Goal: Task Accomplishment & Management: Complete application form

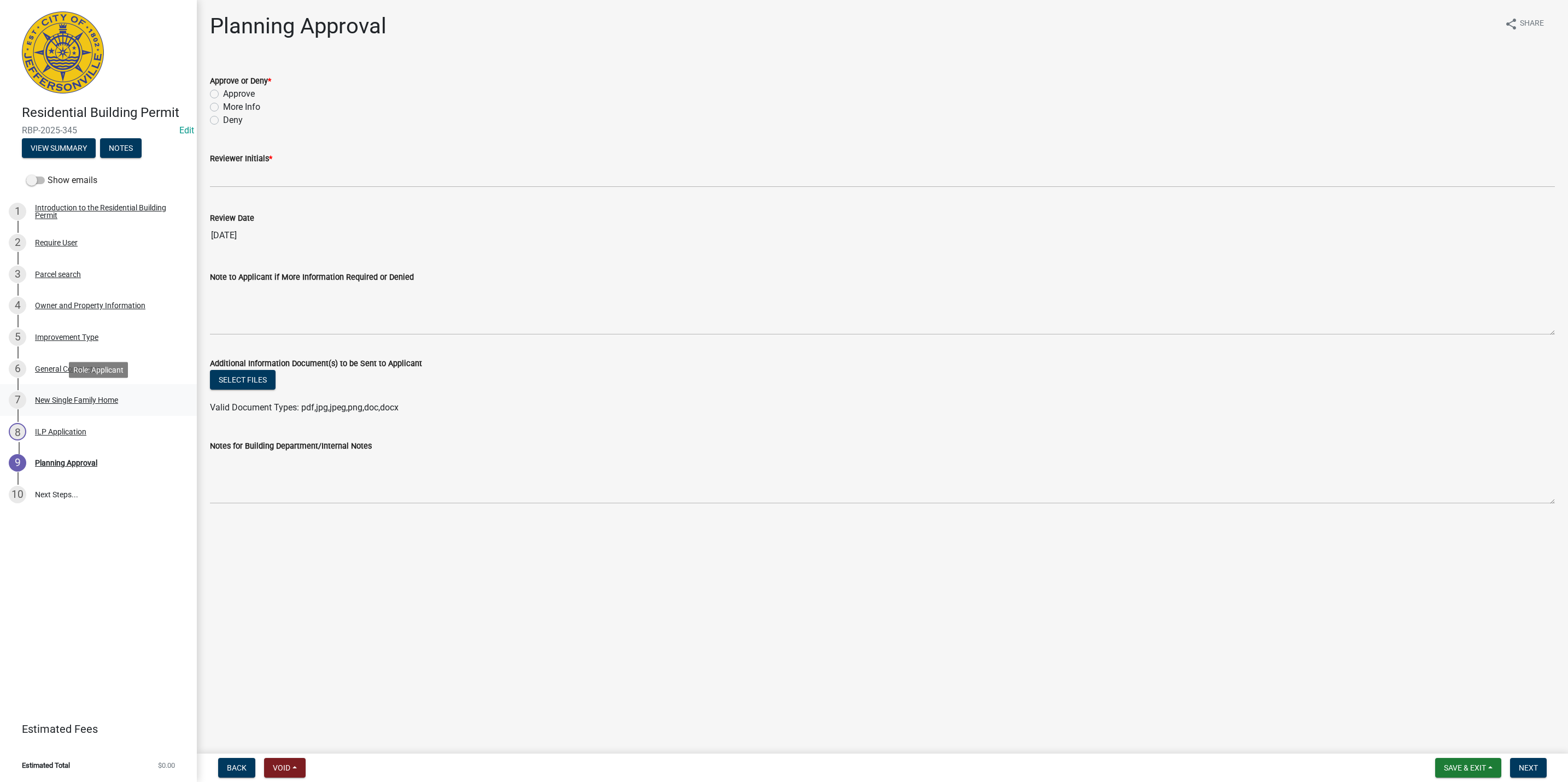
click at [93, 401] on div "New Single Family Home" at bounding box center [76, 400] width 83 height 8
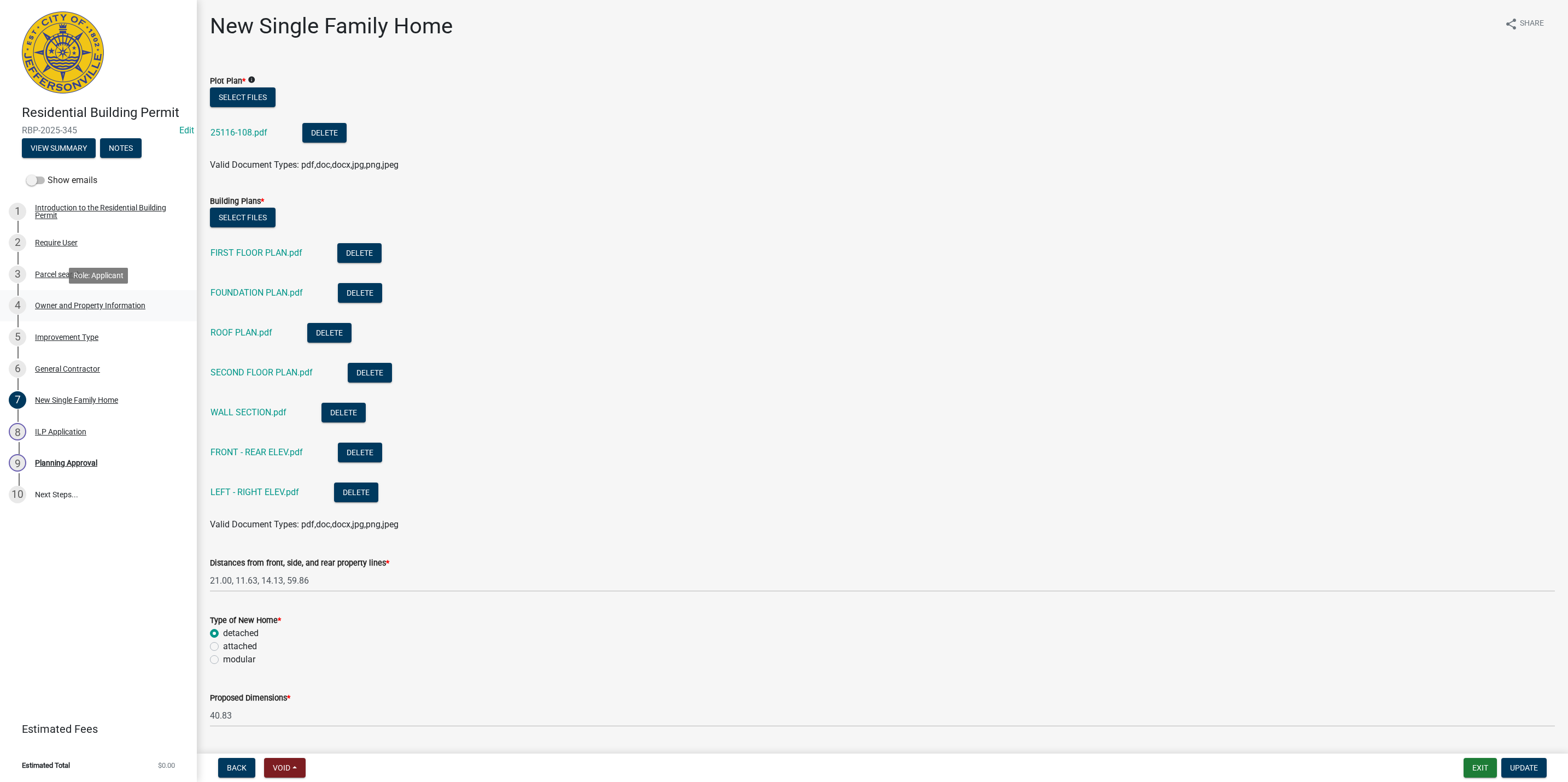
click at [68, 308] on div "Owner and Property Information" at bounding box center [91, 305] width 111 height 8
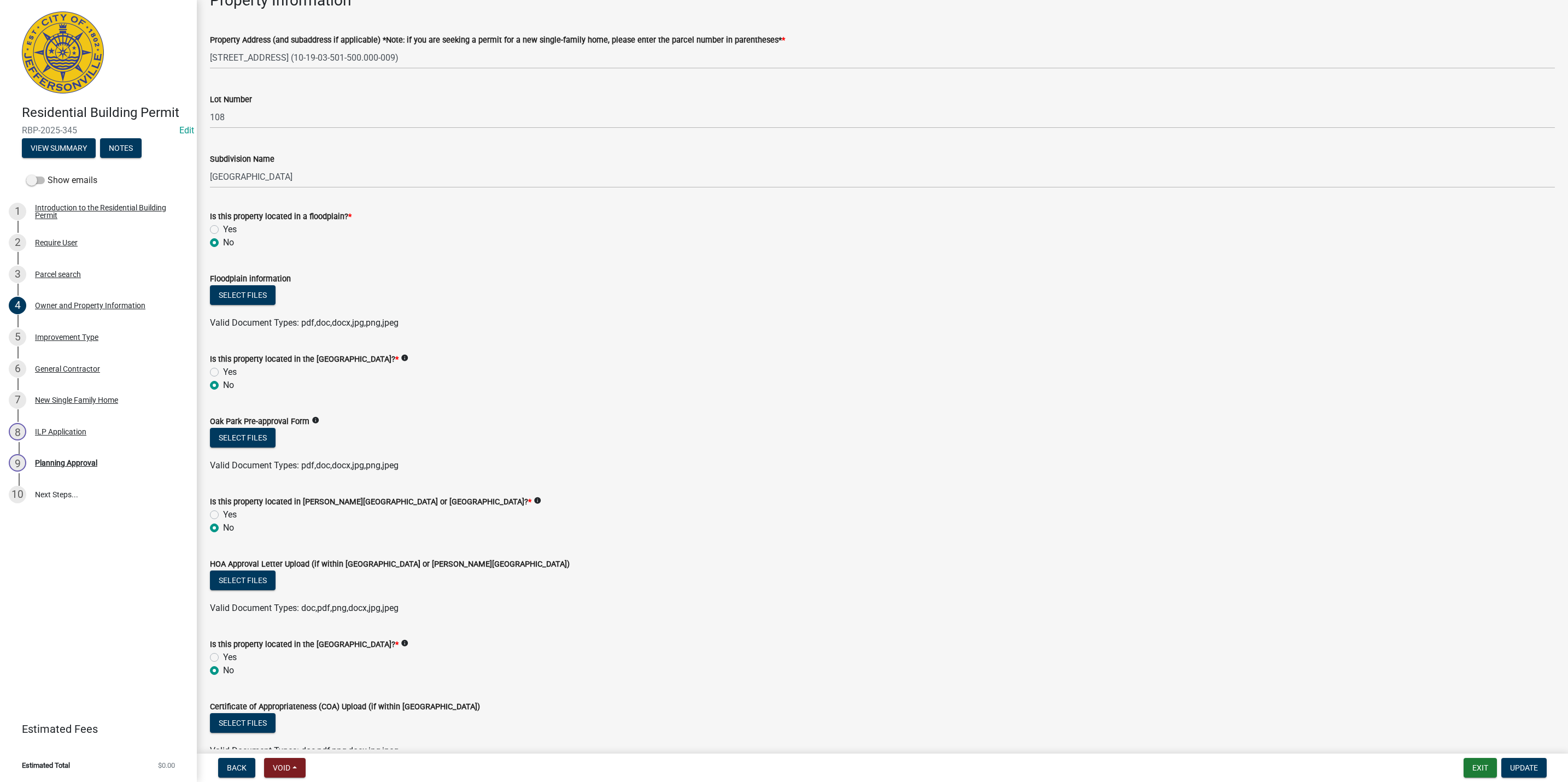
scroll to position [634, 0]
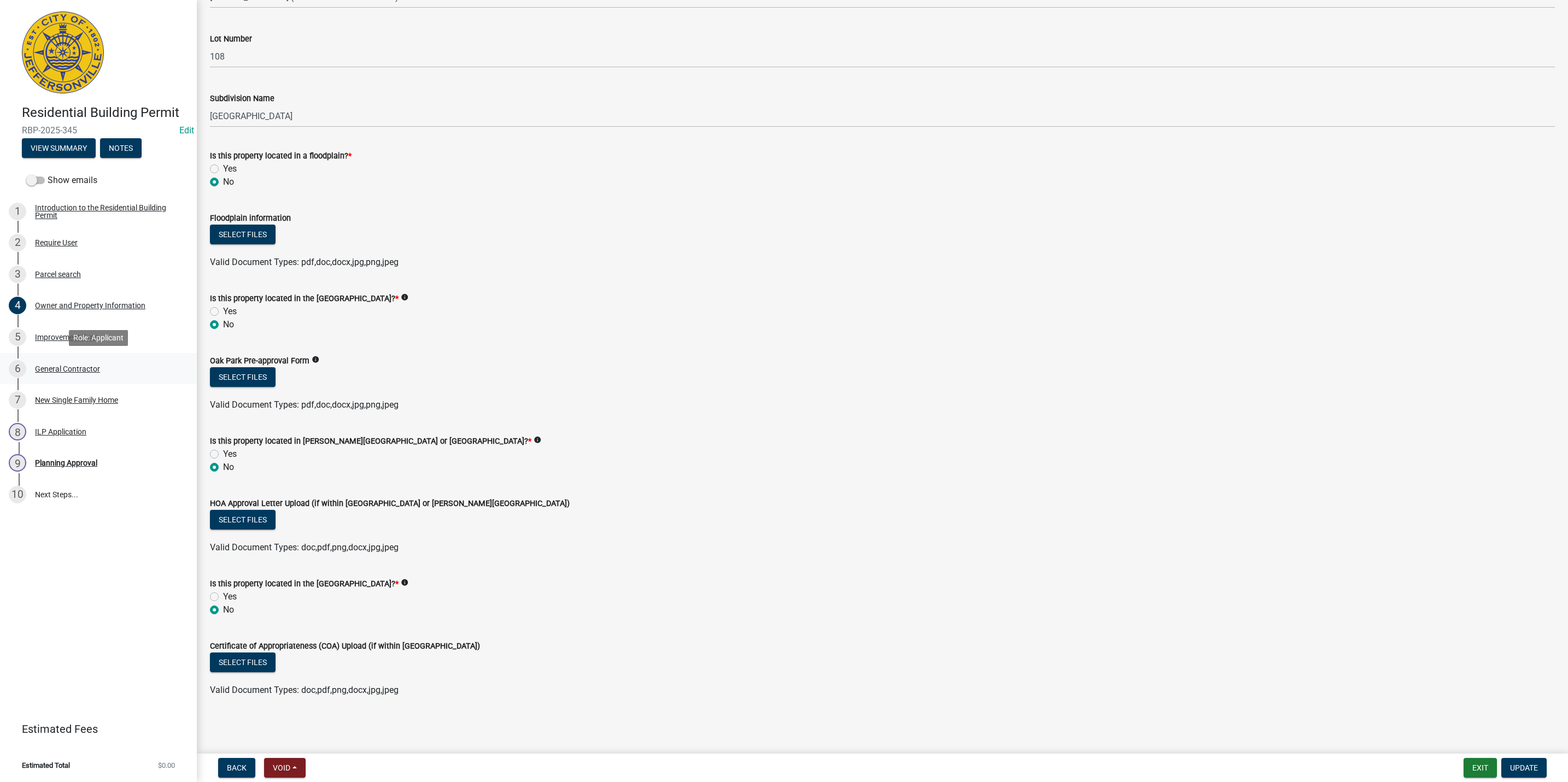
click at [89, 360] on div "6 General Contractor" at bounding box center [94, 369] width 171 height 18
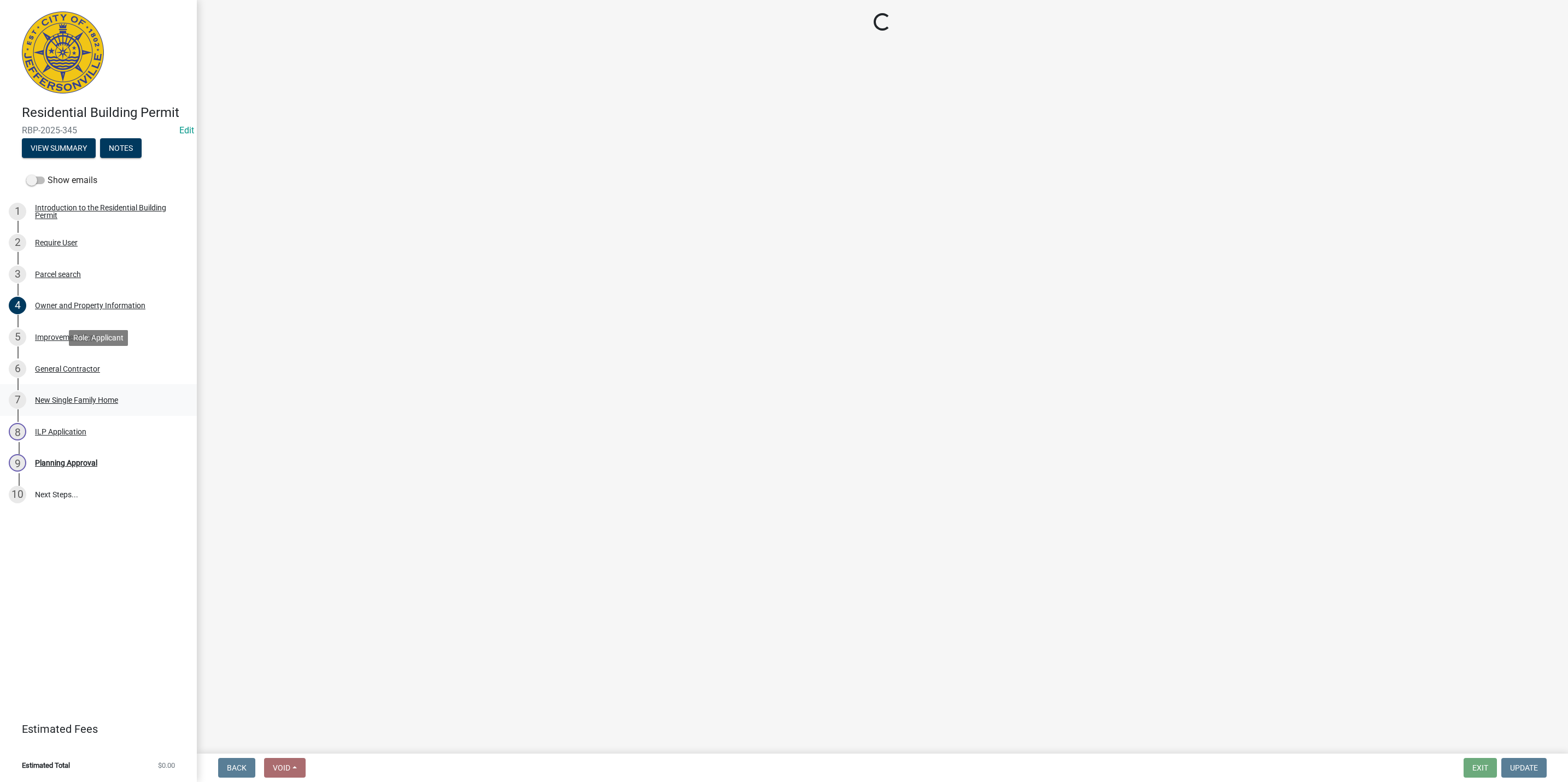
scroll to position [0, 0]
click at [89, 387] on link "7 New Single Family Home" at bounding box center [98, 400] width 197 height 32
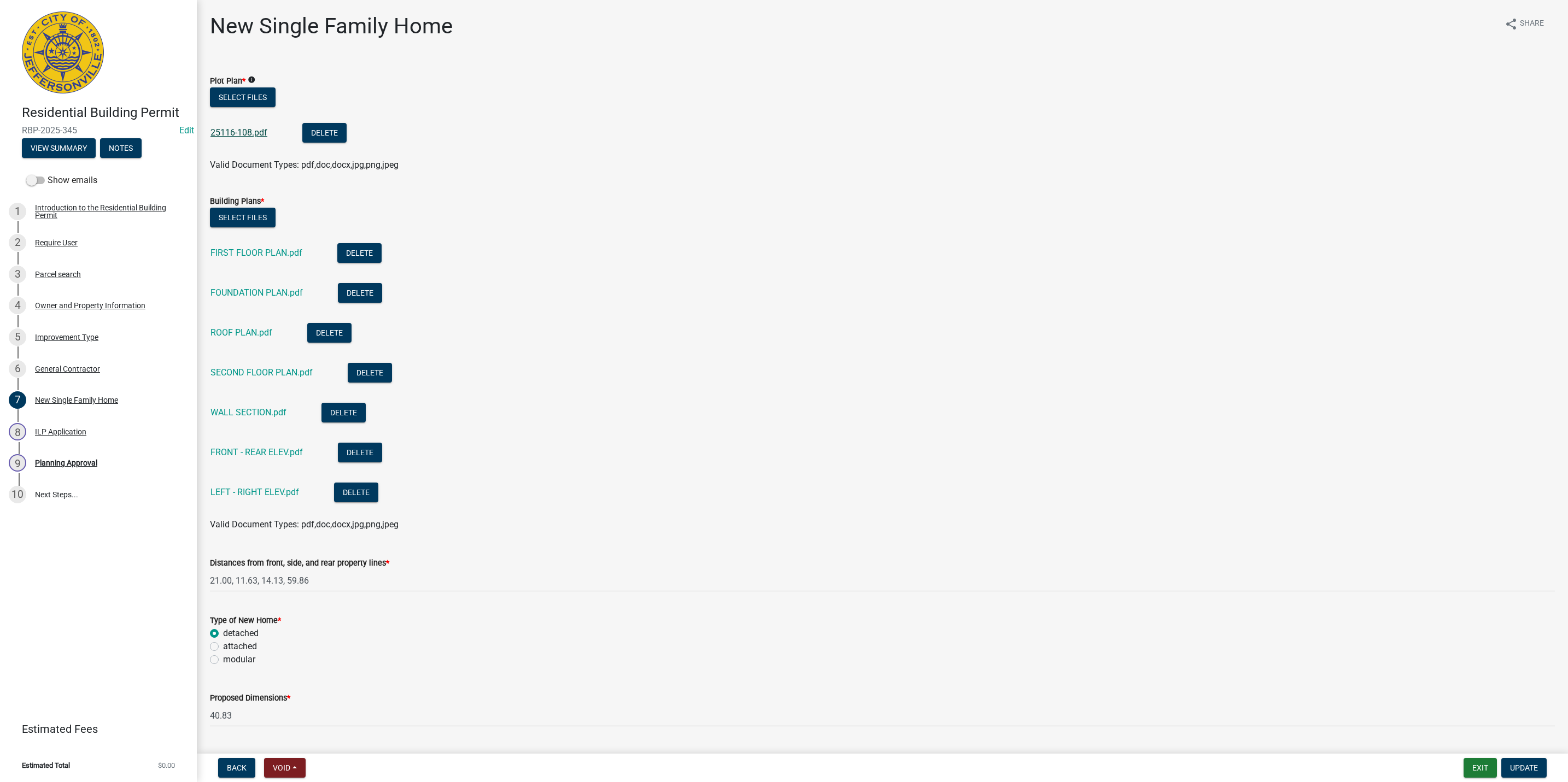
click at [236, 127] on link "25116-108.pdf" at bounding box center [238, 133] width 57 height 11
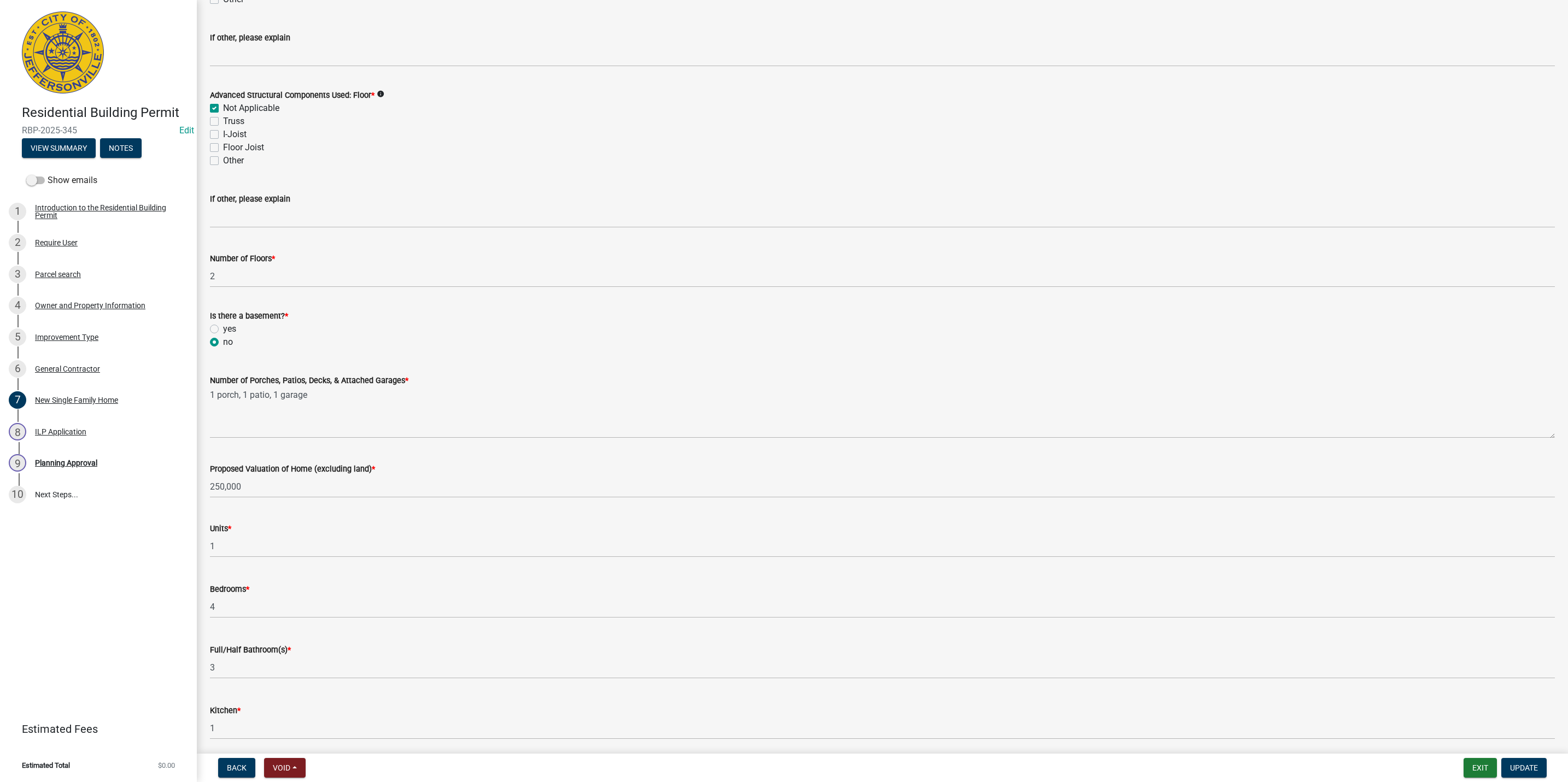
scroll to position [1484, 0]
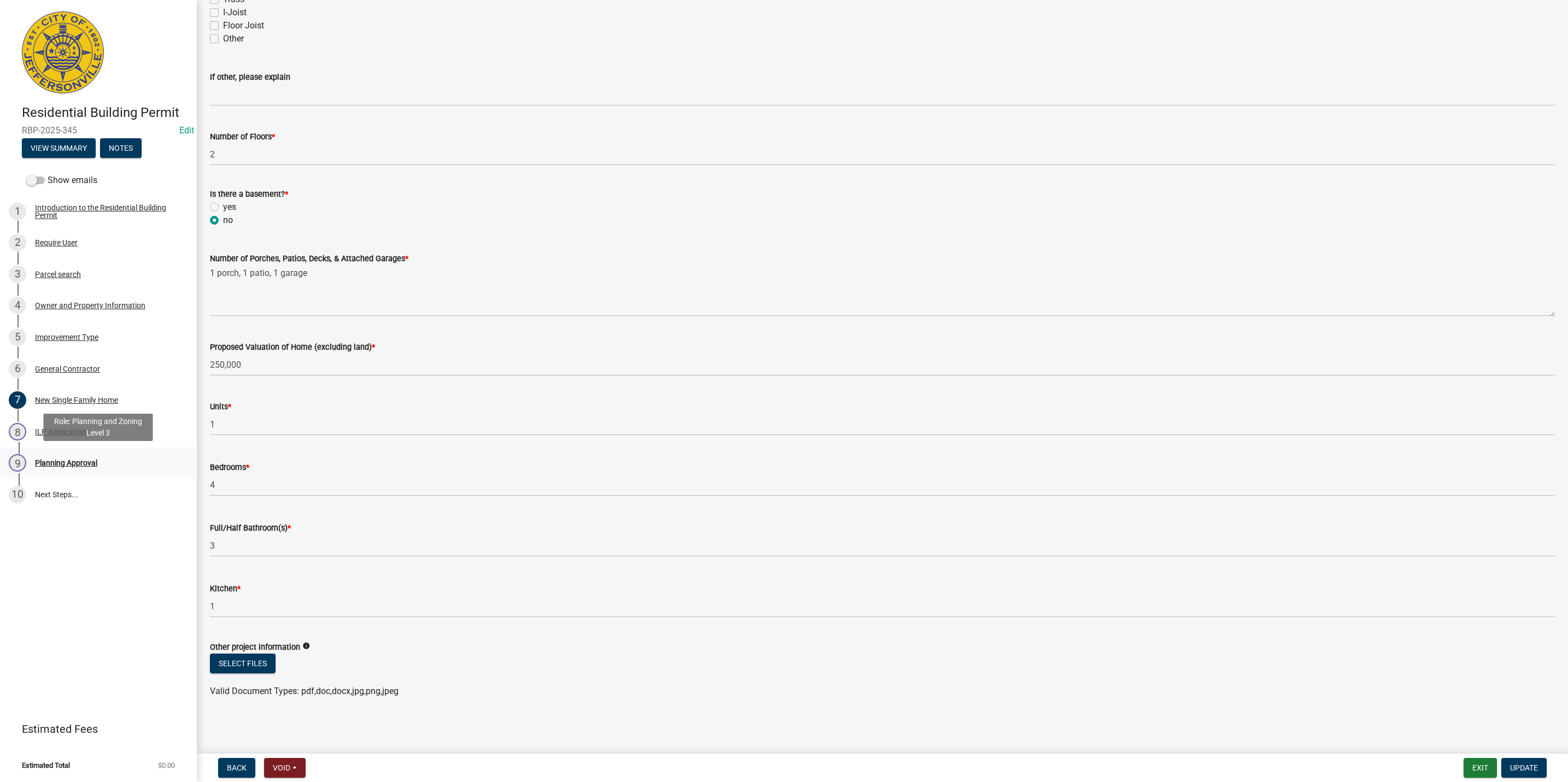
click at [104, 471] on div "9 Planning Approval" at bounding box center [94, 463] width 171 height 18
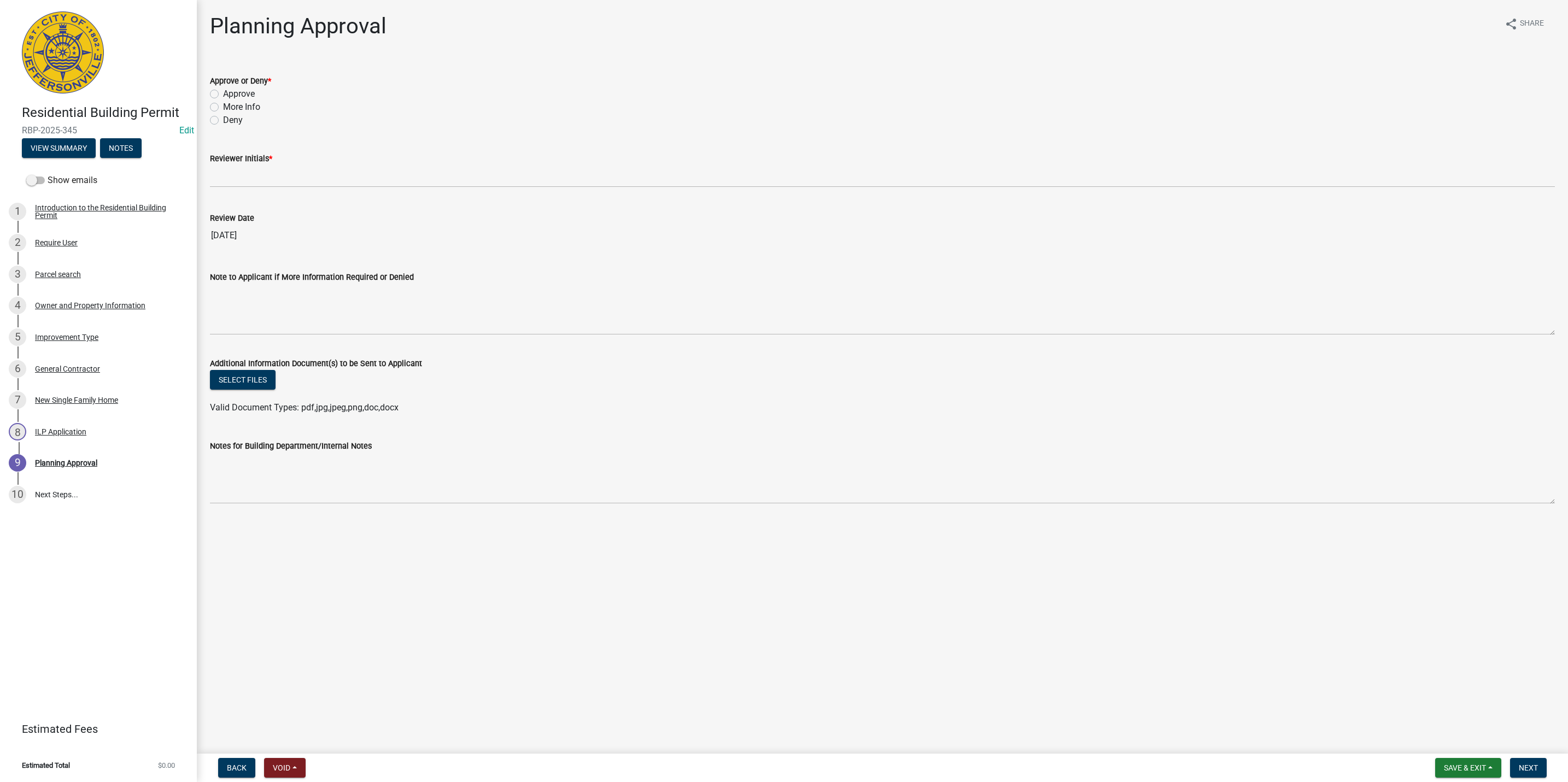
click at [220, 91] on div "Approve" at bounding box center [882, 94] width 1345 height 13
click at [223, 94] on label "Approve" at bounding box center [239, 94] width 32 height 13
click at [223, 94] on input "Approve" at bounding box center [227, 91] width 7 height 7
radio input "true"
click at [243, 151] on div "Reviewer Initials *" at bounding box center [882, 163] width 1345 height 51
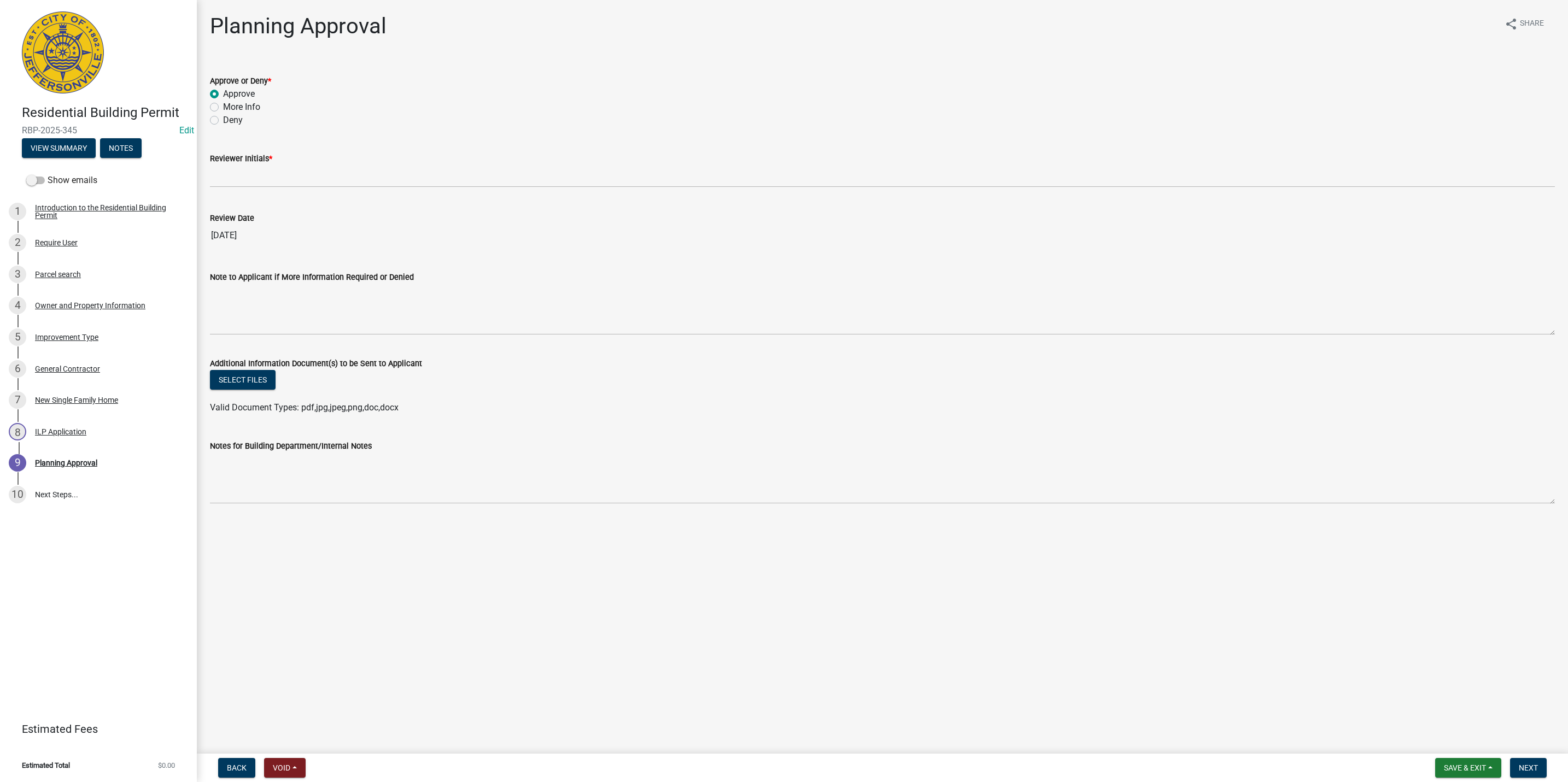
click at [245, 163] on div "Reviewer Initials *" at bounding box center [882, 158] width 1345 height 13
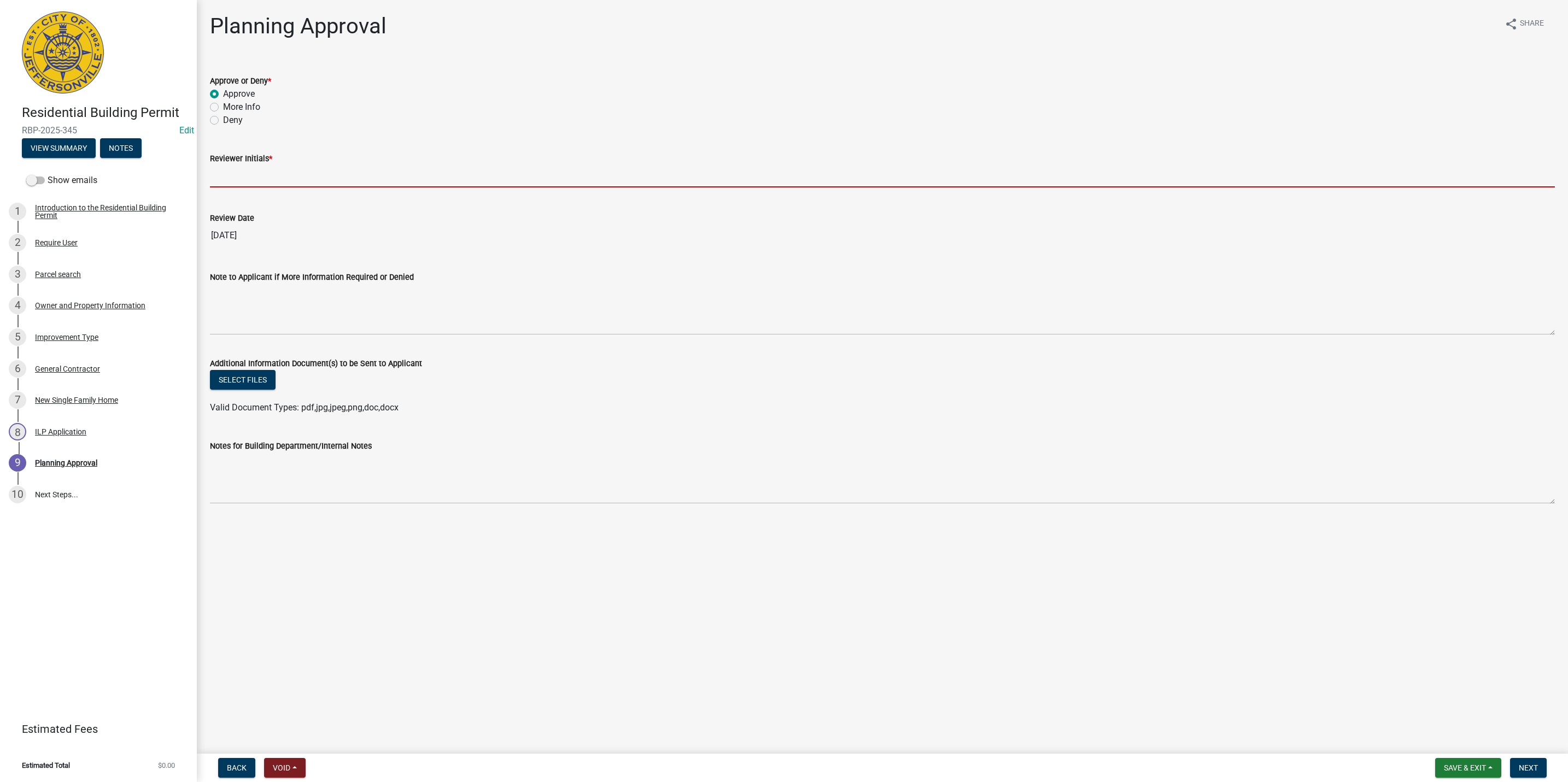
click at [251, 174] on input "Reviewer Initials *" at bounding box center [882, 177] width 1345 height 23
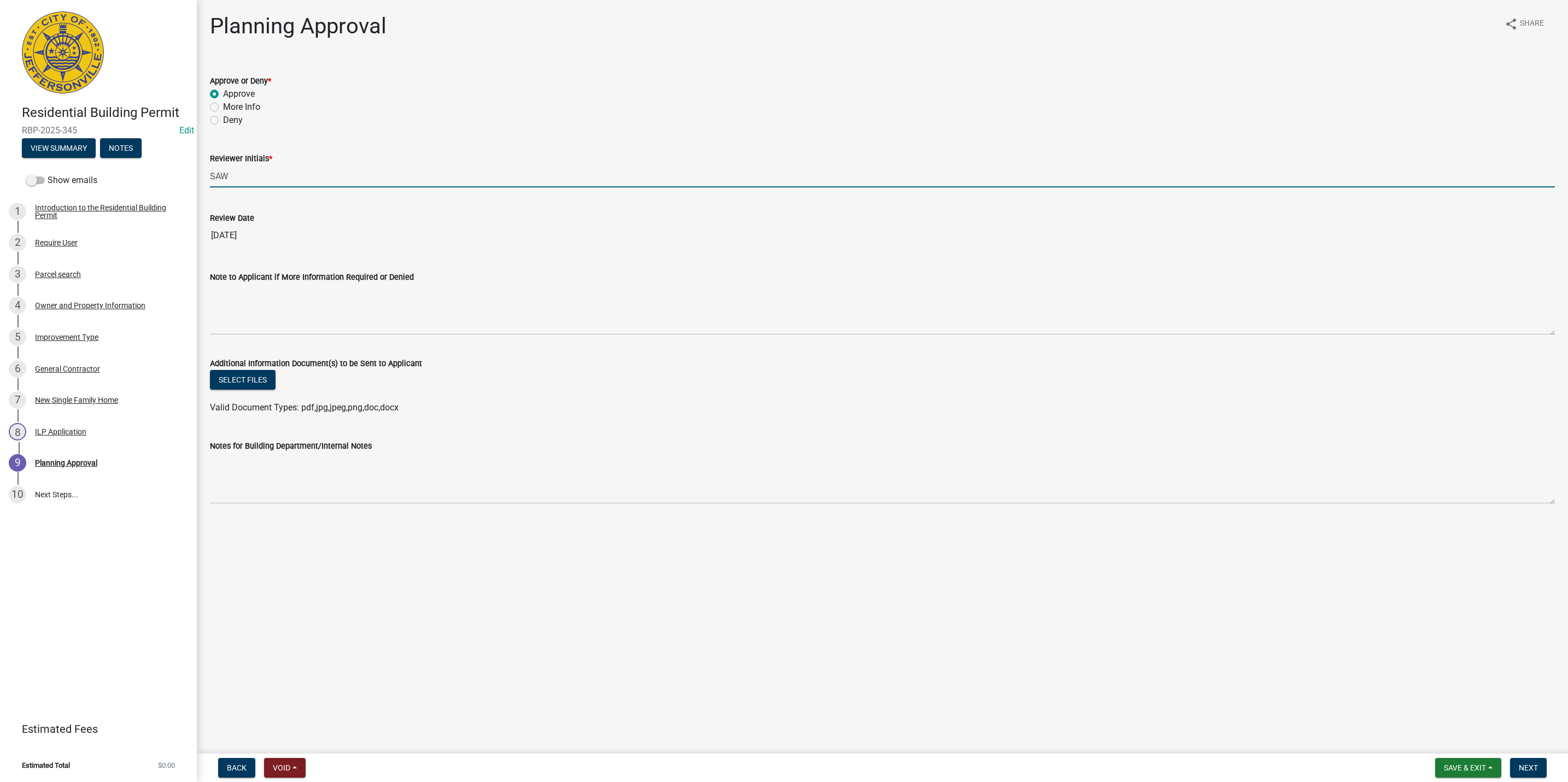
type input "SAW"
click at [1530, 754] on nav "Back Void Withdraw Lock Expire Void Save & Exit Save Save & Exit Next" at bounding box center [882, 768] width 1371 height 28
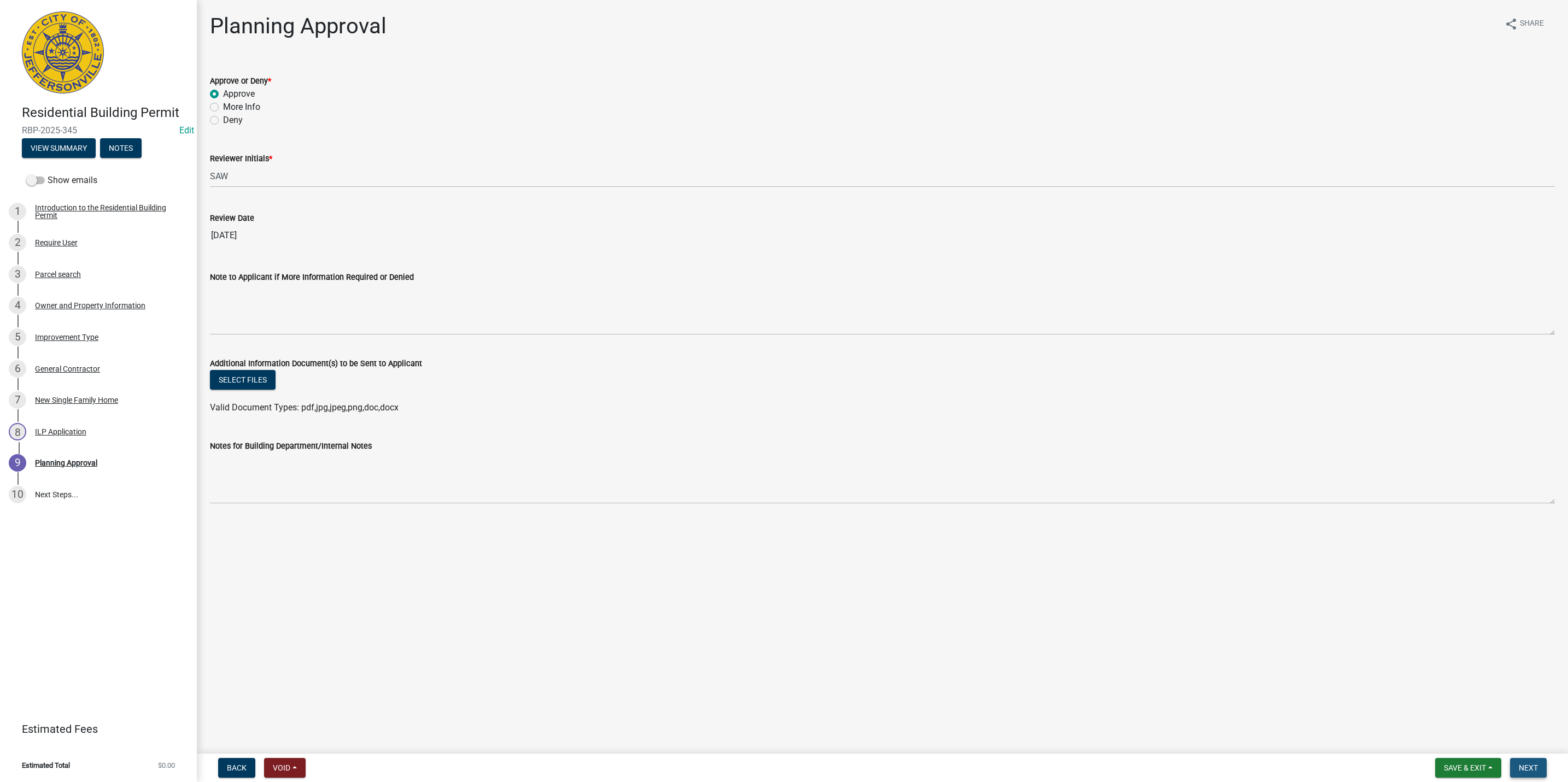
click at [1527, 763] on button "Next" at bounding box center [1528, 768] width 37 height 19
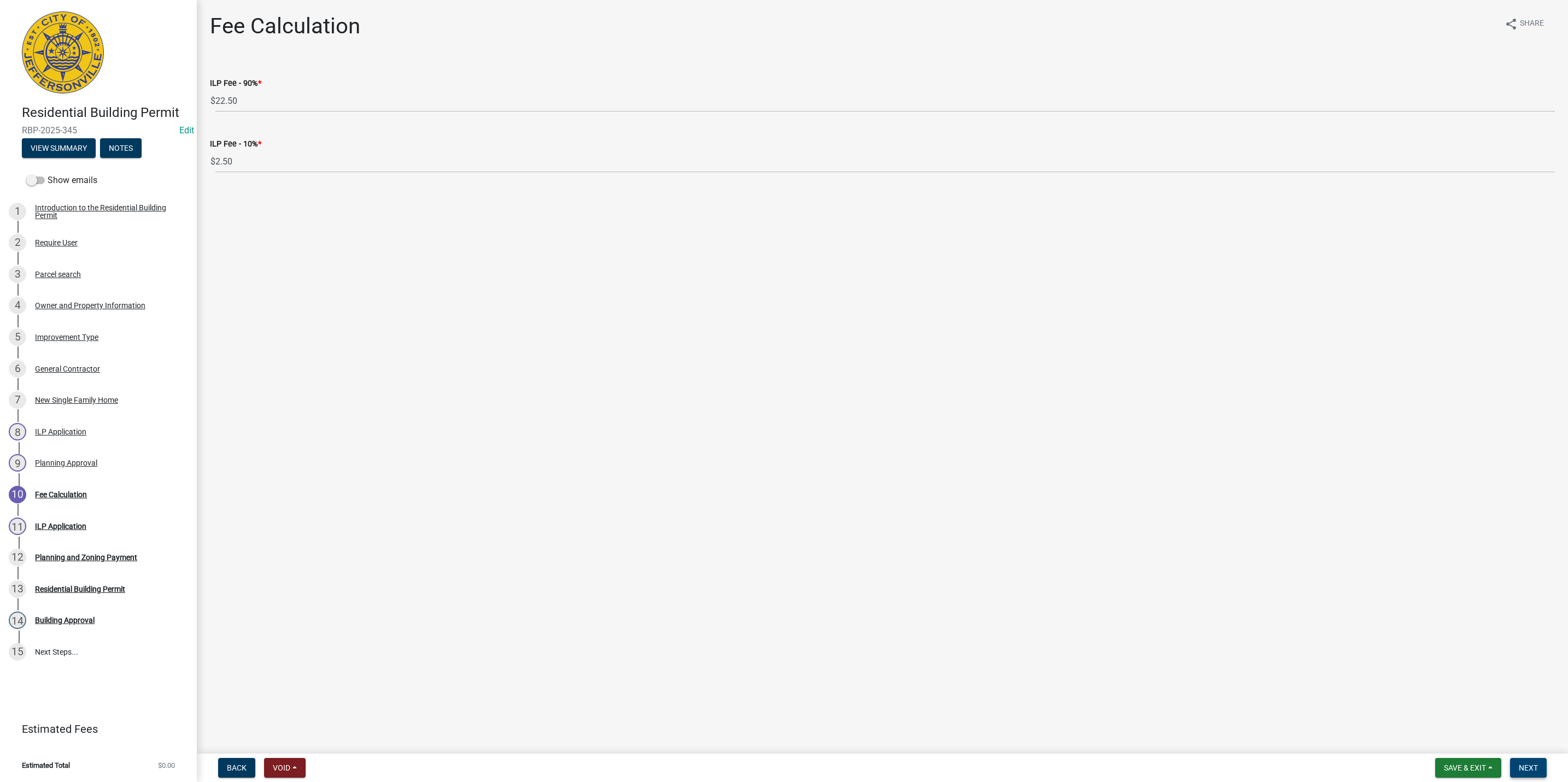
click at [1534, 762] on button "Next" at bounding box center [1528, 768] width 37 height 19
select select "3: 3"
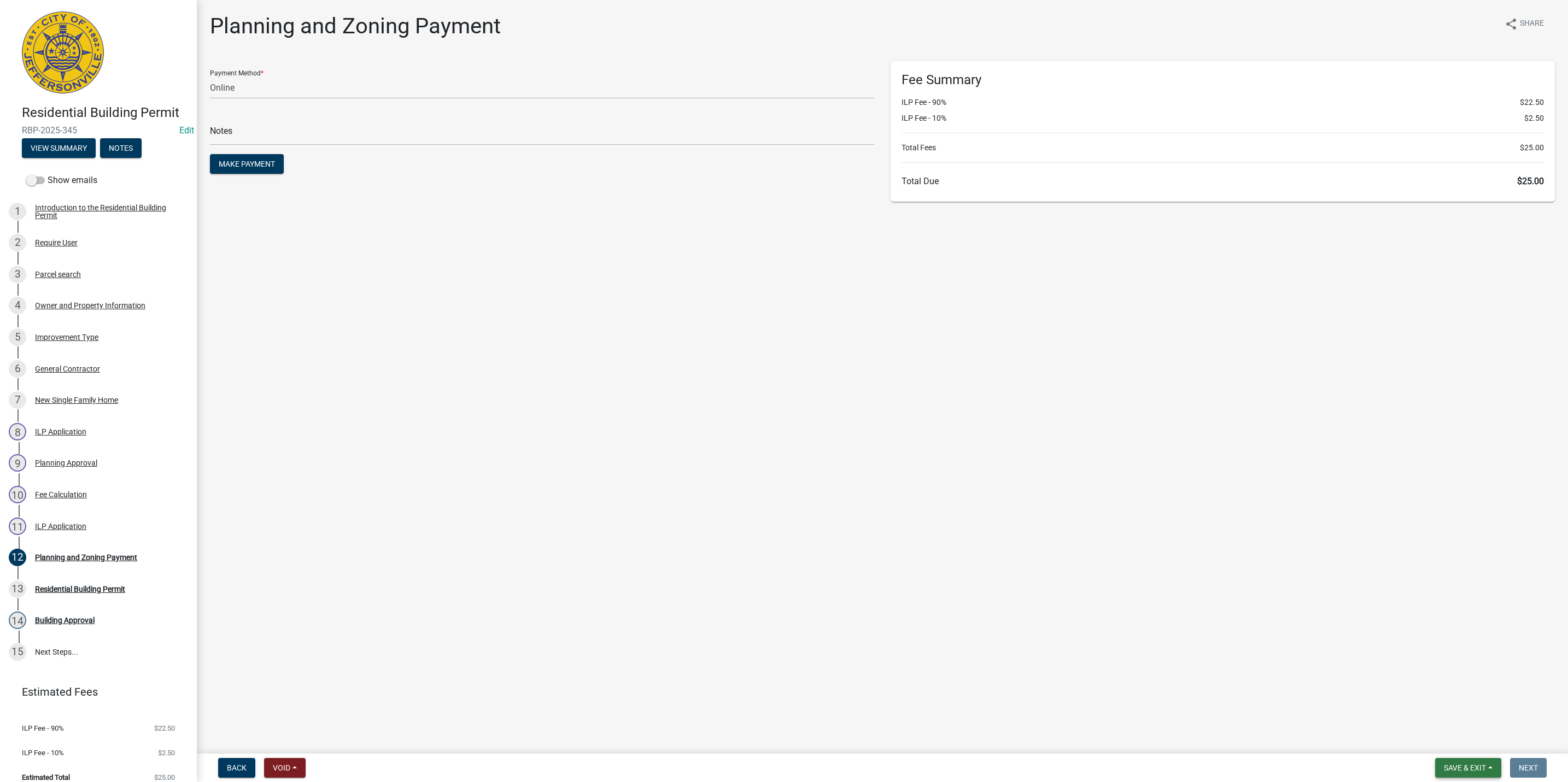
click at [1452, 760] on button "Save & Exit" at bounding box center [1468, 768] width 66 height 19
click at [1447, 745] on button "Save & Exit" at bounding box center [1458, 740] width 88 height 26
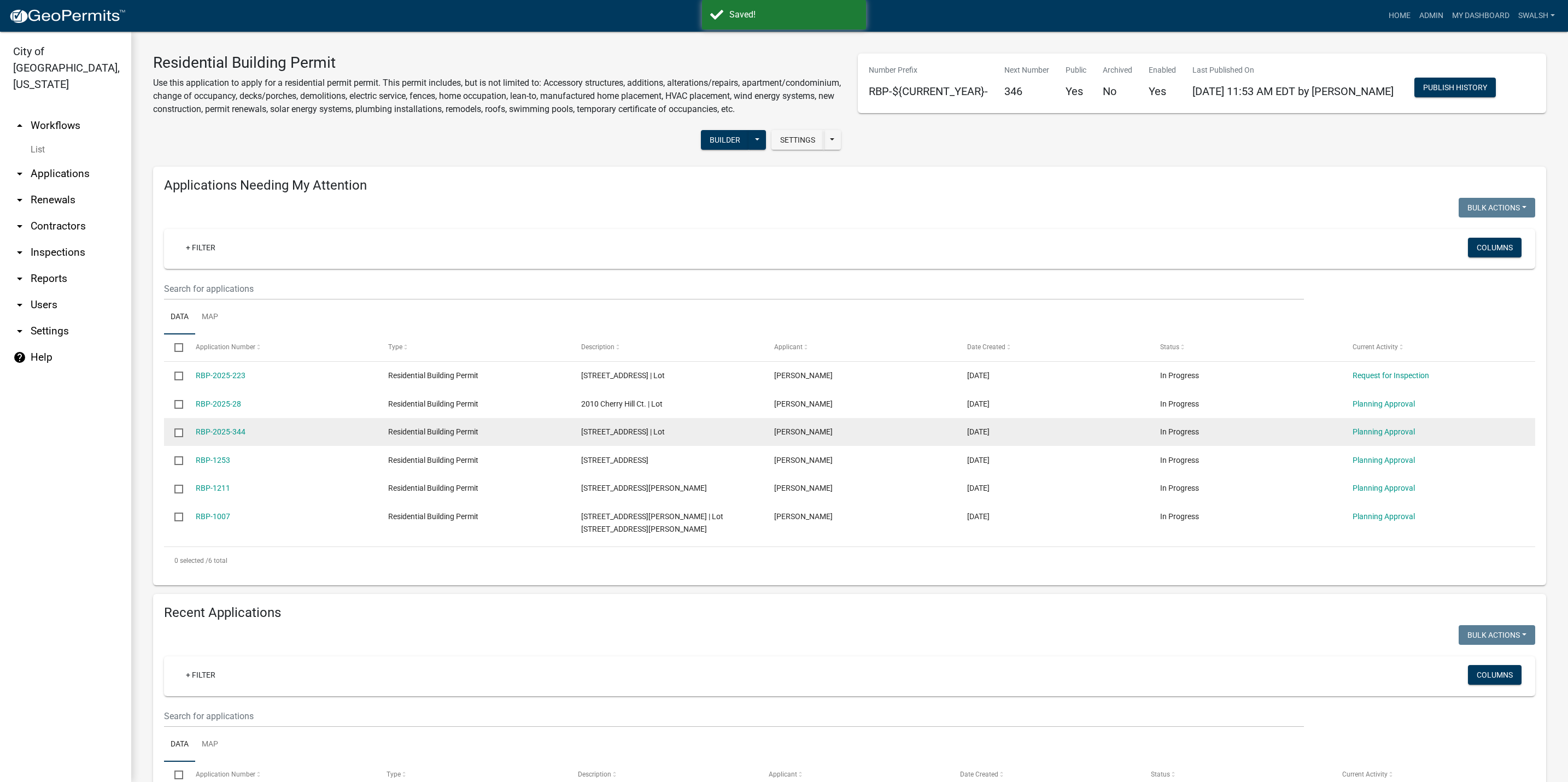
click at [1360, 438] on div "Planning Approval" at bounding box center [1438, 432] width 171 height 12
click at [1375, 436] on link "Planning Approval" at bounding box center [1383, 431] width 62 height 9
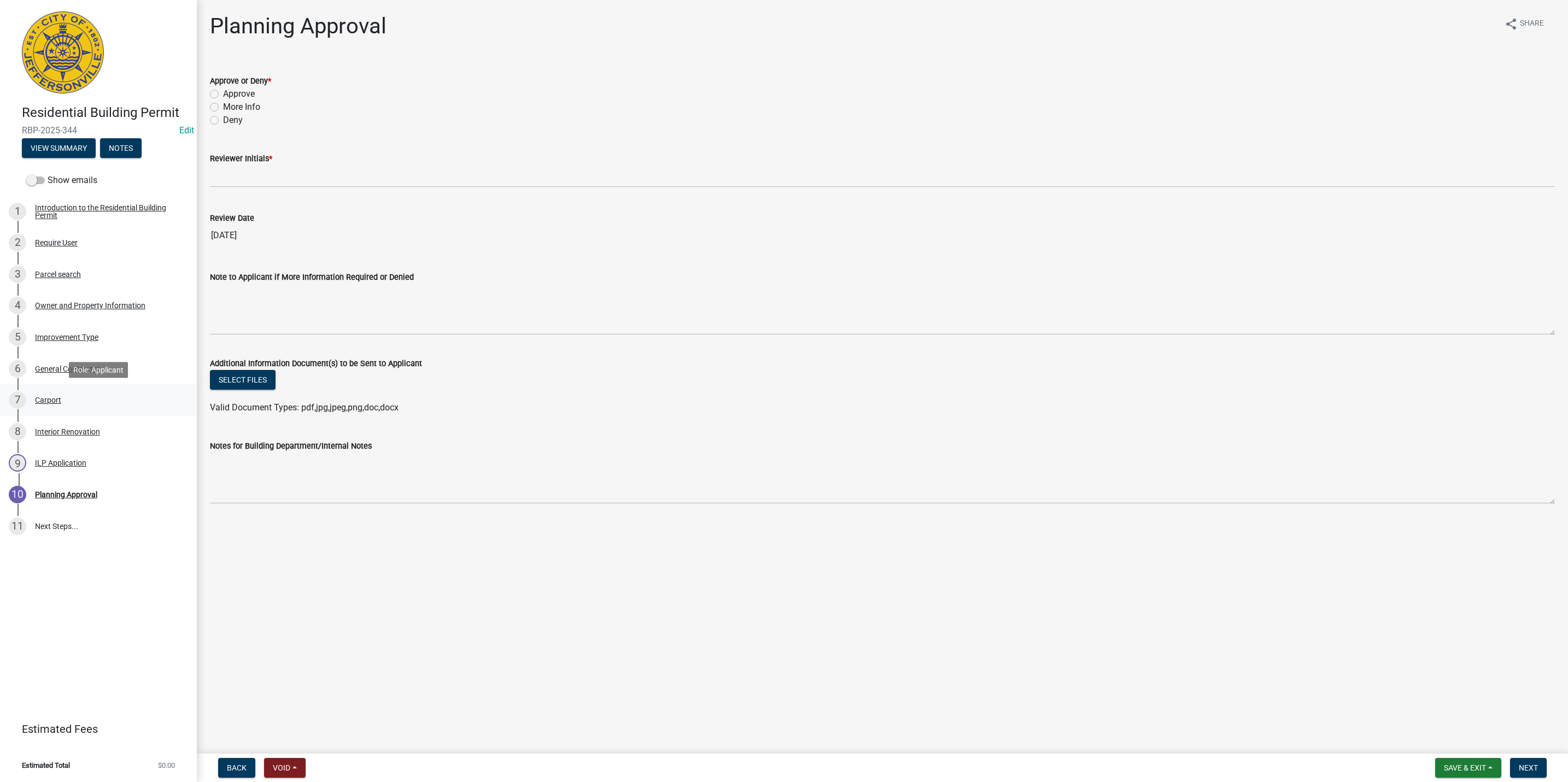
click at [109, 393] on div "7 Carport" at bounding box center [94, 400] width 171 height 18
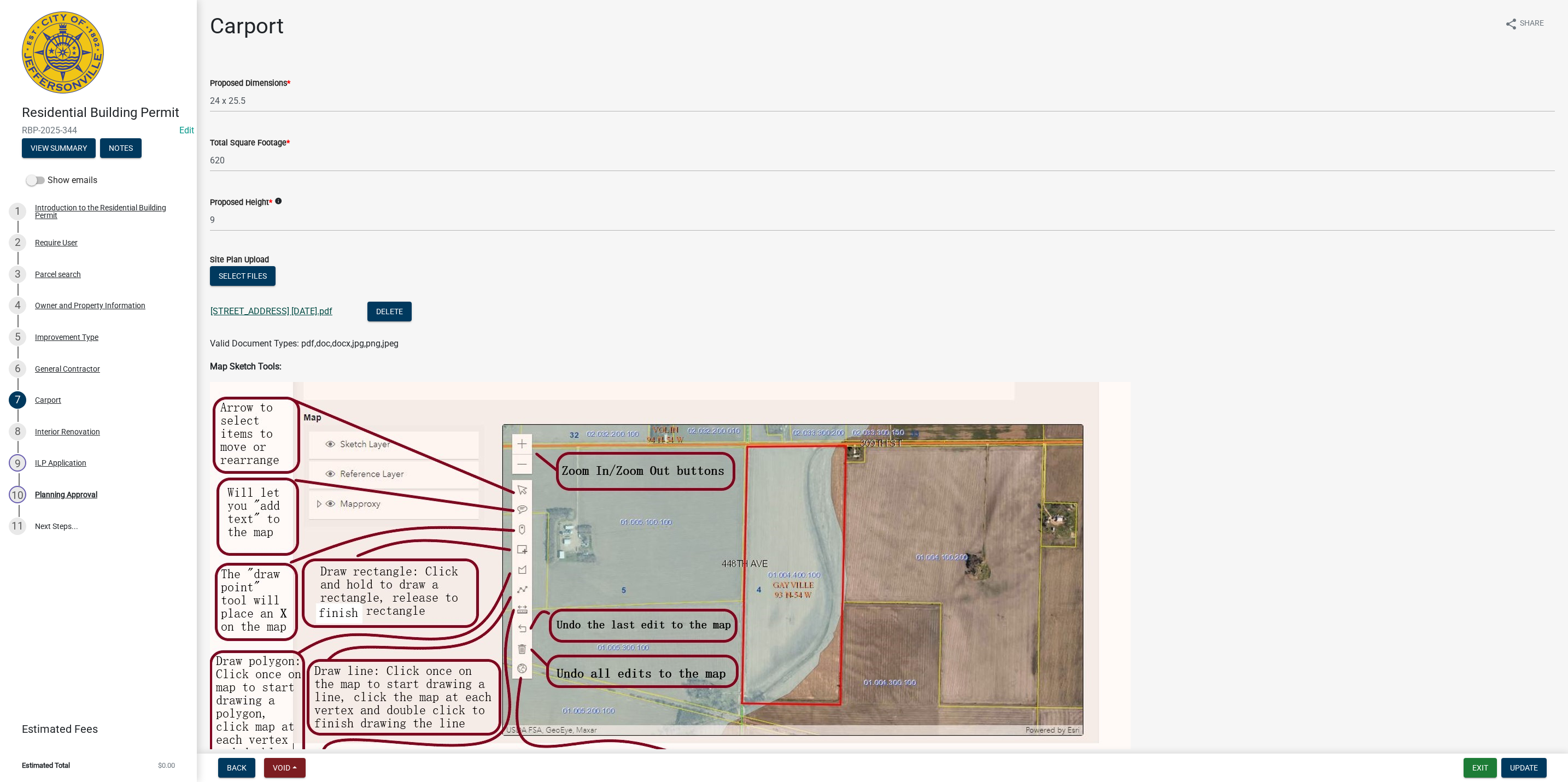
click at [284, 312] on link "[STREET_ADDRESS] [DATE].pdf" at bounding box center [271, 311] width 122 height 11
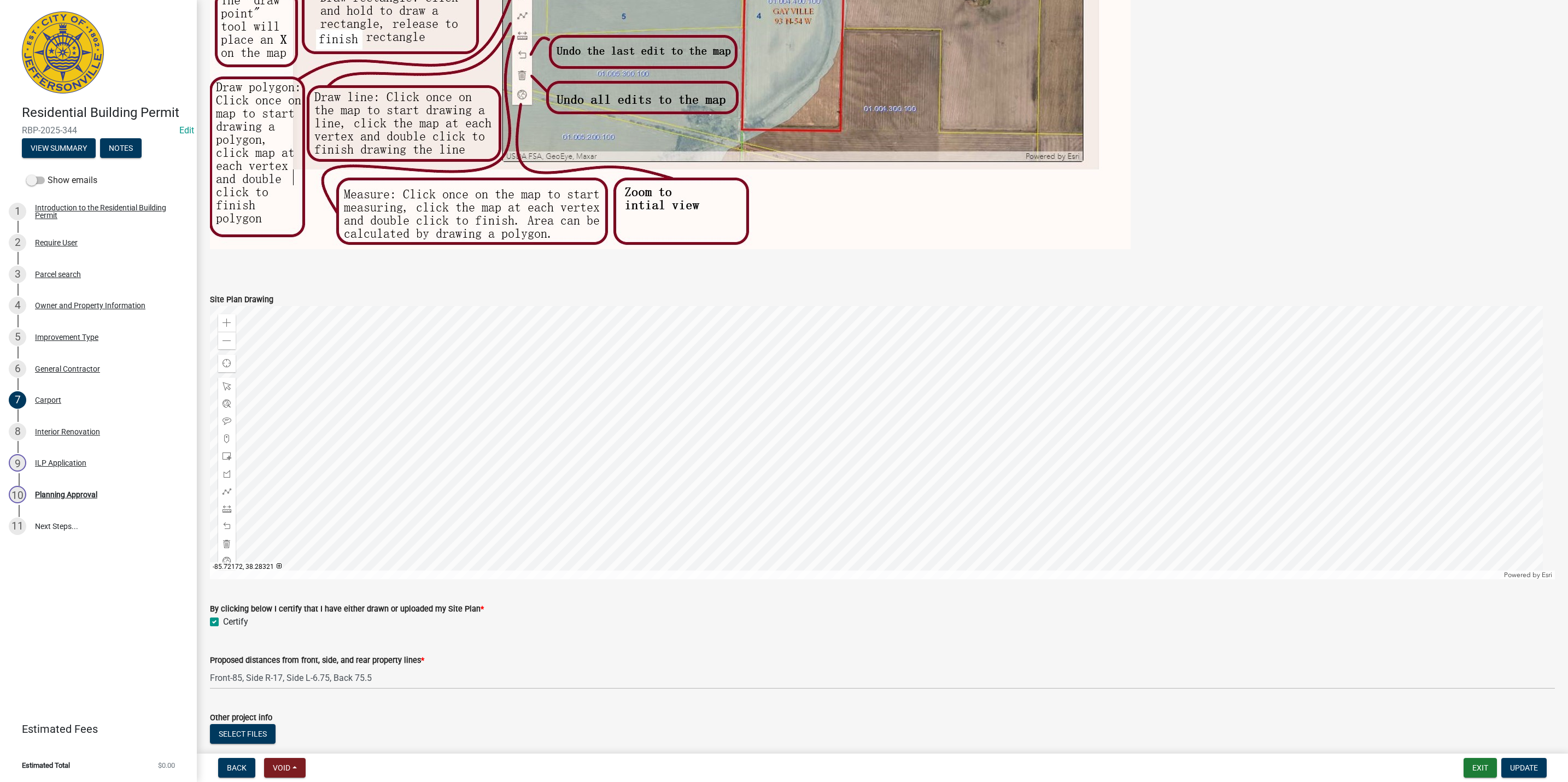
scroll to position [645, 0]
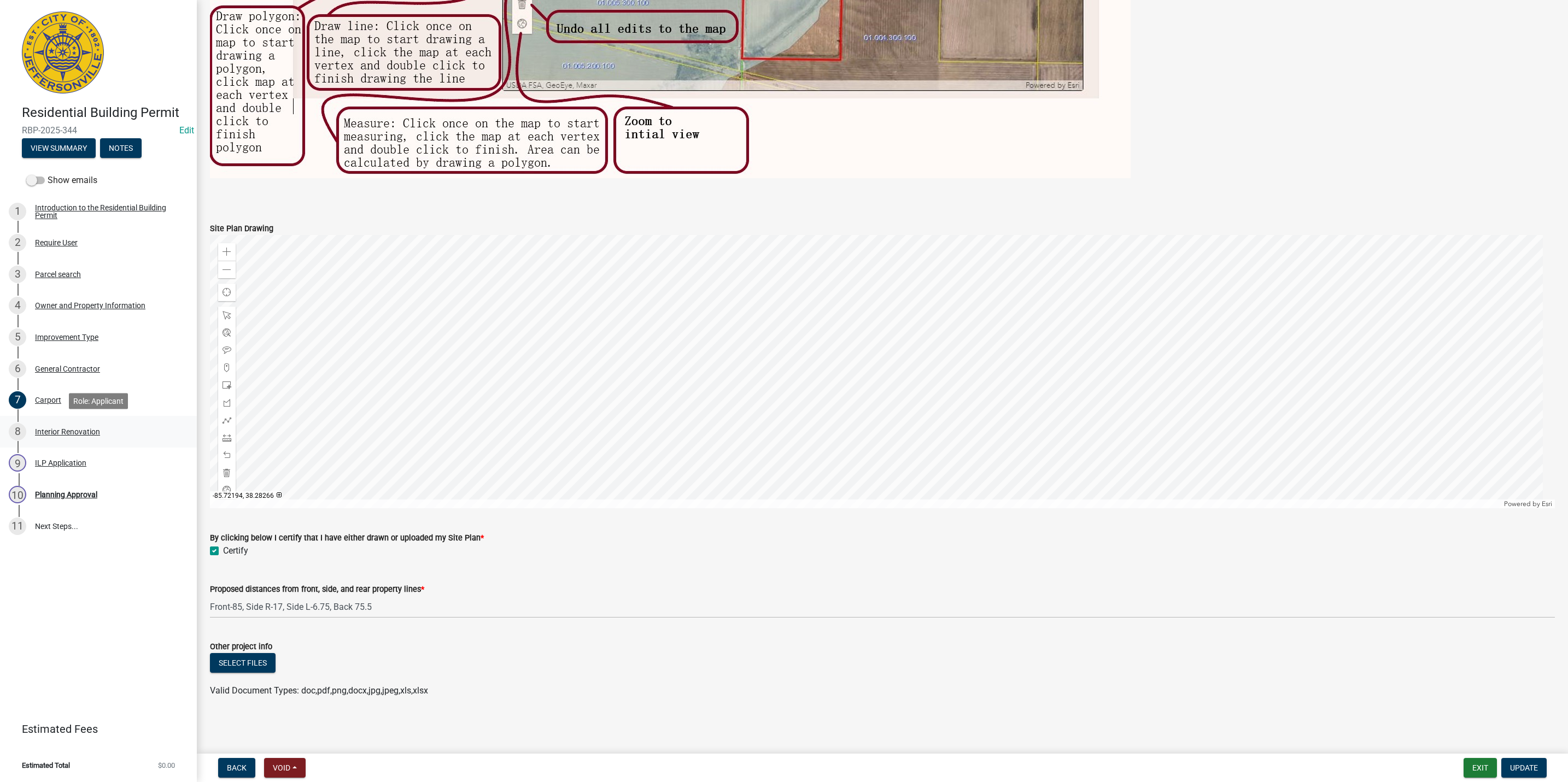
click at [100, 429] on div "8 Interior Renovation" at bounding box center [94, 431] width 171 height 18
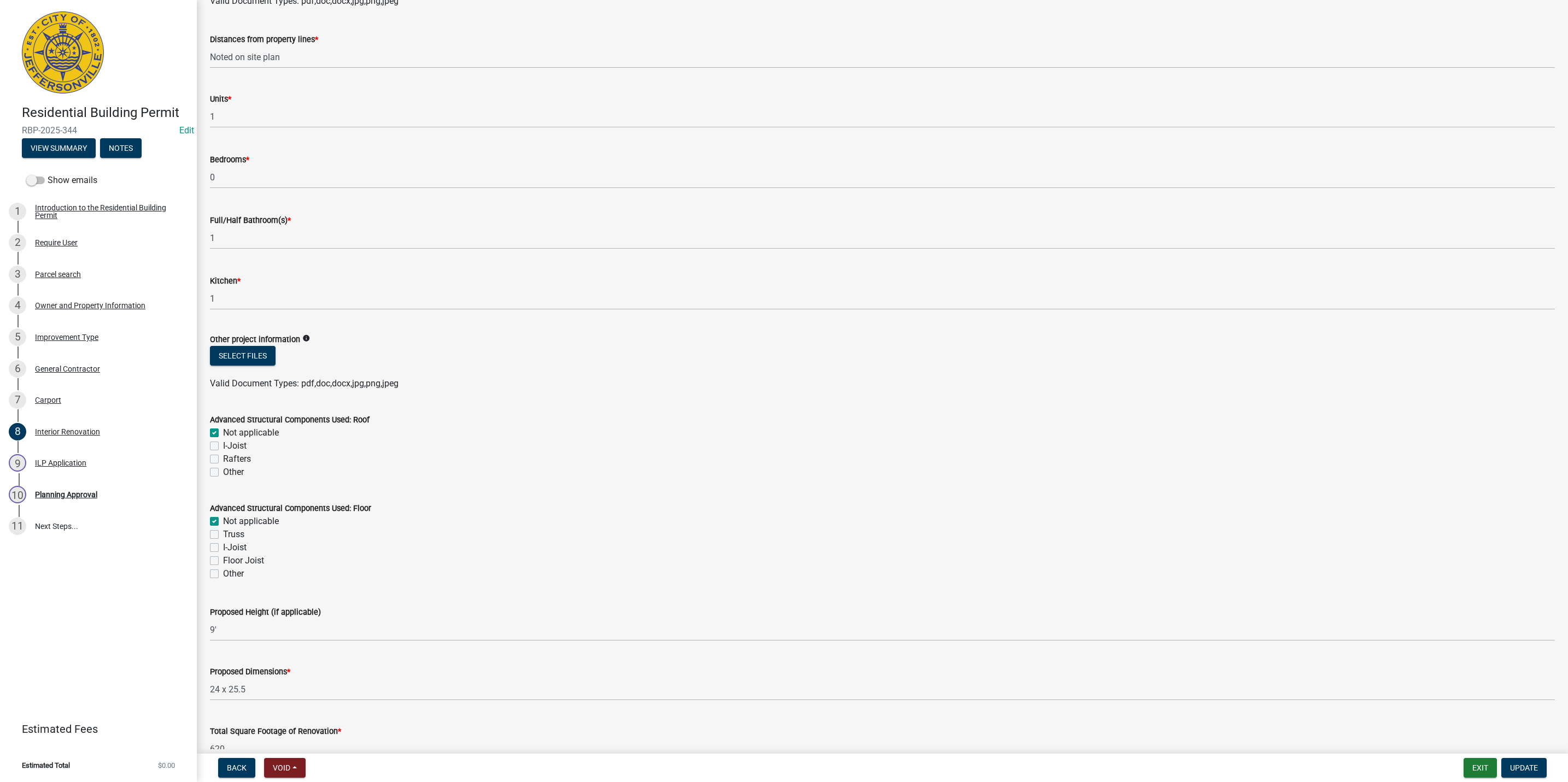
scroll to position [369, 0]
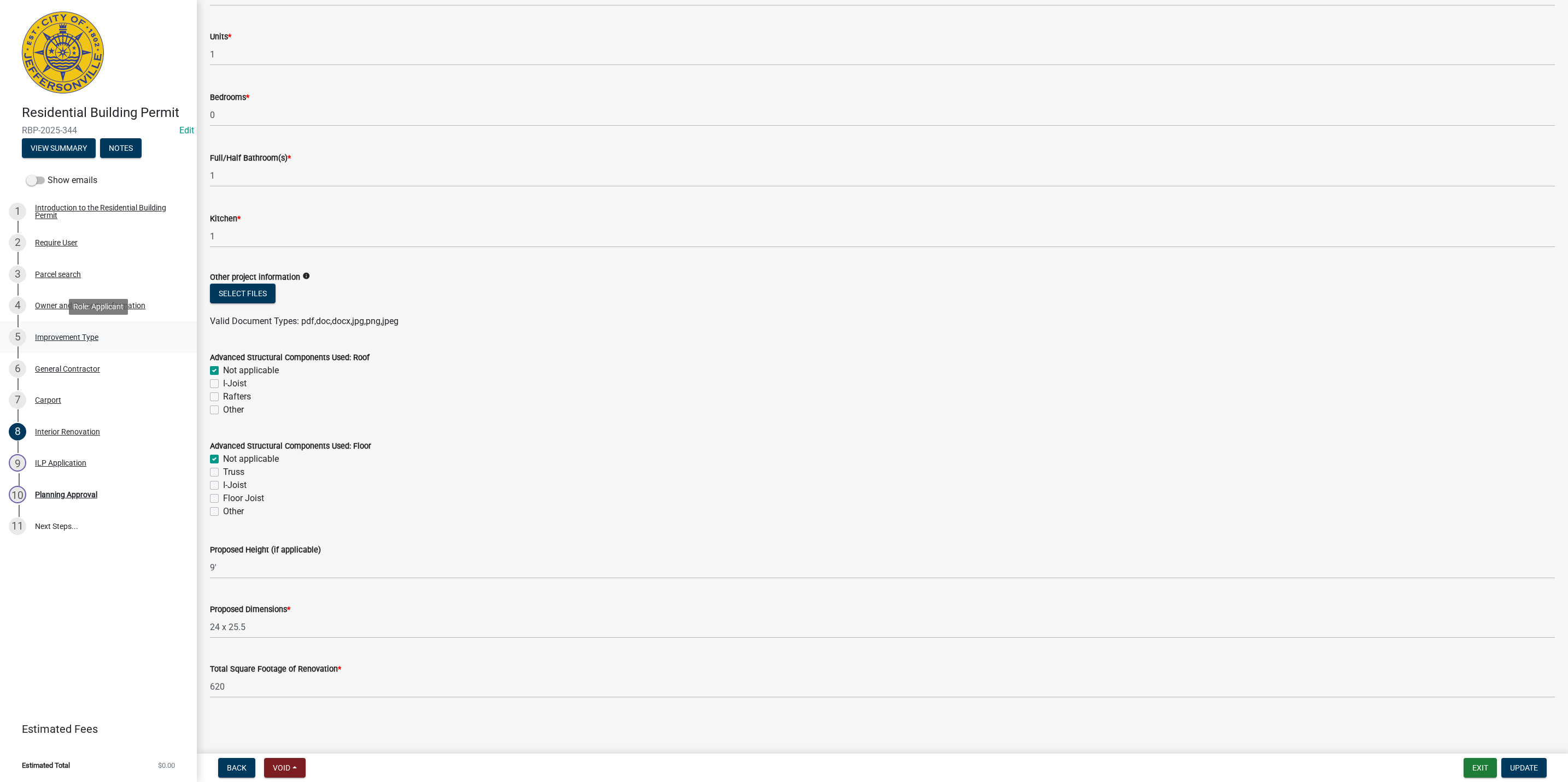
click at [111, 335] on div "5 Improvement Type" at bounding box center [94, 337] width 171 height 18
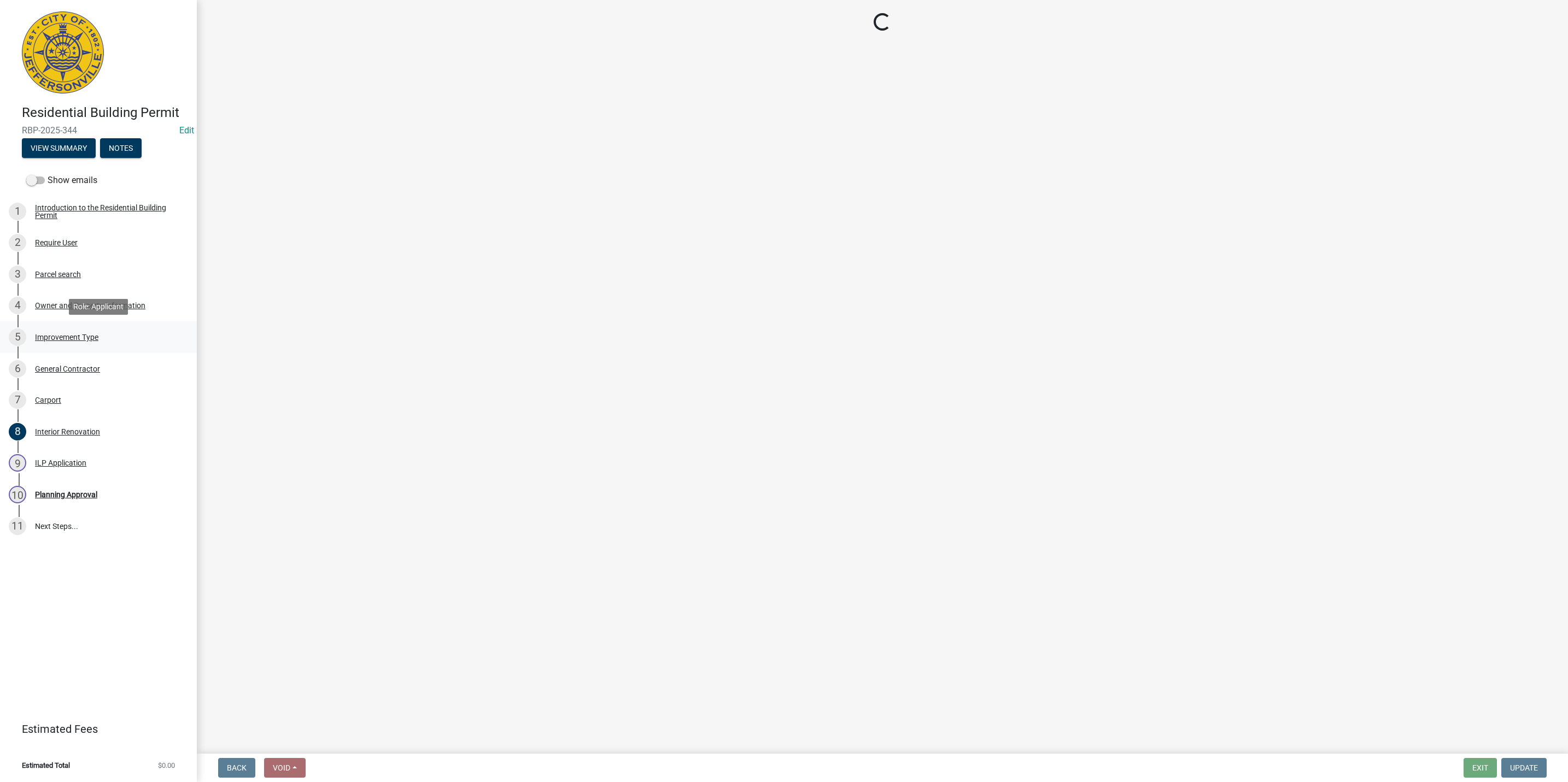
scroll to position [0, 0]
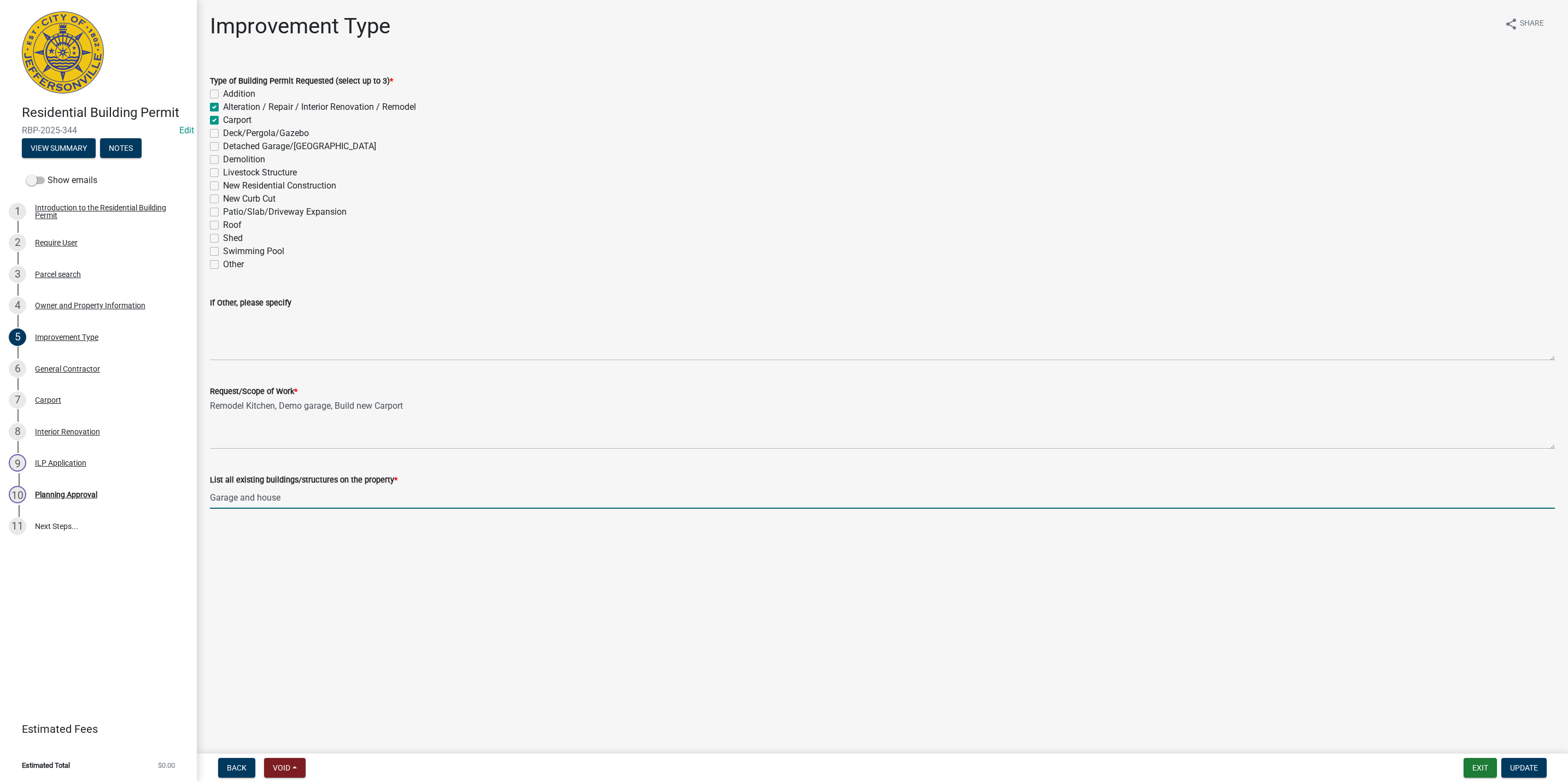
click at [290, 501] on input "Garage and house" at bounding box center [882, 498] width 1345 height 23
click at [83, 496] on div "Planning Approval" at bounding box center [66, 495] width 62 height 8
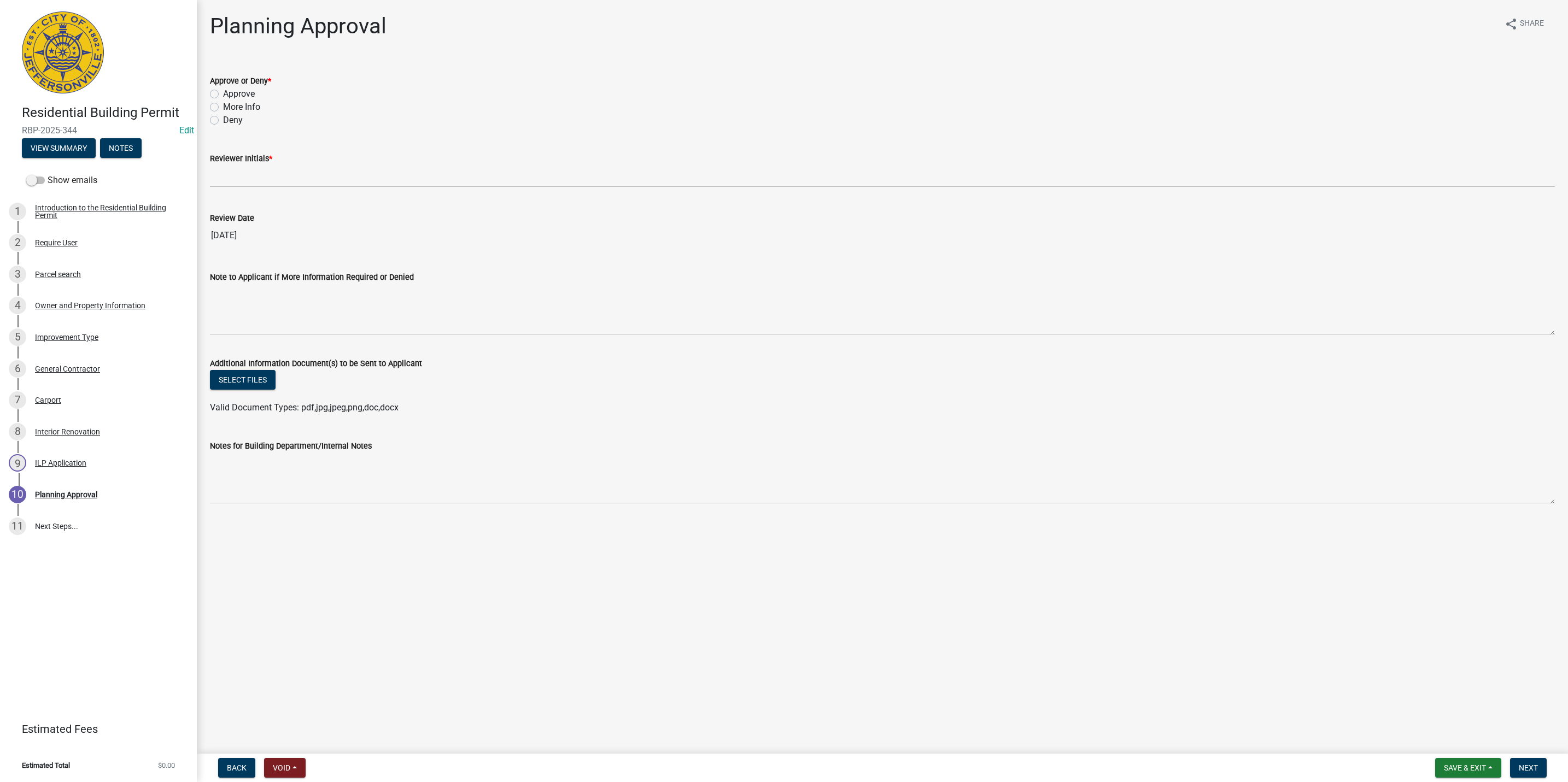
click at [245, 104] on label "More Info" at bounding box center [242, 106] width 37 height 13
drag, startPoint x: 245, startPoint y: 104, endPoint x: 221, endPoint y: 106, distance: 24.1
click at [221, 105] on div "More Info" at bounding box center [882, 106] width 1345 height 13
click at [223, 106] on label "More Info" at bounding box center [242, 106] width 37 height 13
click at [223, 106] on input "More Info" at bounding box center [227, 104] width 7 height 7
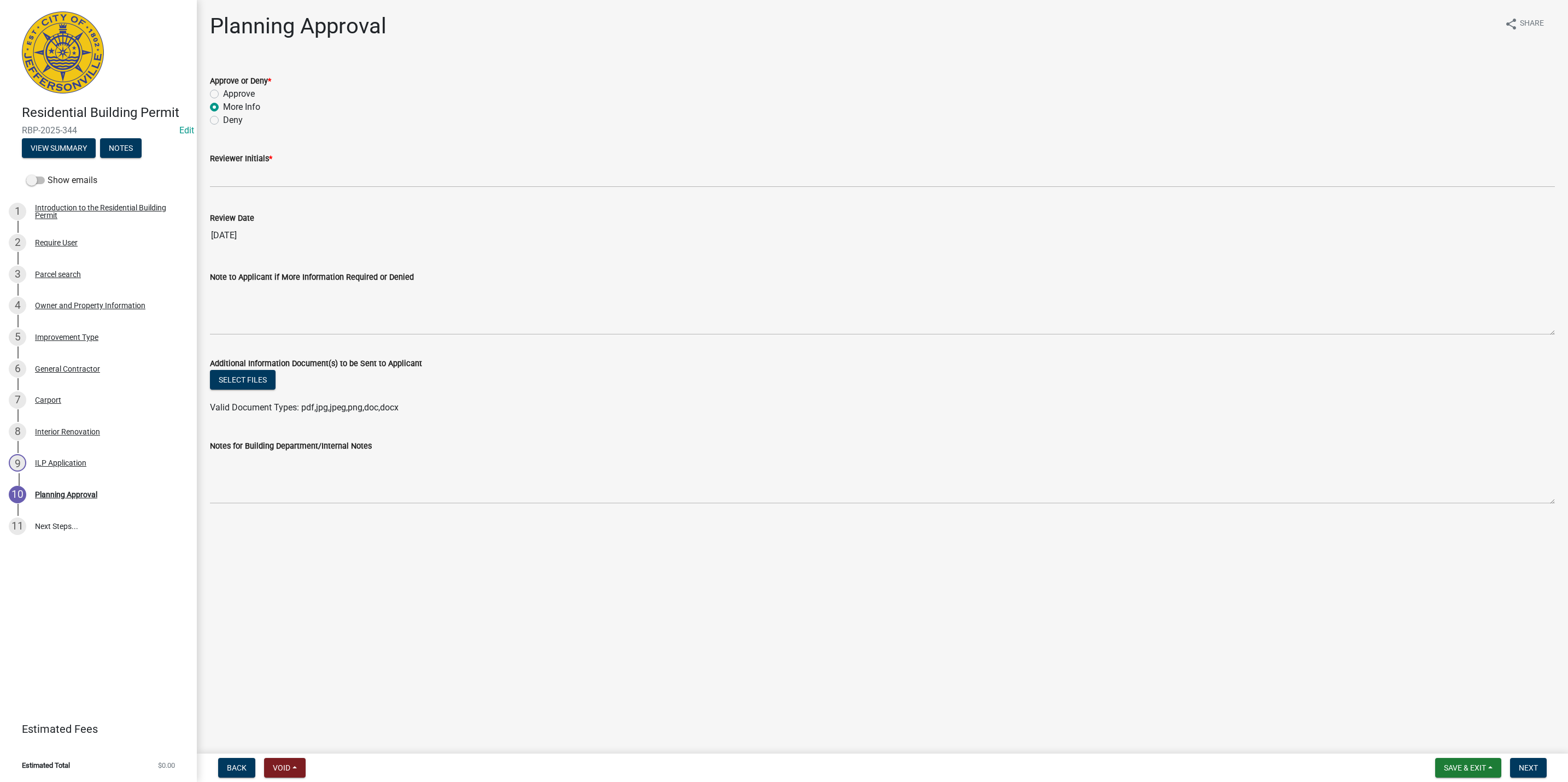
radio input "true"
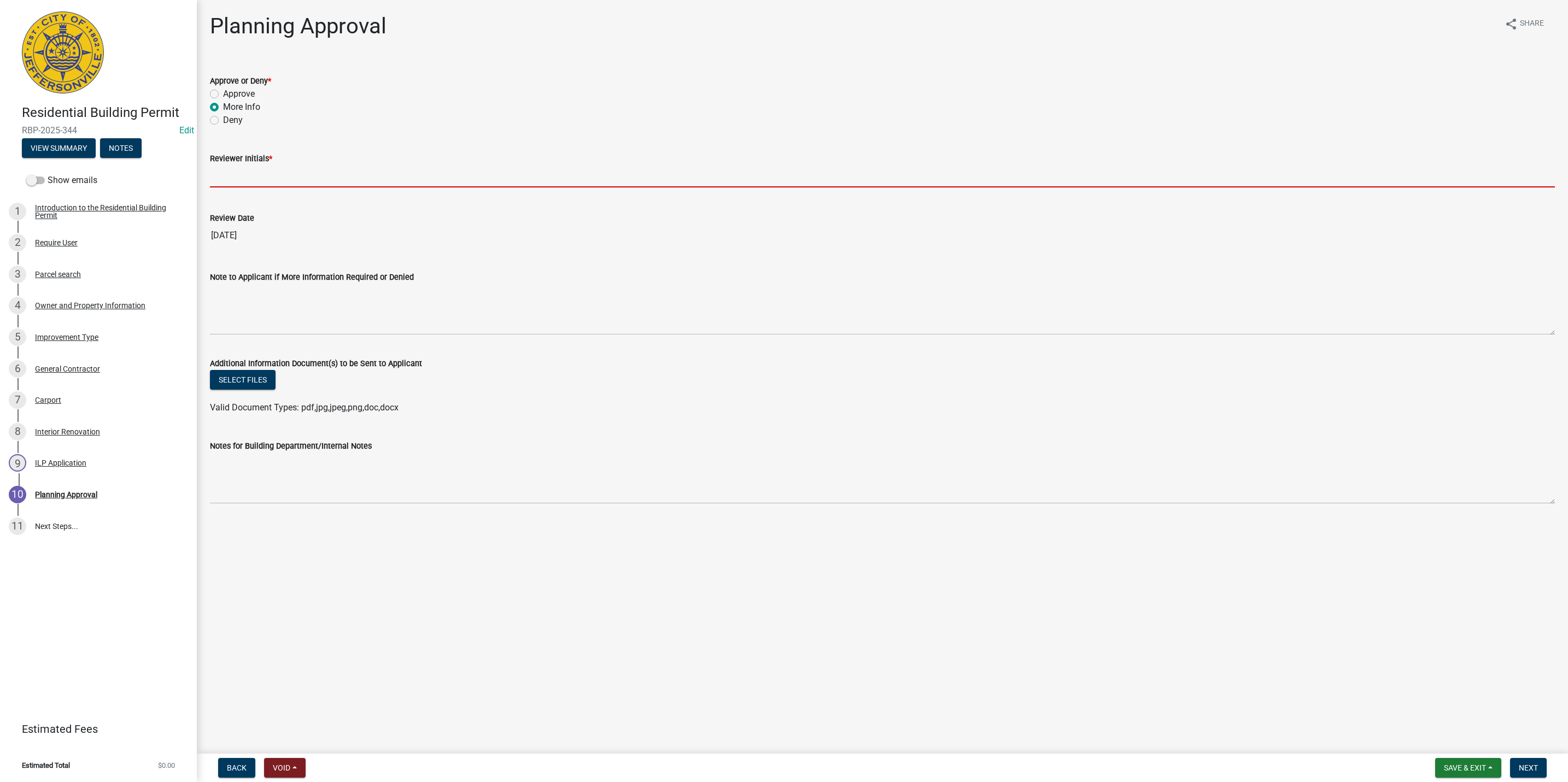
click at [243, 185] on input "Reviewer Initials *" at bounding box center [882, 177] width 1345 height 23
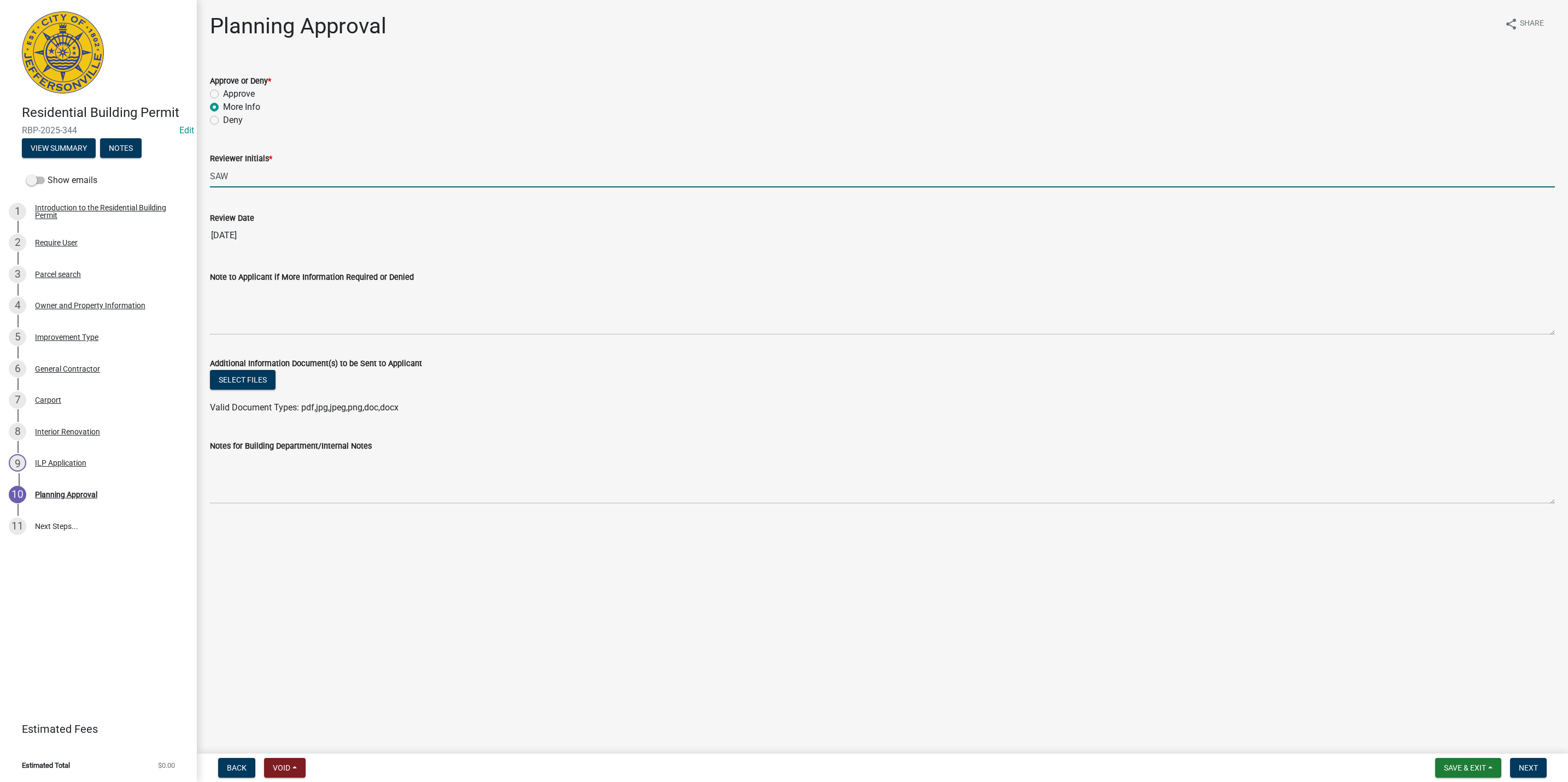
type input "SAW"
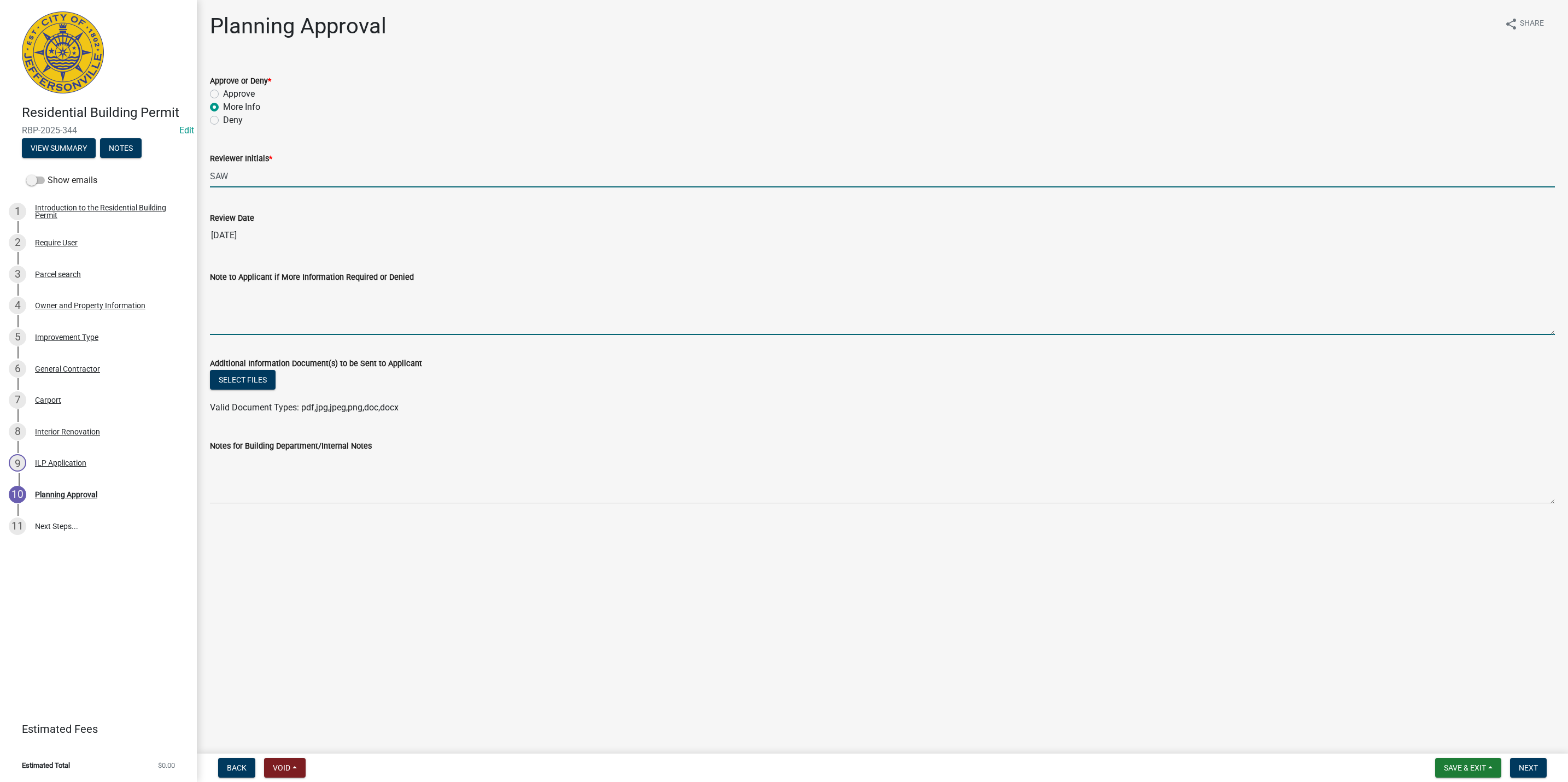
click at [235, 319] on textarea "Note to Applicant if More Information Required or Denied" at bounding box center [882, 309] width 1345 height 51
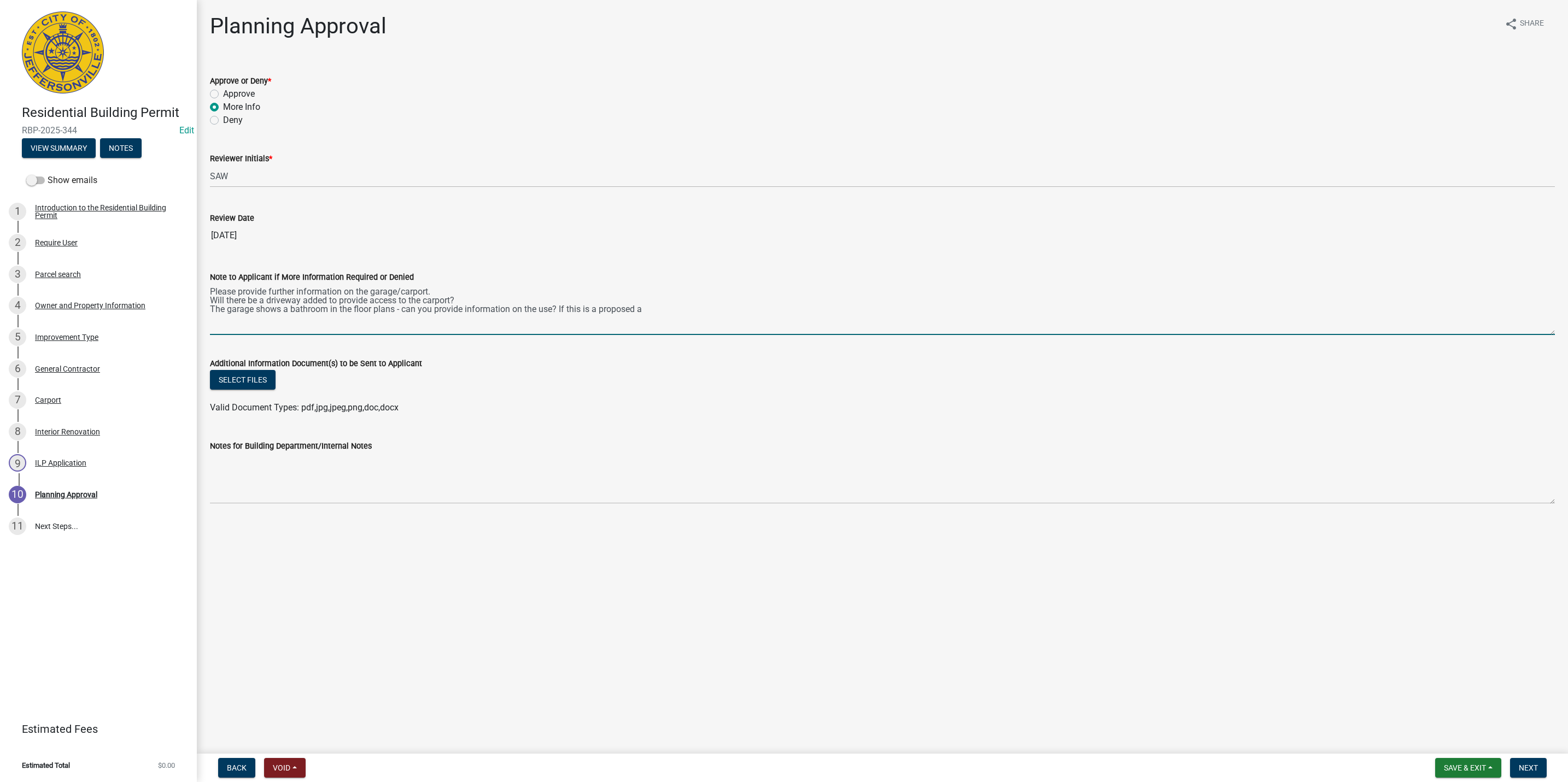
click at [229, 310] on textarea "Please provide further information on the garage/carport. Will there be a drive…" at bounding box center [882, 309] width 1345 height 51
click at [712, 301] on textarea "Please provide further information on the garage/carport. Will there be a drive…" at bounding box center [882, 309] width 1345 height 51
click at [702, 316] on textarea "Please provide further information on the garage/carport. Will there be a drive…" at bounding box center [882, 309] width 1345 height 51
drag, startPoint x: 759, startPoint y: 306, endPoint x: 594, endPoint y: 306, distance: 165.0
click at [594, 306] on textarea "Please provide further information on the garage/carport. Will there be a drive…" at bounding box center [882, 309] width 1345 height 51
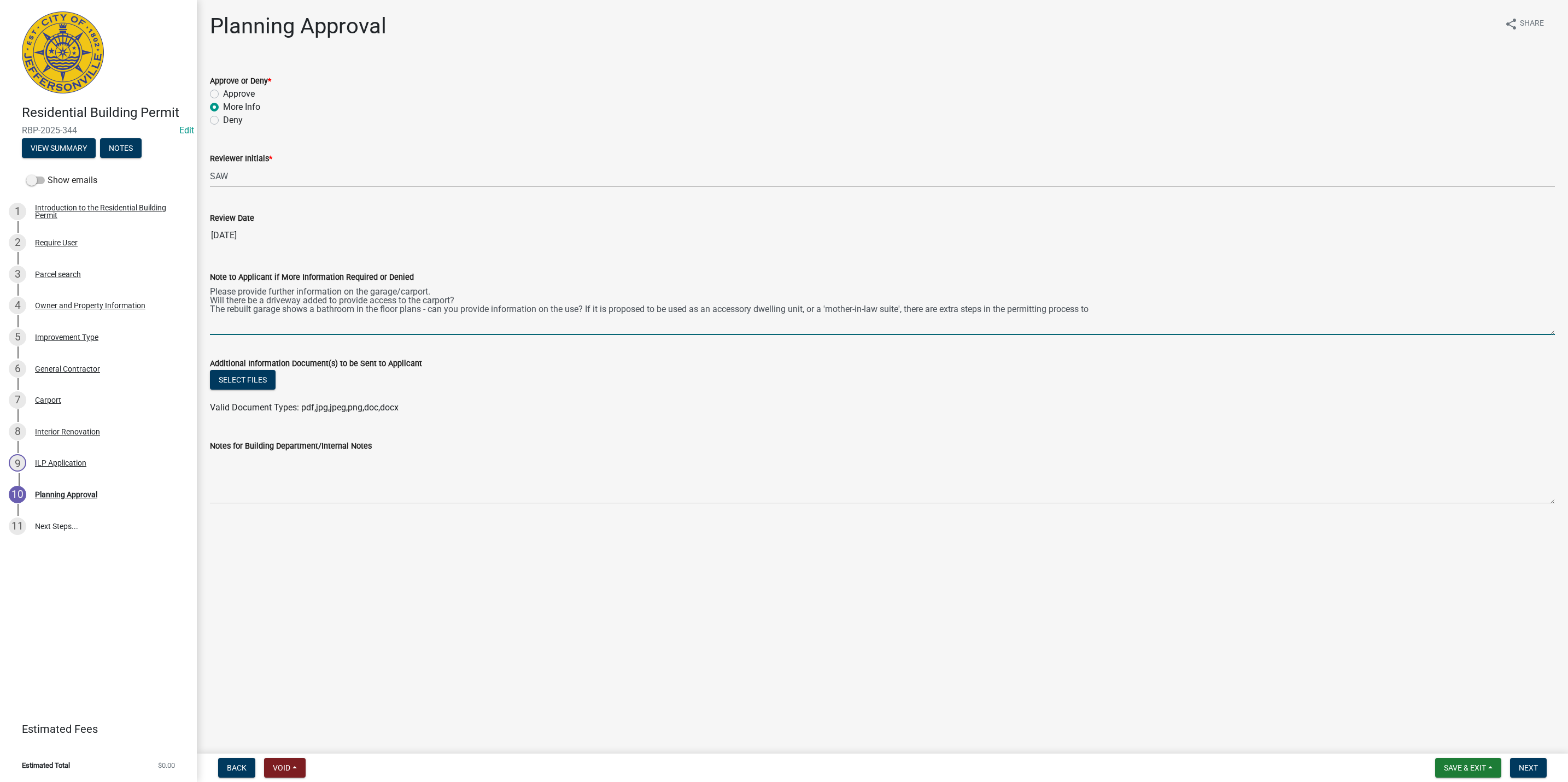
drag, startPoint x: 962, startPoint y: 313, endPoint x: 947, endPoint y: 310, distance: 15.3
click at [947, 310] on textarea "Please provide further information on the garage/carport. Will there be a drive…" at bounding box center [882, 309] width 1345 height 51
drag, startPoint x: 986, startPoint y: 308, endPoint x: 930, endPoint y: 308, distance: 56.0
click at [930, 308] on textarea "Please provide further information on the garage/carport. Will there be a drive…" at bounding box center [882, 309] width 1345 height 51
click at [1162, 315] on textarea "Please provide further information on the garage/carport. Will there be a drive…" at bounding box center [882, 309] width 1345 height 51
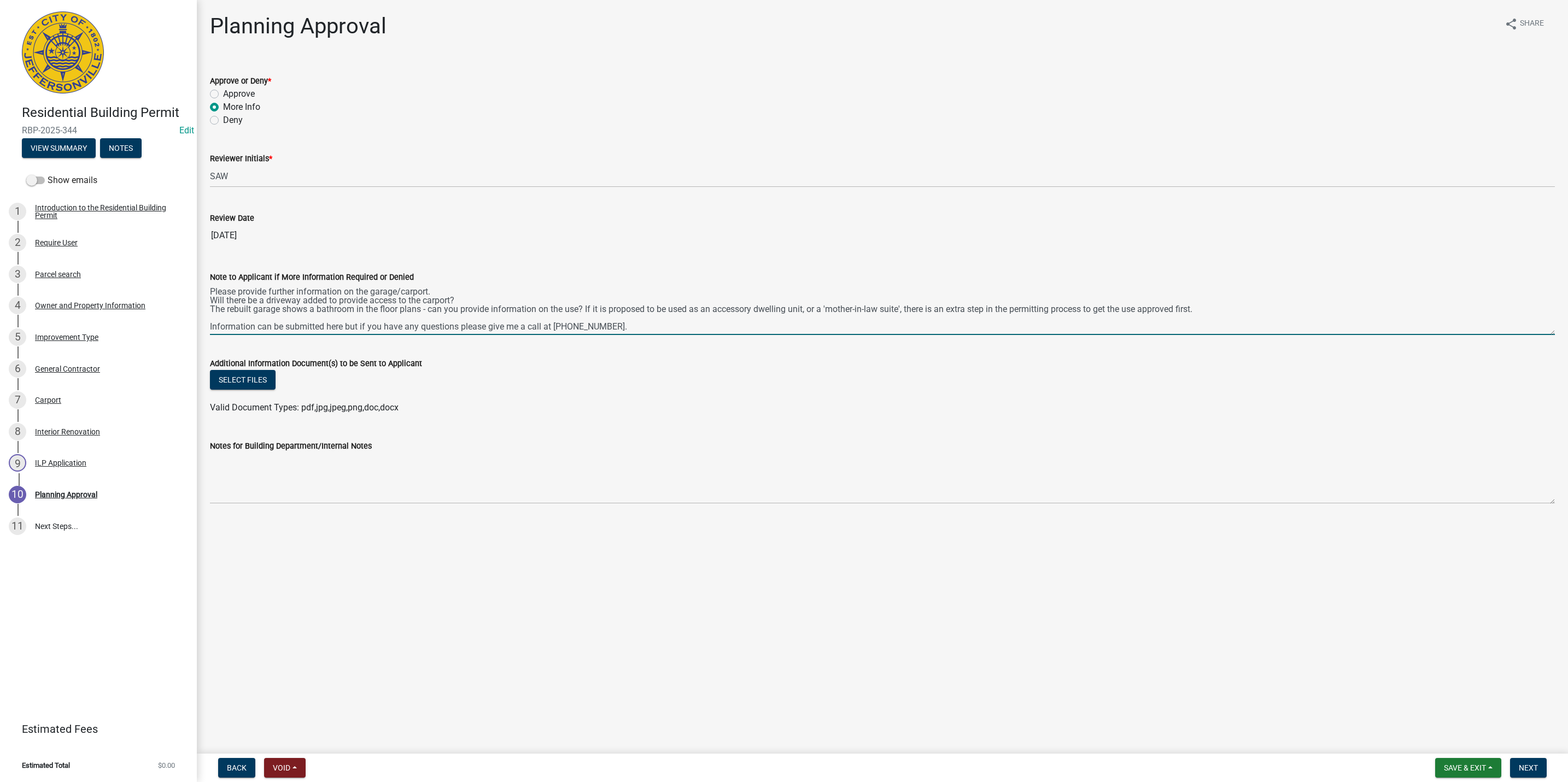
click at [483, 299] on textarea "Please provide further information on the garage/carport. Will there be a drive…" at bounding box center [882, 309] width 1345 height 51
click at [479, 301] on textarea "Please provide further information on the garage/carport. Will there be a drive…" at bounding box center [882, 309] width 1345 height 51
click at [484, 299] on textarea "Please provide further information on the garage/carport. Will there be a drive…" at bounding box center [882, 309] width 1345 height 51
click at [795, 305] on textarea "Please provide further information on the garage/carport. Will there be a drive…" at bounding box center [882, 309] width 1345 height 51
click at [782, 295] on textarea "Please provide further information on the garage/carport. Will there be a drive…" at bounding box center [882, 309] width 1345 height 51
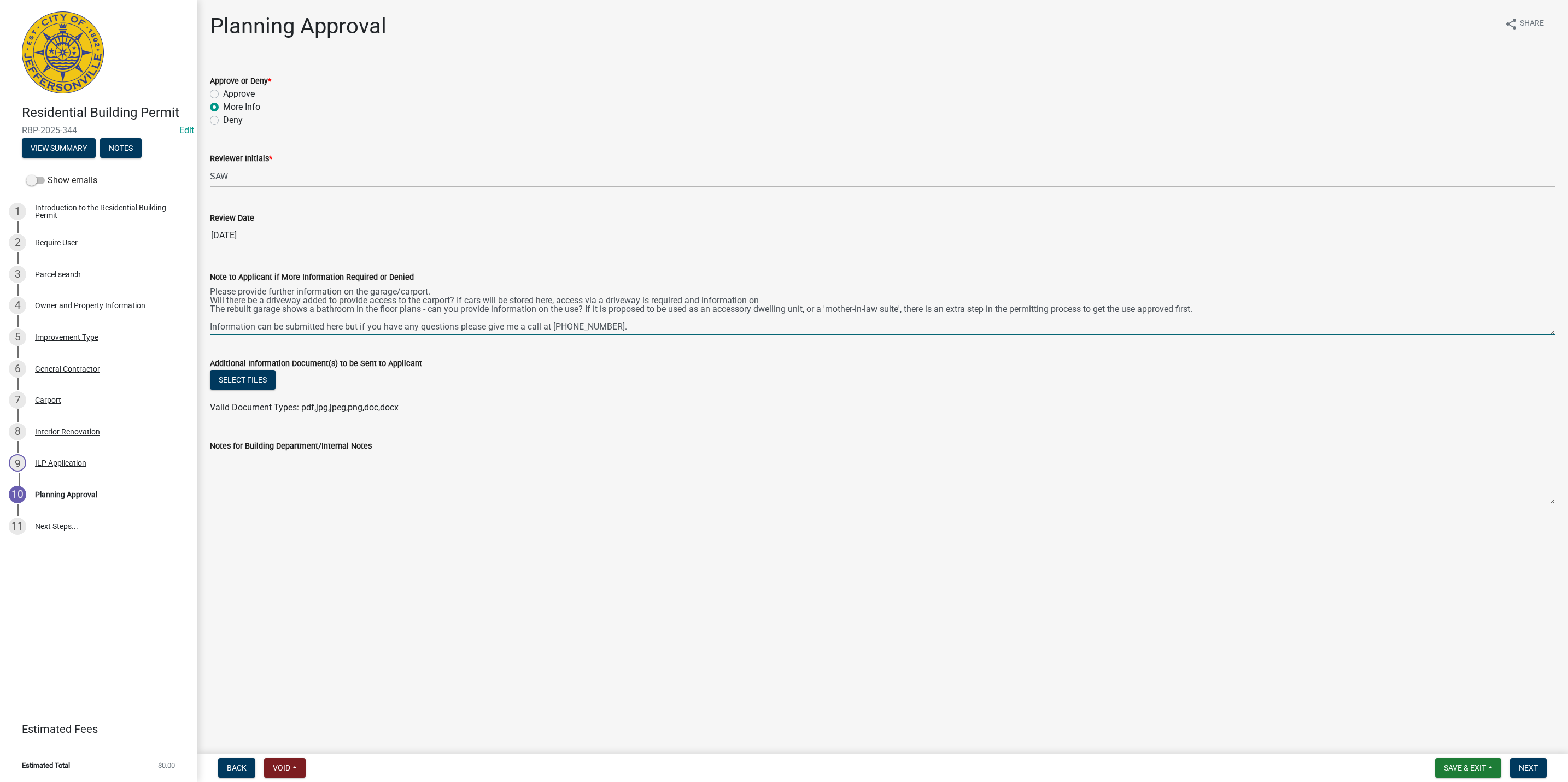
click at [789, 288] on textarea "Please provide further information on the garage/carport. Will there be a drive…" at bounding box center [882, 309] width 1345 height 51
click at [776, 302] on textarea "Please provide further information on the garage/carport. Will there be a drive…" at bounding box center [882, 309] width 1345 height 51
drag, startPoint x: 773, startPoint y: 300, endPoint x: 706, endPoint y: 299, distance: 67.0
click at [706, 299] on textarea "Please provide further information on the garage/carport. Will there be a drive…" at bounding box center [882, 309] width 1345 height 51
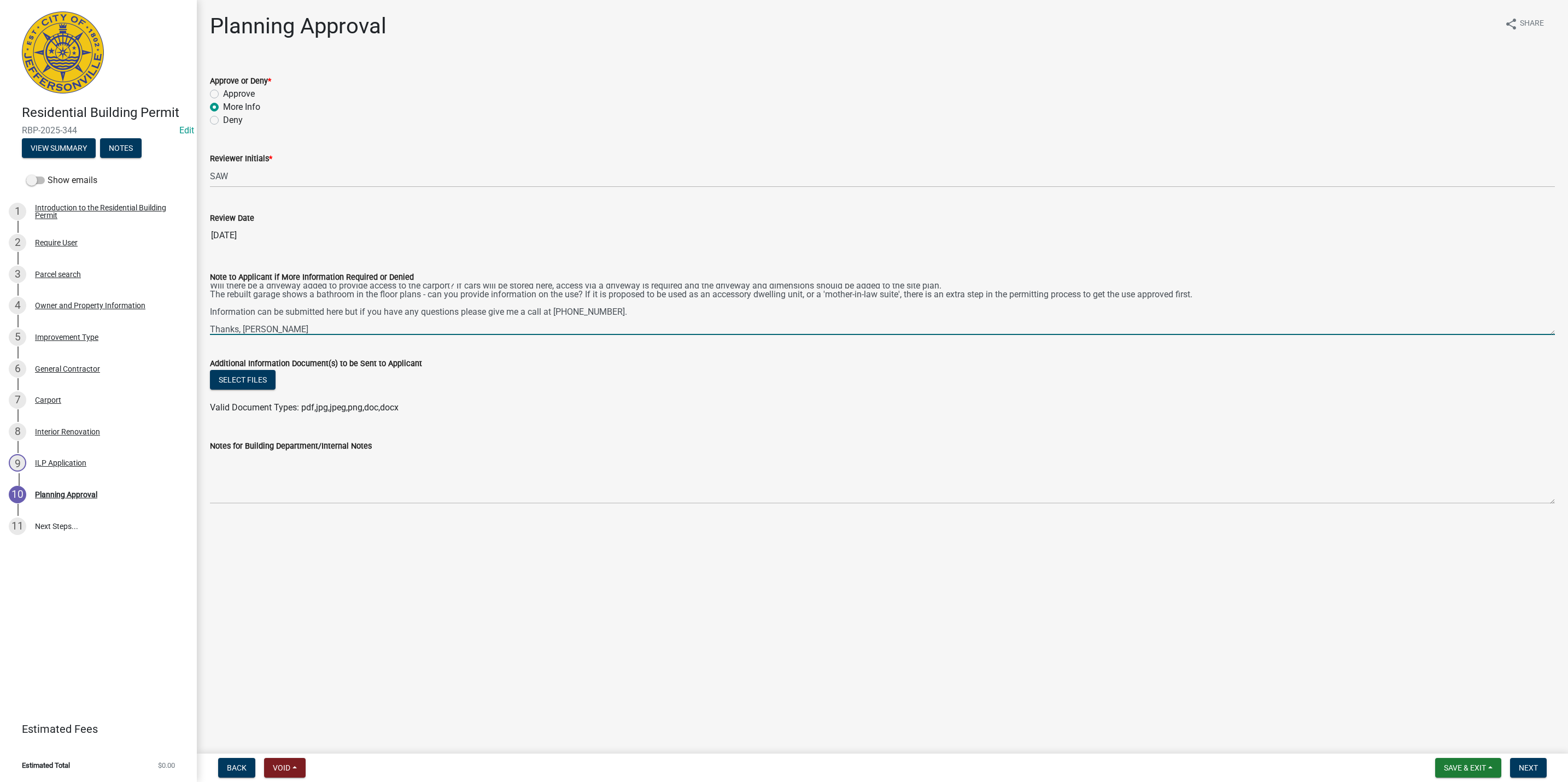
scroll to position [17, 0]
click at [1238, 290] on textarea "Please provide further information on the garage/carport. Will there be a drive…" at bounding box center [882, 309] width 1345 height 51
type textarea "Please provide further information on the garage/carport. Will there be a drive…"
click at [1522, 767] on span "Next" at bounding box center [1528, 768] width 19 height 9
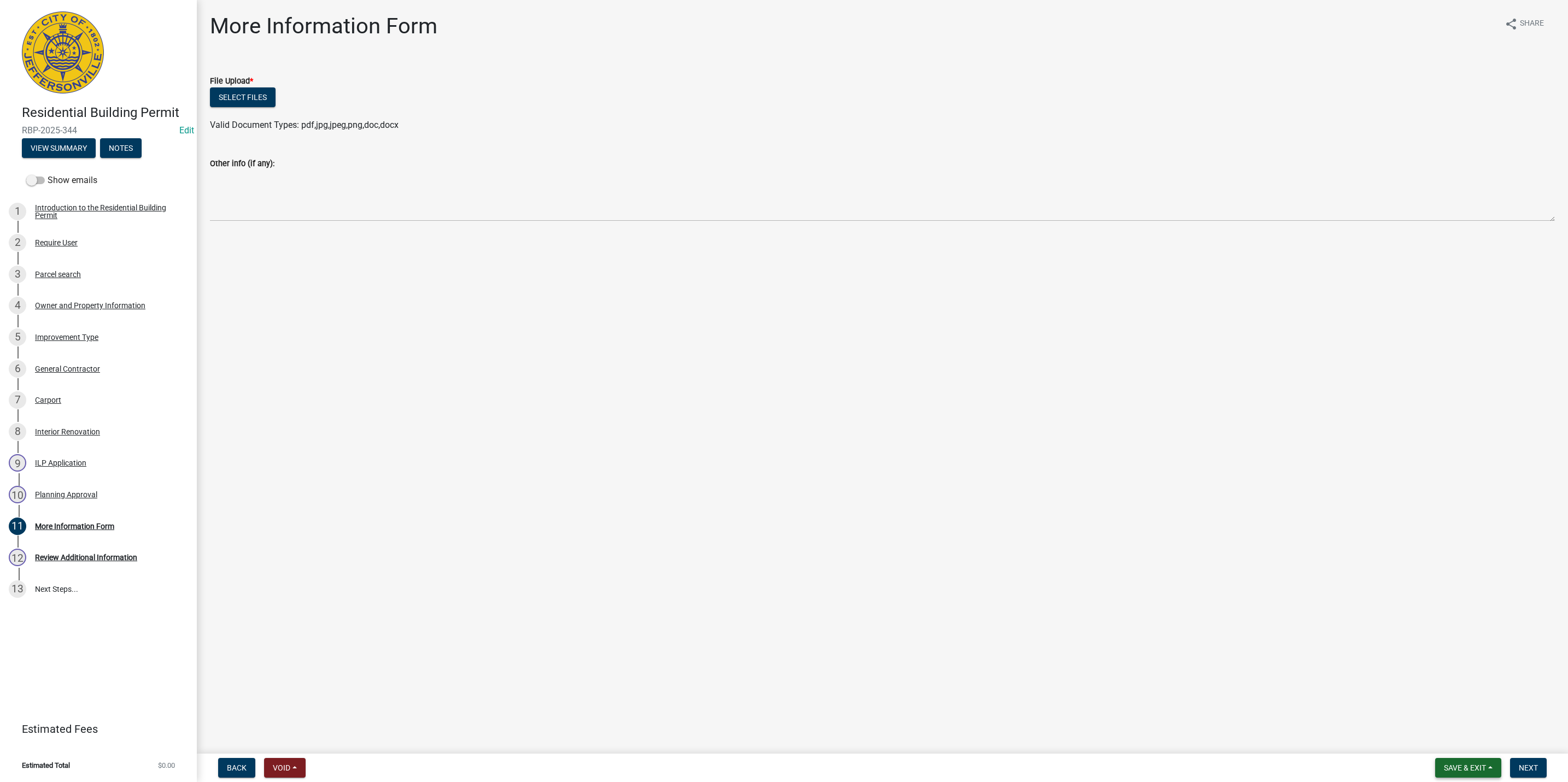
click at [1450, 768] on span "Save & Exit" at bounding box center [1465, 768] width 42 height 9
click at [1446, 743] on button "Save & Exit" at bounding box center [1458, 740] width 88 height 26
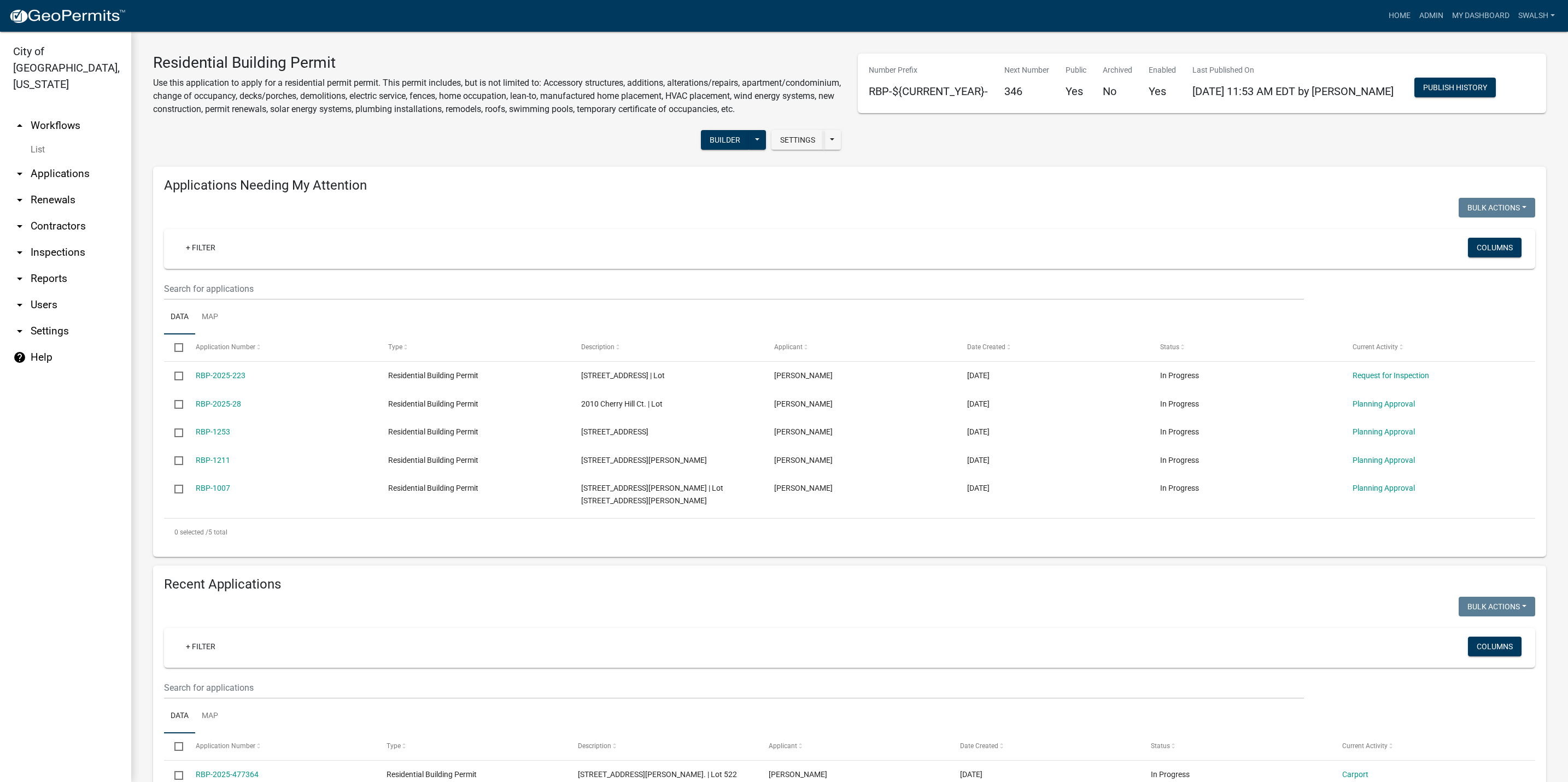
click at [47, 112] on link "arrow_drop_up Workflows" at bounding box center [65, 126] width 131 height 26
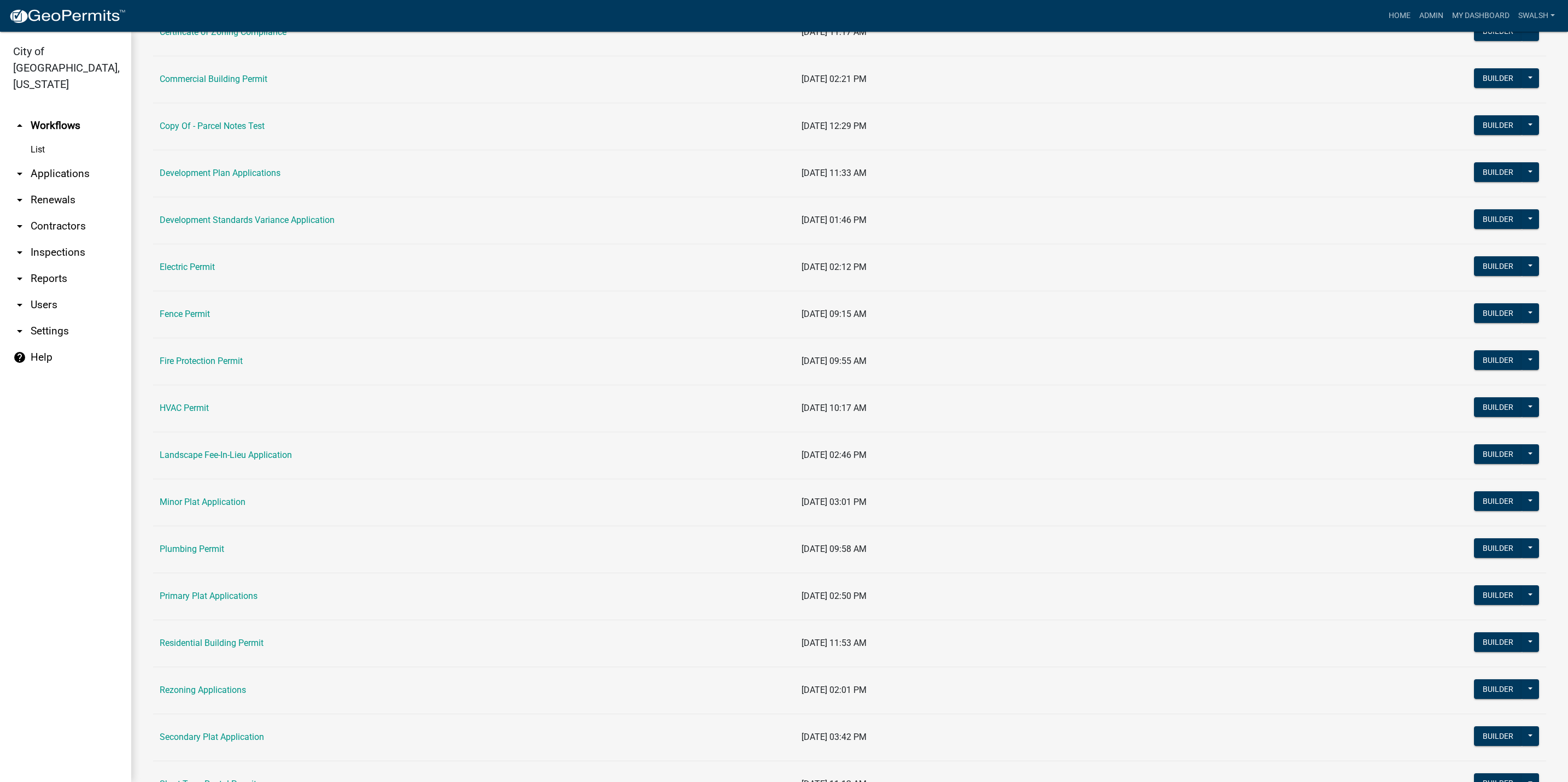
scroll to position [328, 0]
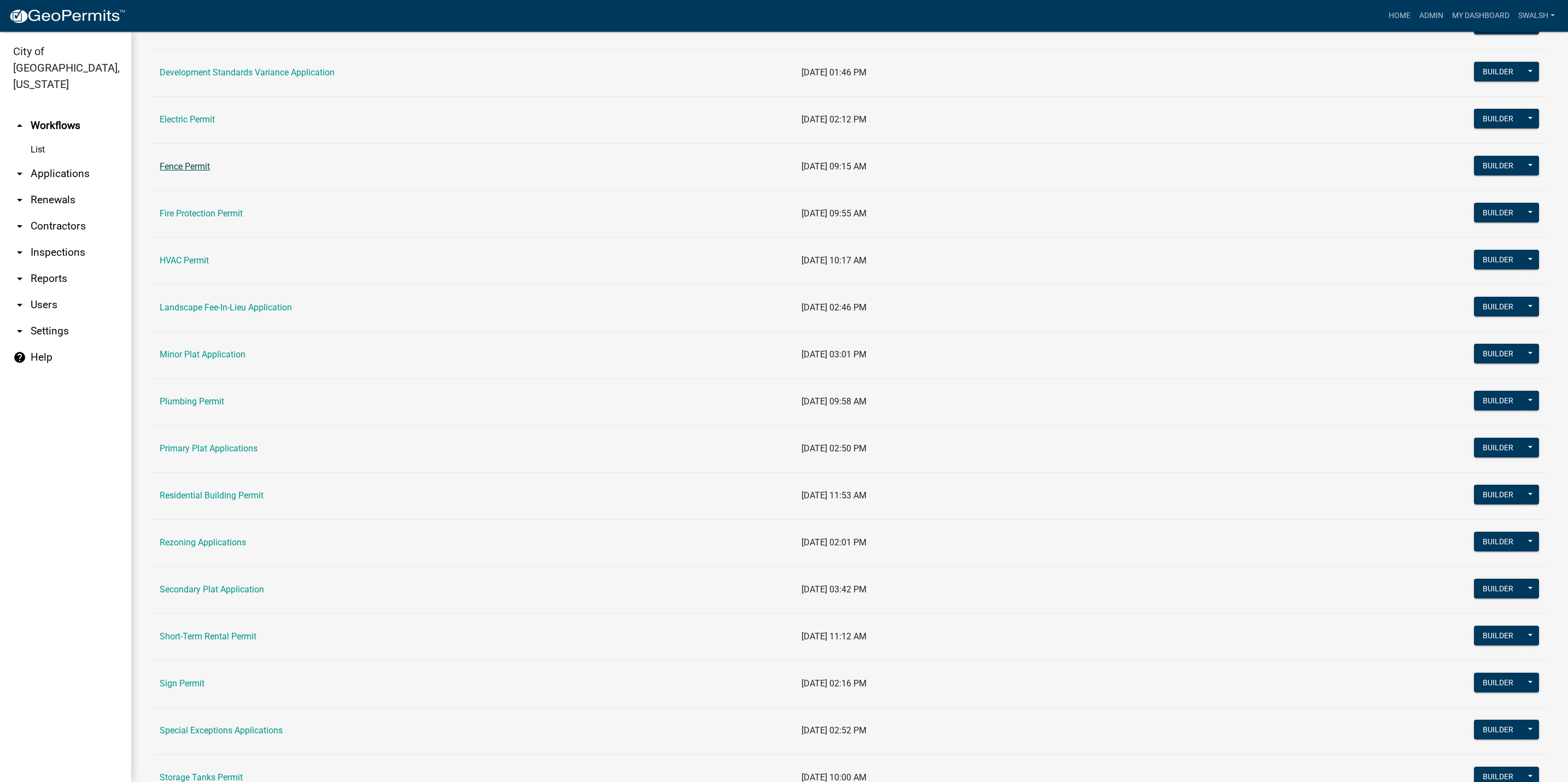
click at [187, 171] on link "Fence Permit" at bounding box center [185, 167] width 50 height 11
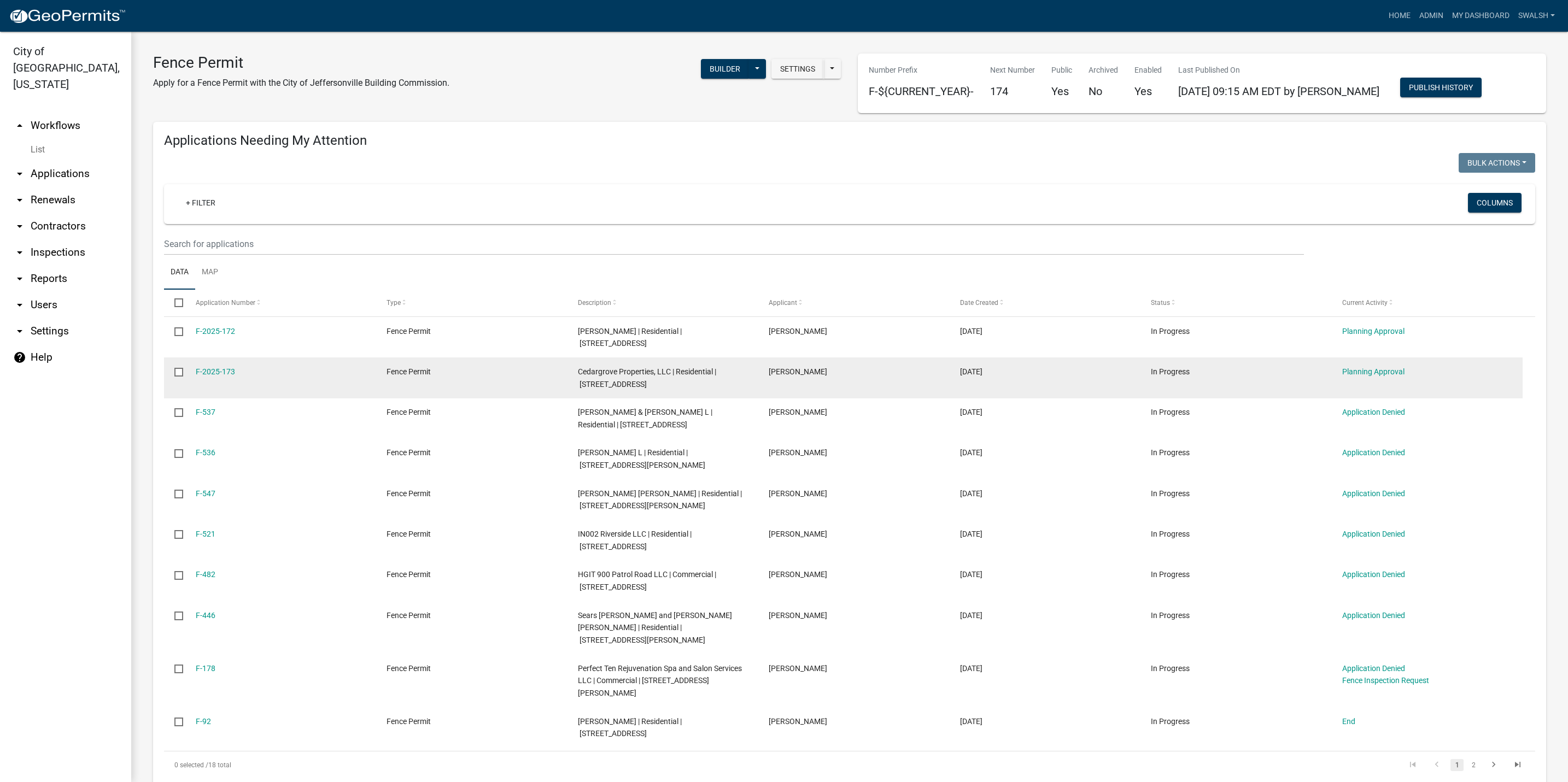
click at [1385, 378] on datatable-body-cell "Planning Approval" at bounding box center [1427, 378] width 192 height 40
click at [1387, 375] on link "Planning Approval" at bounding box center [1373, 372] width 62 height 9
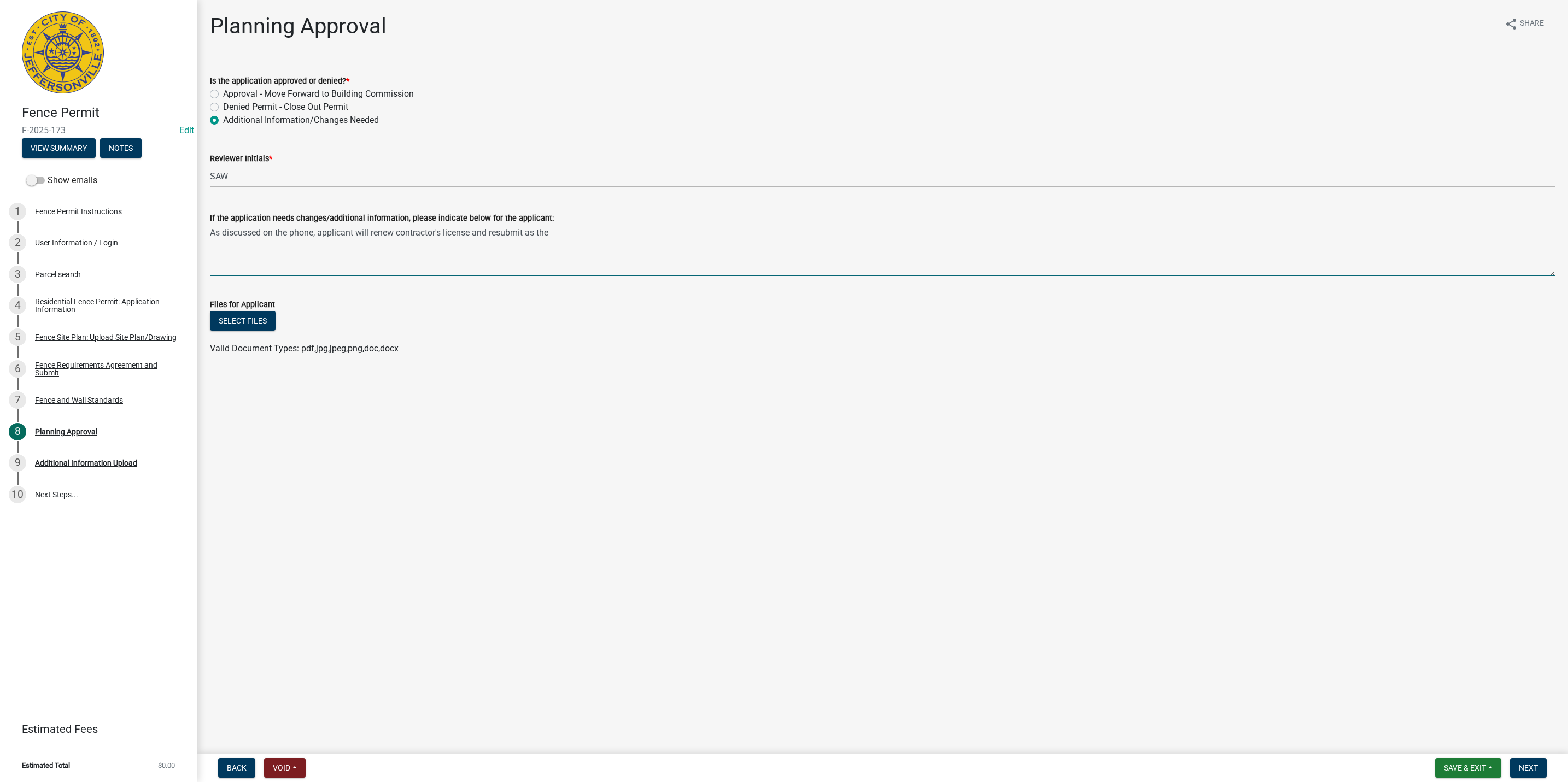
click at [575, 235] on textarea "As discussed on the phone, applicant will renew contractor's license and resubm…" at bounding box center [882, 250] width 1345 height 51
type textarea "As discussed on the phone, applicant will renew contractor's license and resubm…"
click at [96, 341] on div "Fence Site Plan: Upload Site Plan/Drawing" at bounding box center [105, 337] width 142 height 8
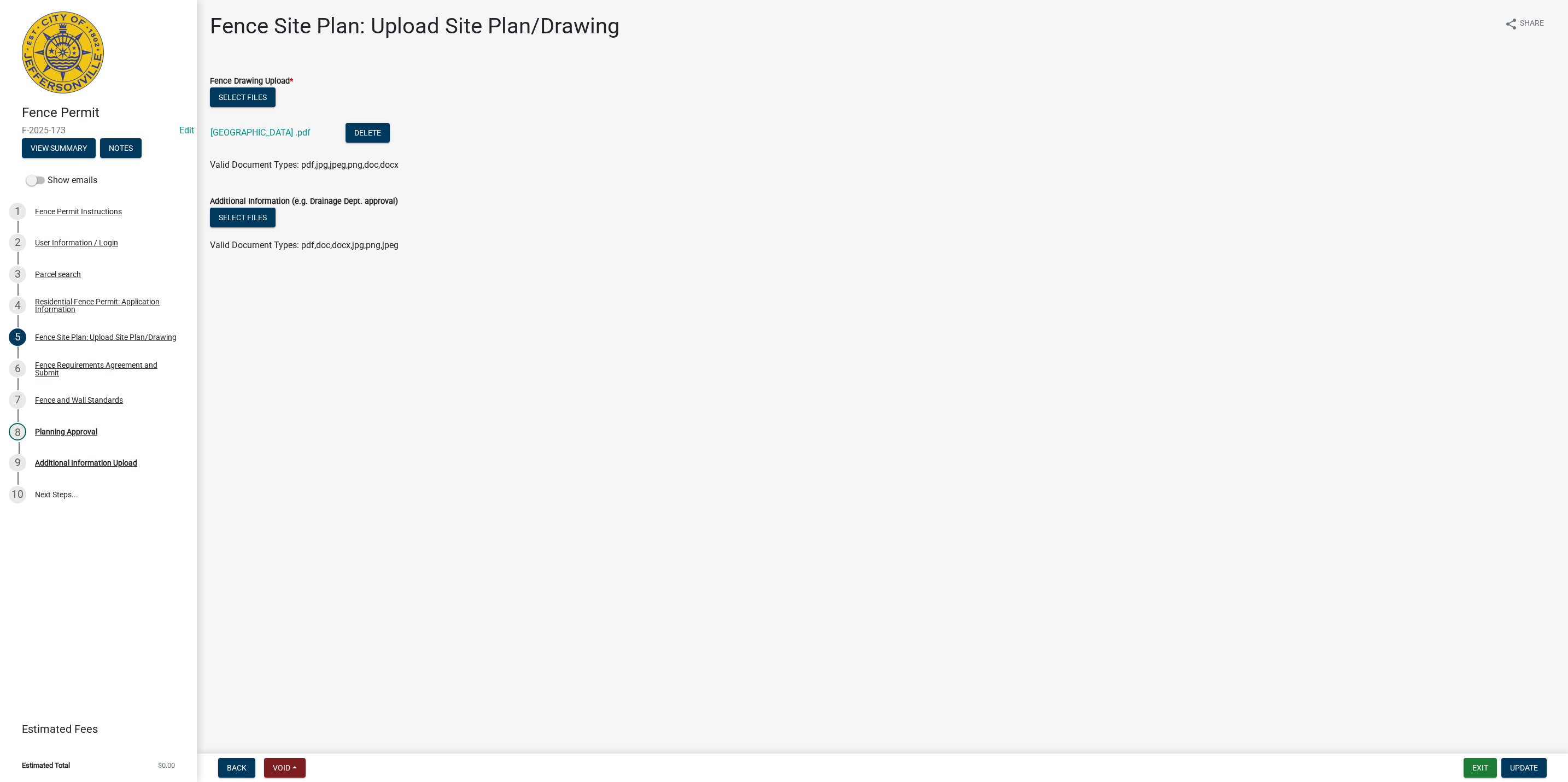
click at [258, 123] on div "[GEOGRAPHIC_DATA] .pdf" at bounding box center [269, 134] width 118 height 23
click at [258, 128] on link "[GEOGRAPHIC_DATA] .pdf" at bounding box center [260, 133] width 100 height 11
click at [100, 403] on div "Fence and Wall Standards" at bounding box center [79, 400] width 88 height 8
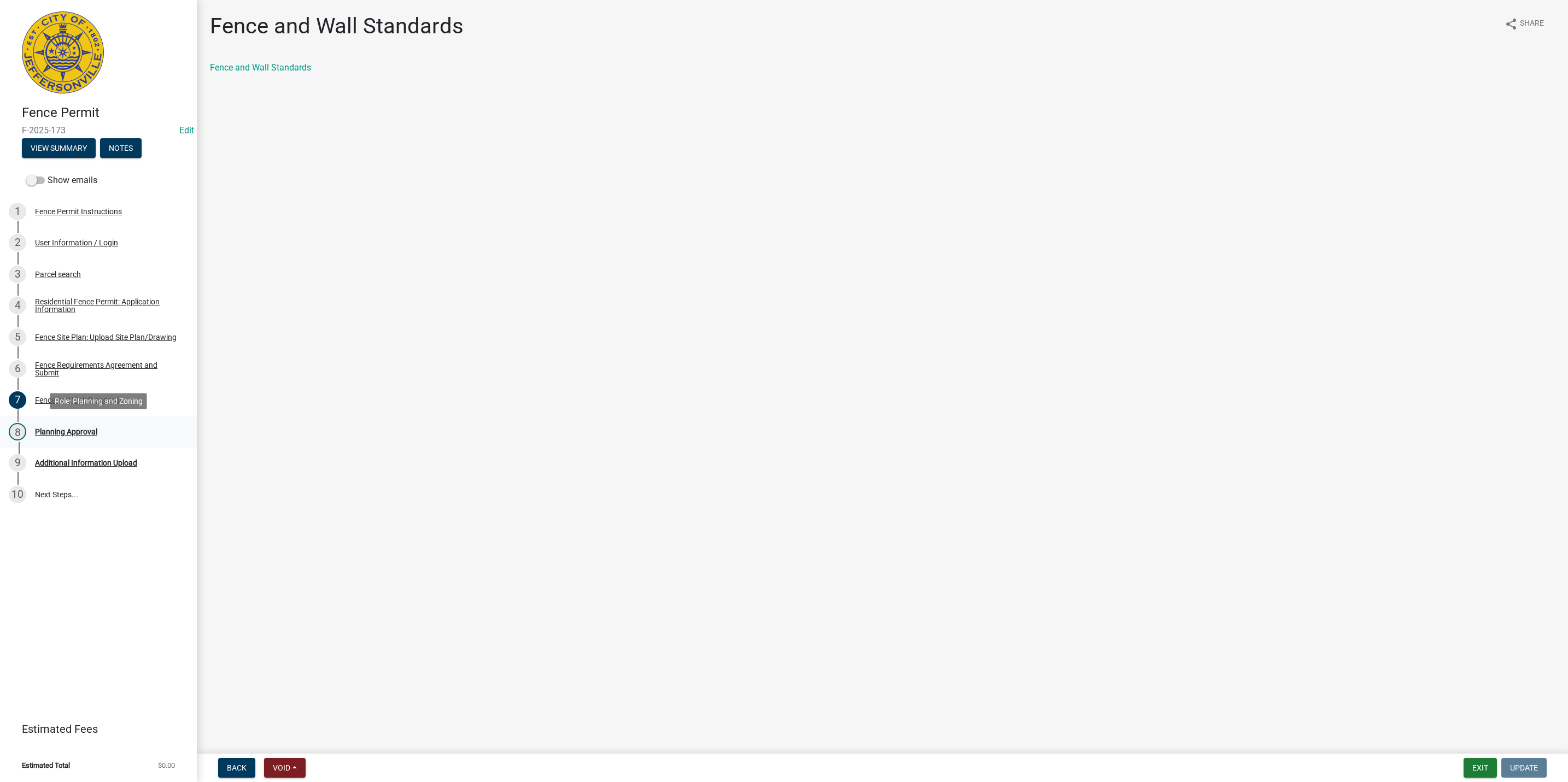
click at [96, 428] on div "Planning Approval" at bounding box center [66, 431] width 62 height 8
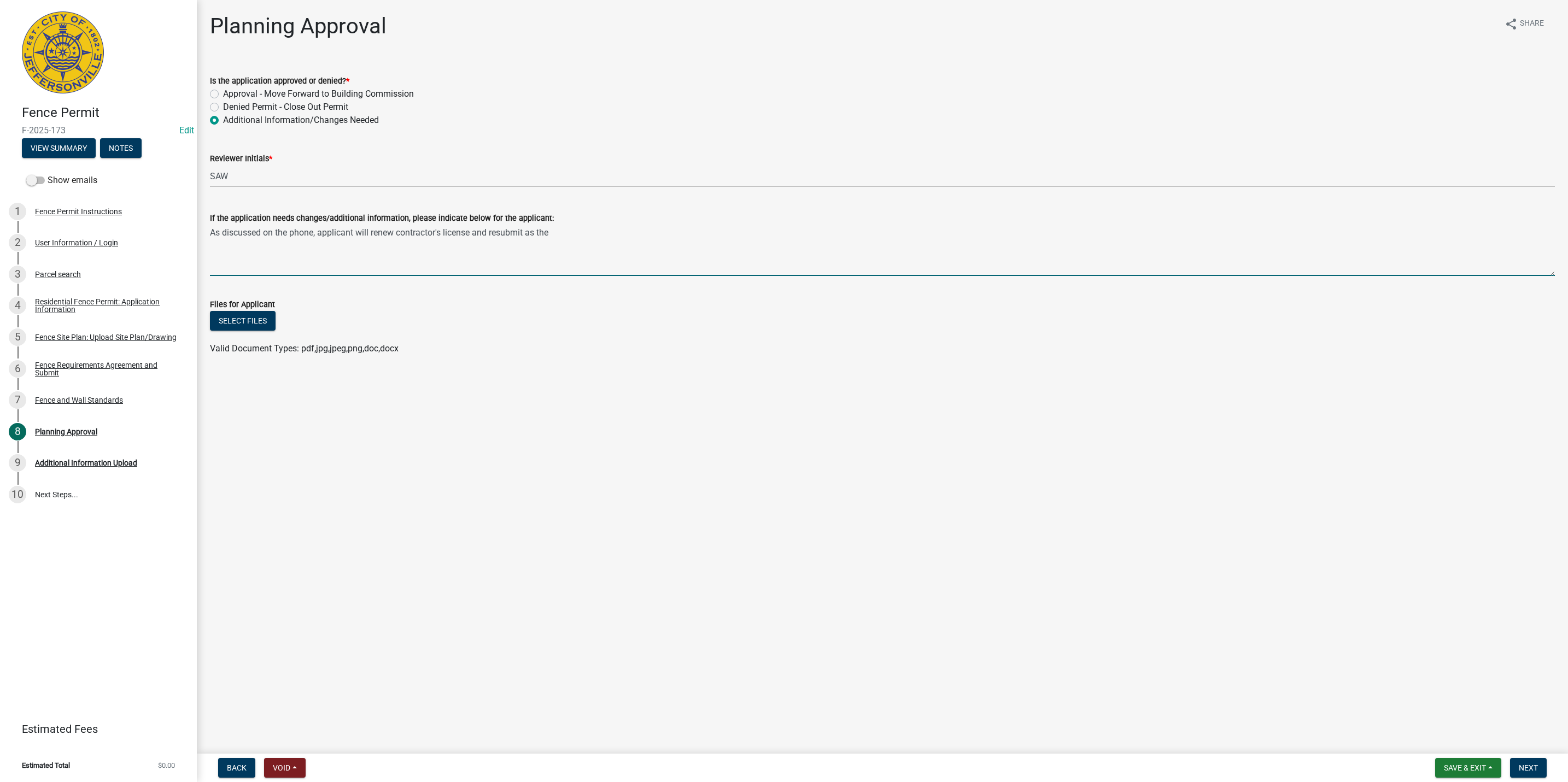
click at [589, 235] on textarea "As discussed on the phone, applicant will renew contractor's license and resubm…" at bounding box center [882, 250] width 1345 height 51
drag, startPoint x: 627, startPoint y: 238, endPoint x: 84, endPoint y: 234, distance: 543.0
click at [84, 234] on div "Fence Permit F-2025-173 Edit View Summary Notes Show emails 1 Fence Permit Inst…" at bounding box center [784, 391] width 1568 height 782
type textarea "As discussed on the phone, applicant will renew contractor's license and resubm…"
click at [66, 341] on div "Fence Site Plan: Upload Site Plan/Drawing" at bounding box center [105, 337] width 142 height 8
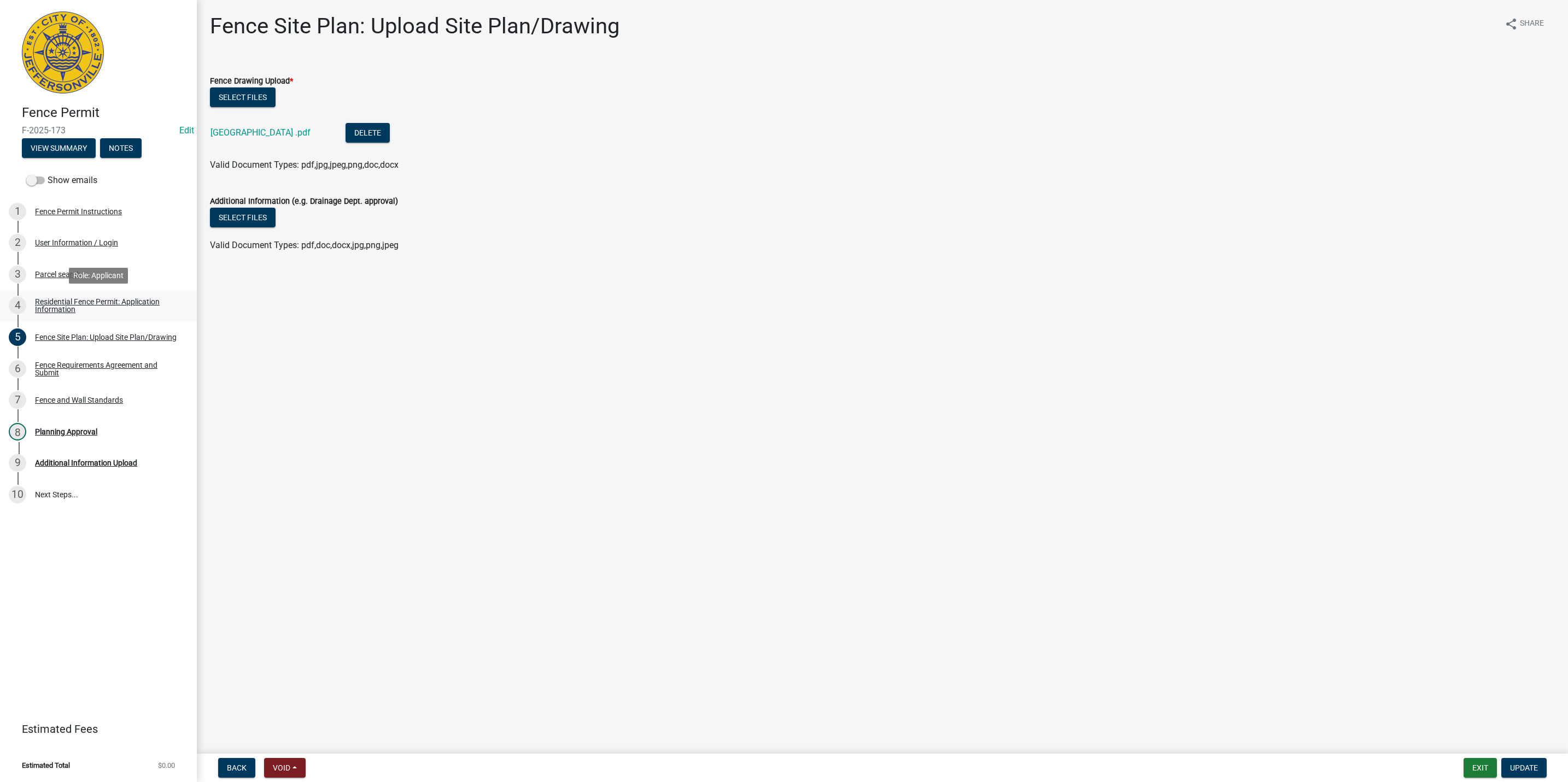
click at [76, 293] on link "4 Residential Fence Permit: Application Information" at bounding box center [98, 306] width 197 height 32
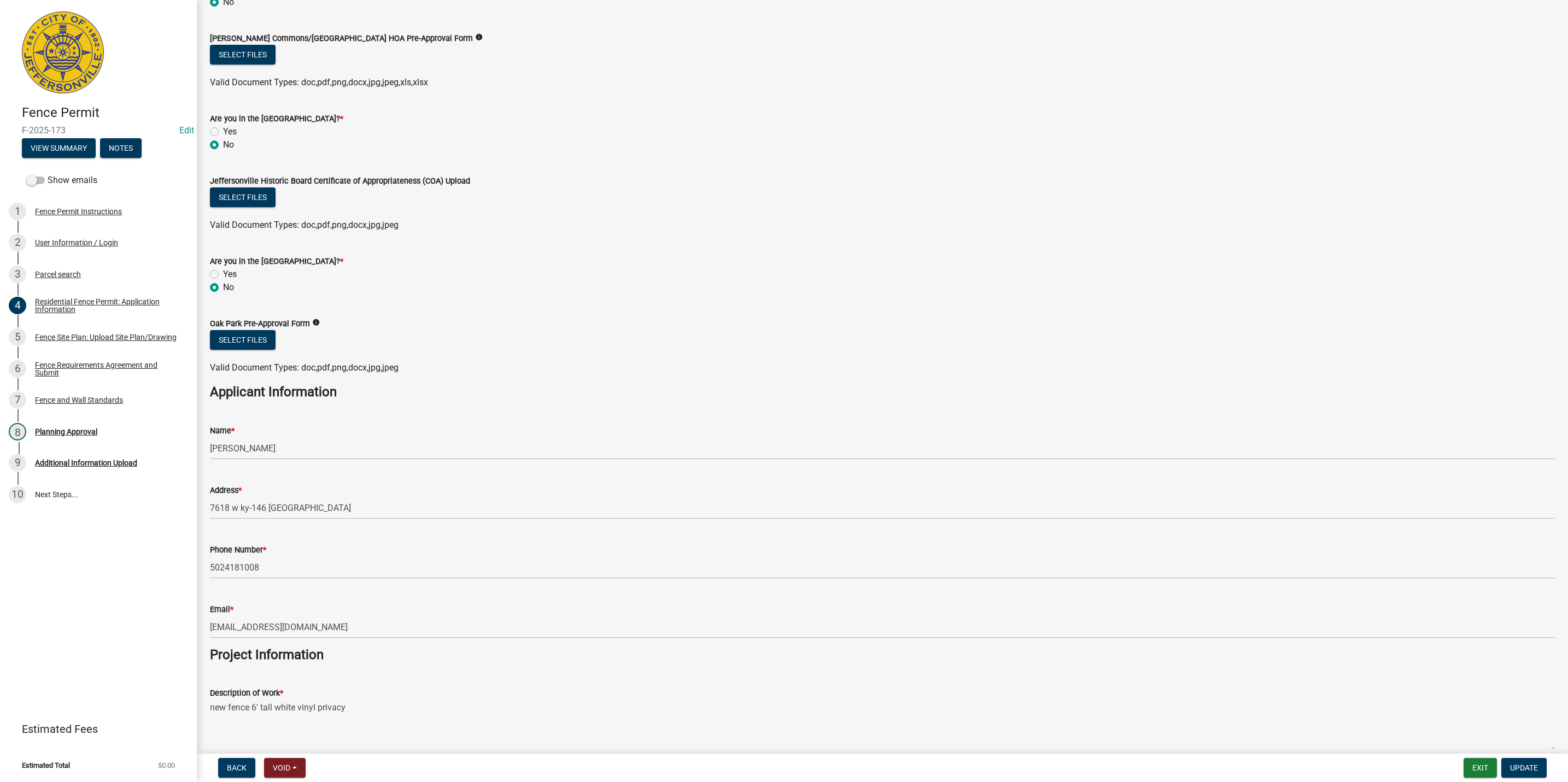
scroll to position [328, 0]
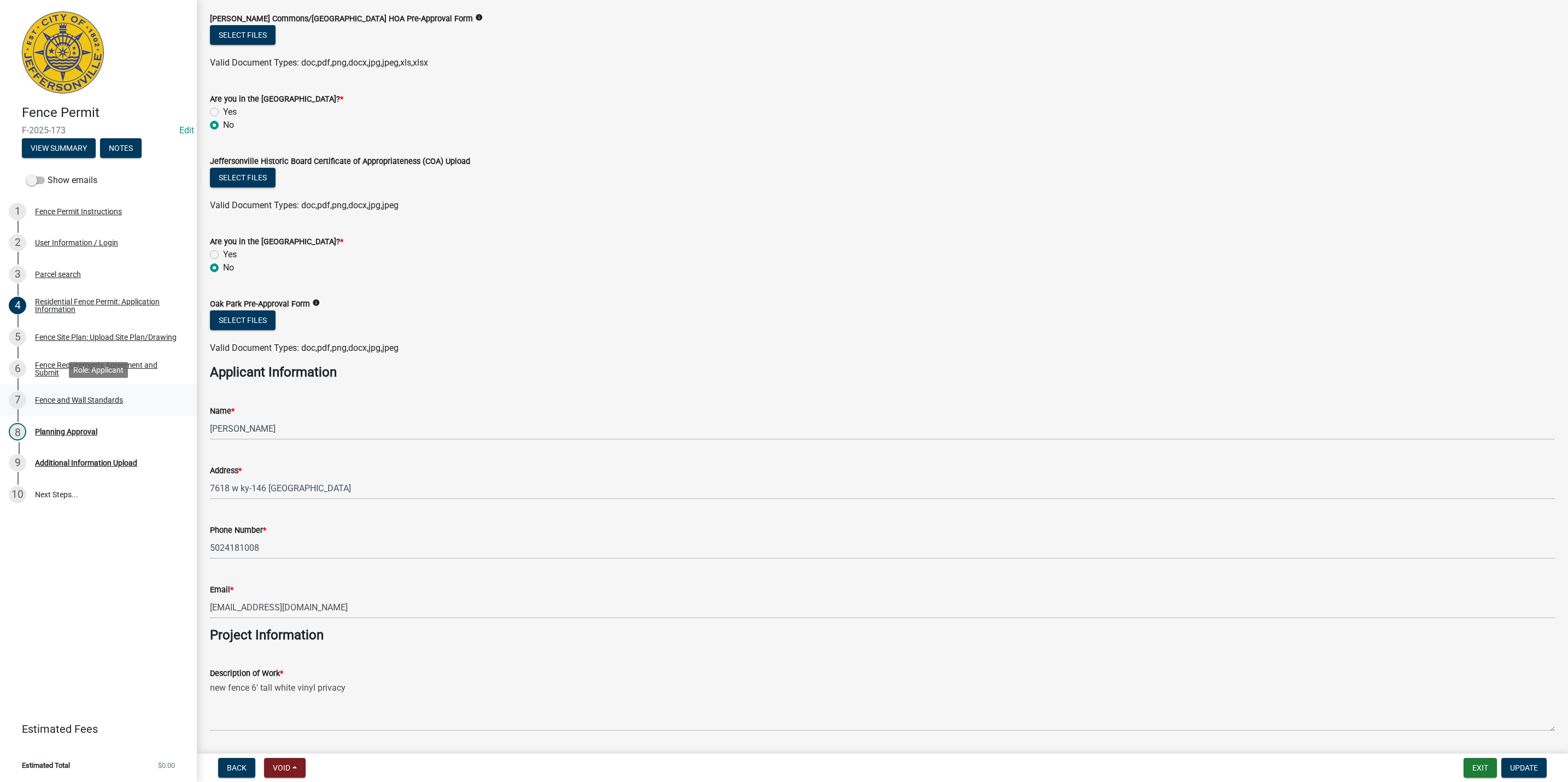
click at [98, 403] on div "Fence and Wall Standards" at bounding box center [79, 400] width 88 height 8
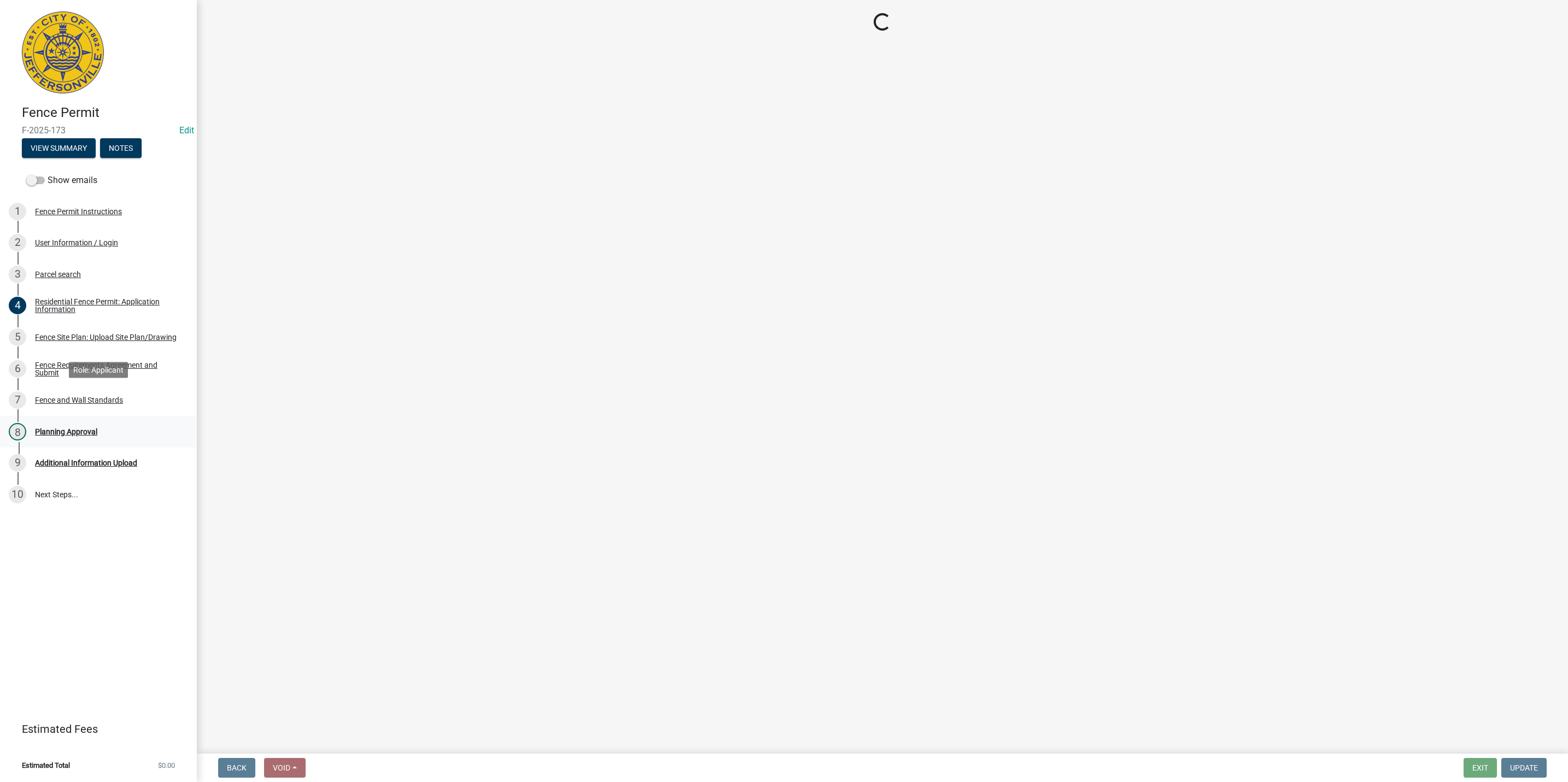
scroll to position [0, 0]
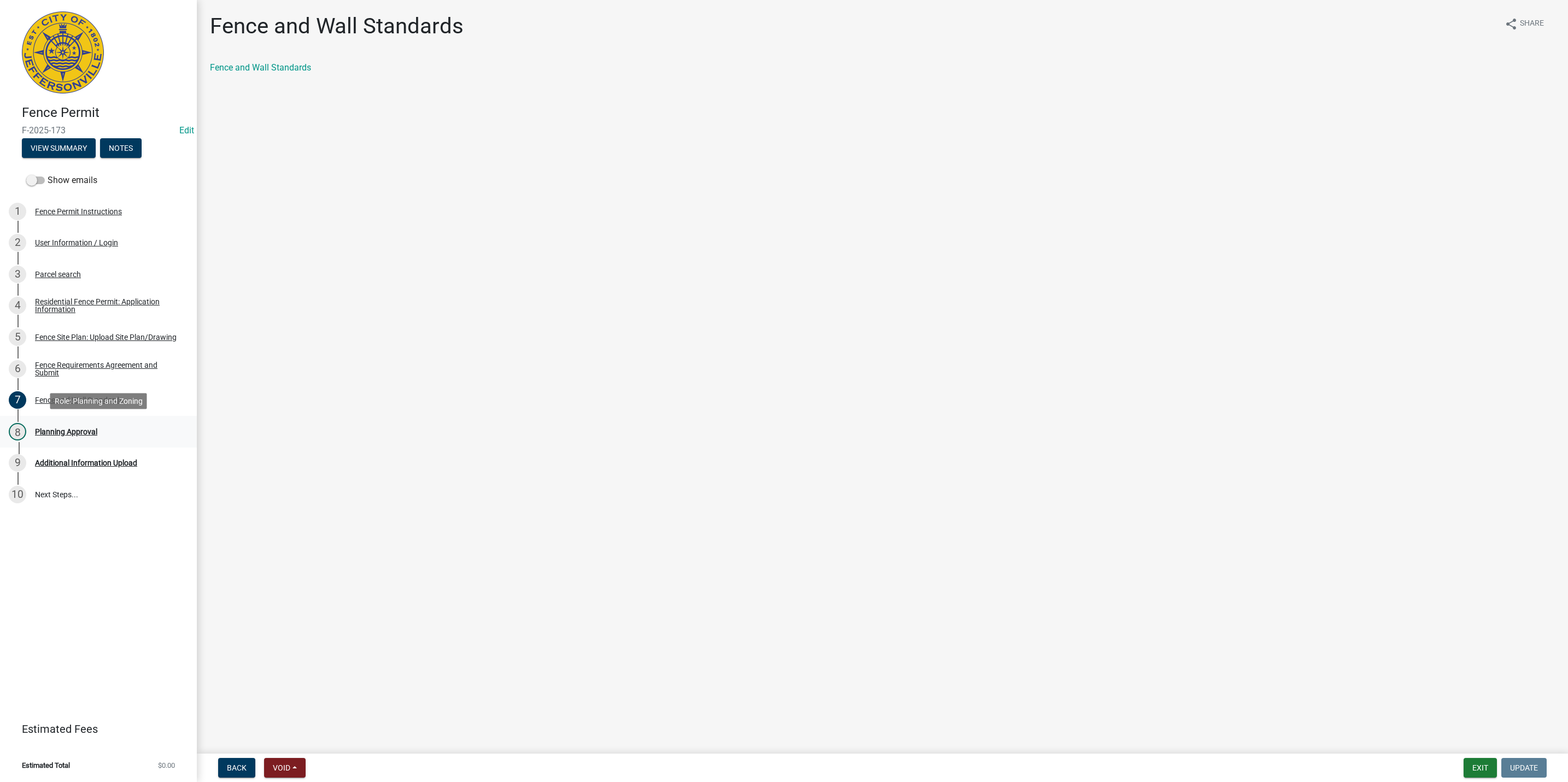
click at [87, 436] on div "8 Planning Approval" at bounding box center [94, 431] width 171 height 18
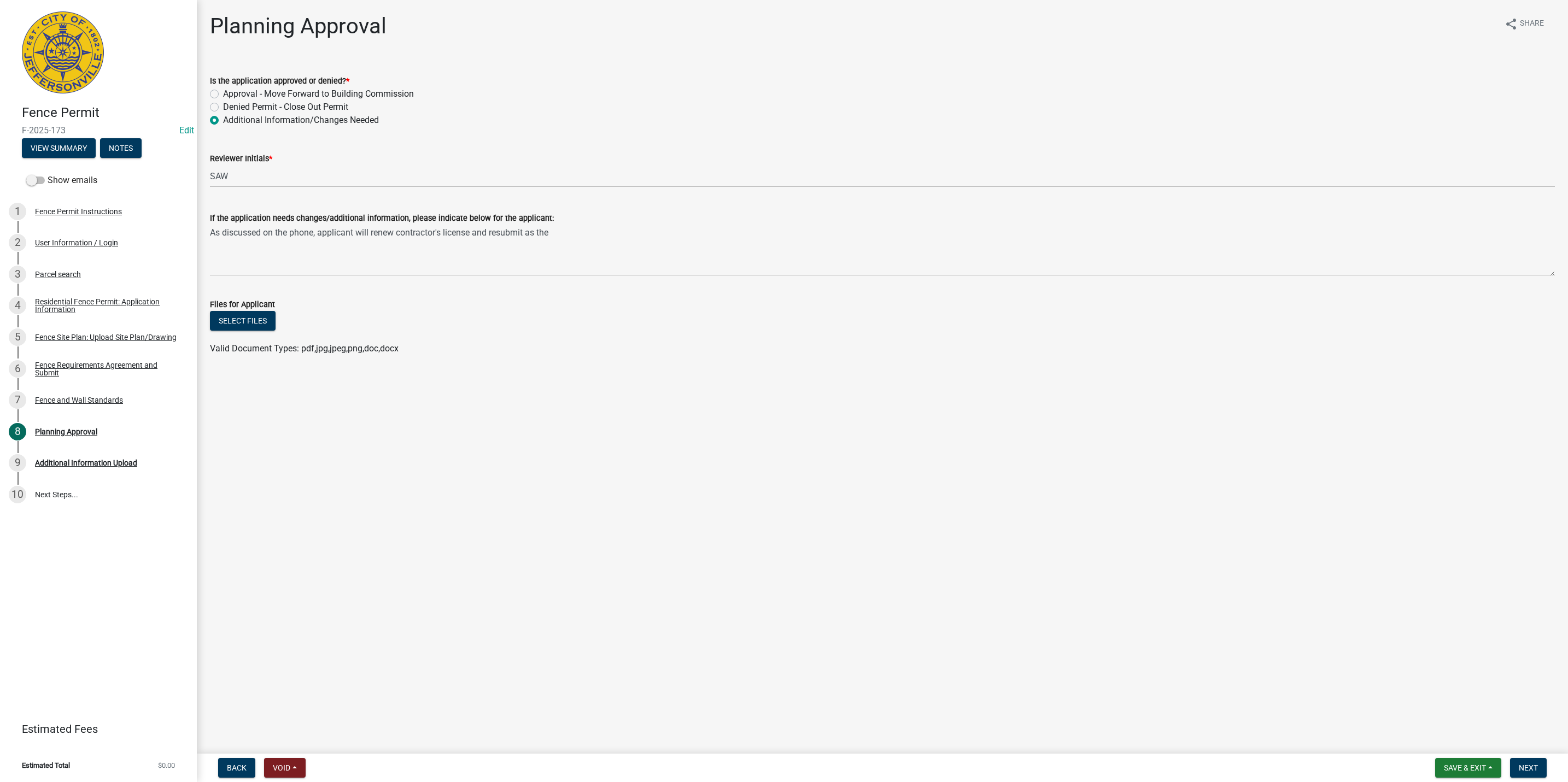
click at [274, 100] on label "Denied Permit - Close Out Permit" at bounding box center [286, 106] width 125 height 13
click at [230, 100] on input "Denied Permit - Close Out Permit" at bounding box center [227, 104] width 7 height 7
radio input "true"
drag, startPoint x: 534, startPoint y: 239, endPoint x: 545, endPoint y: 236, distance: 11.4
click at [532, 239] on textarea "As discussed on the phone, applicant will renew contractor's license and resubm…" at bounding box center [882, 250] width 1345 height 51
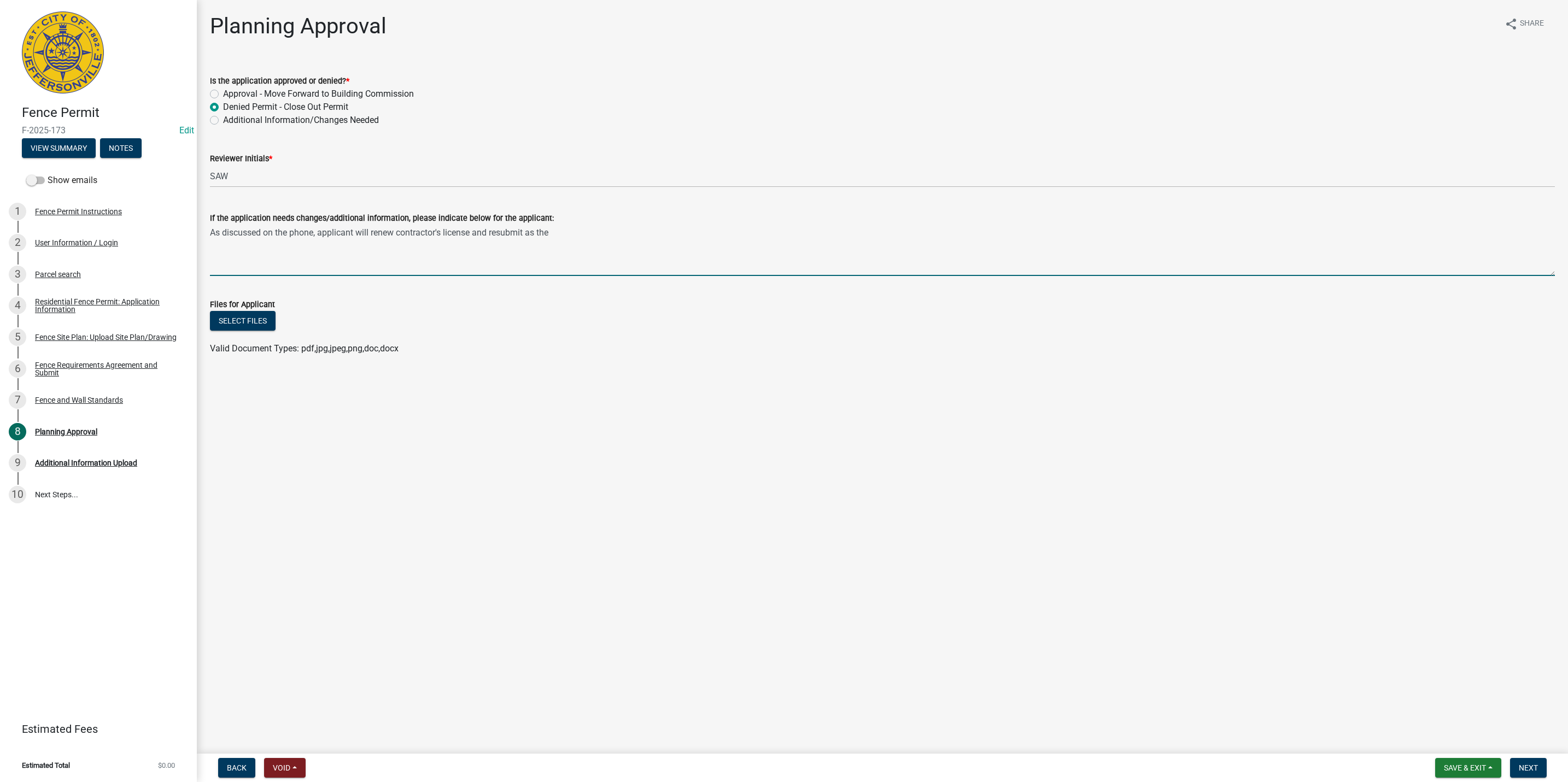
click at [579, 229] on textarea "As discussed on the phone, applicant will renew contractor's license and resubm…" at bounding box center [882, 250] width 1345 height 51
type textarea "As discussed on the phone, applicant will renew contractor's license and resubm…"
click at [1527, 763] on button "Next" at bounding box center [1528, 768] width 37 height 19
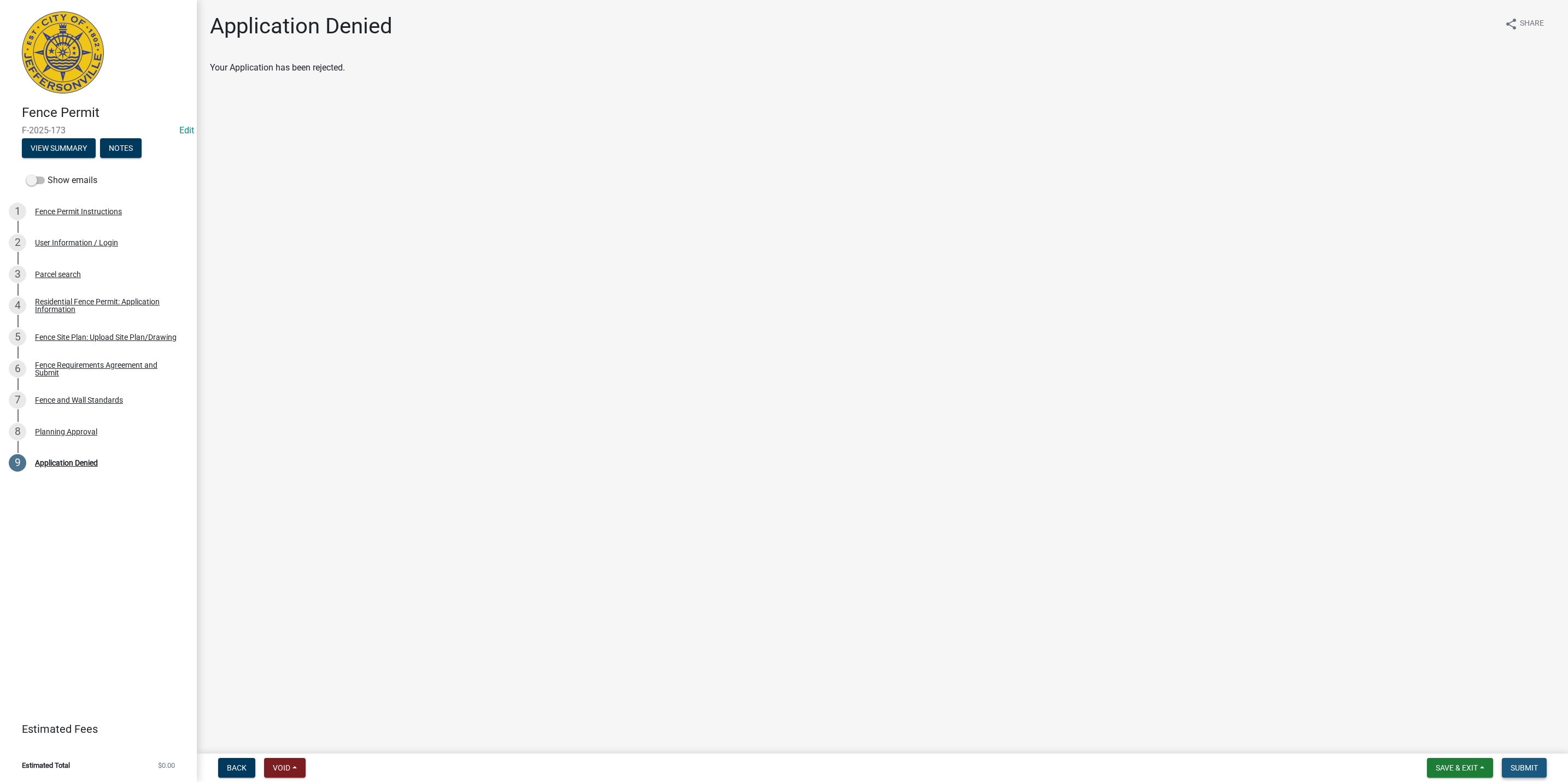
click at [1504, 765] on button "Submit" at bounding box center [1524, 768] width 45 height 19
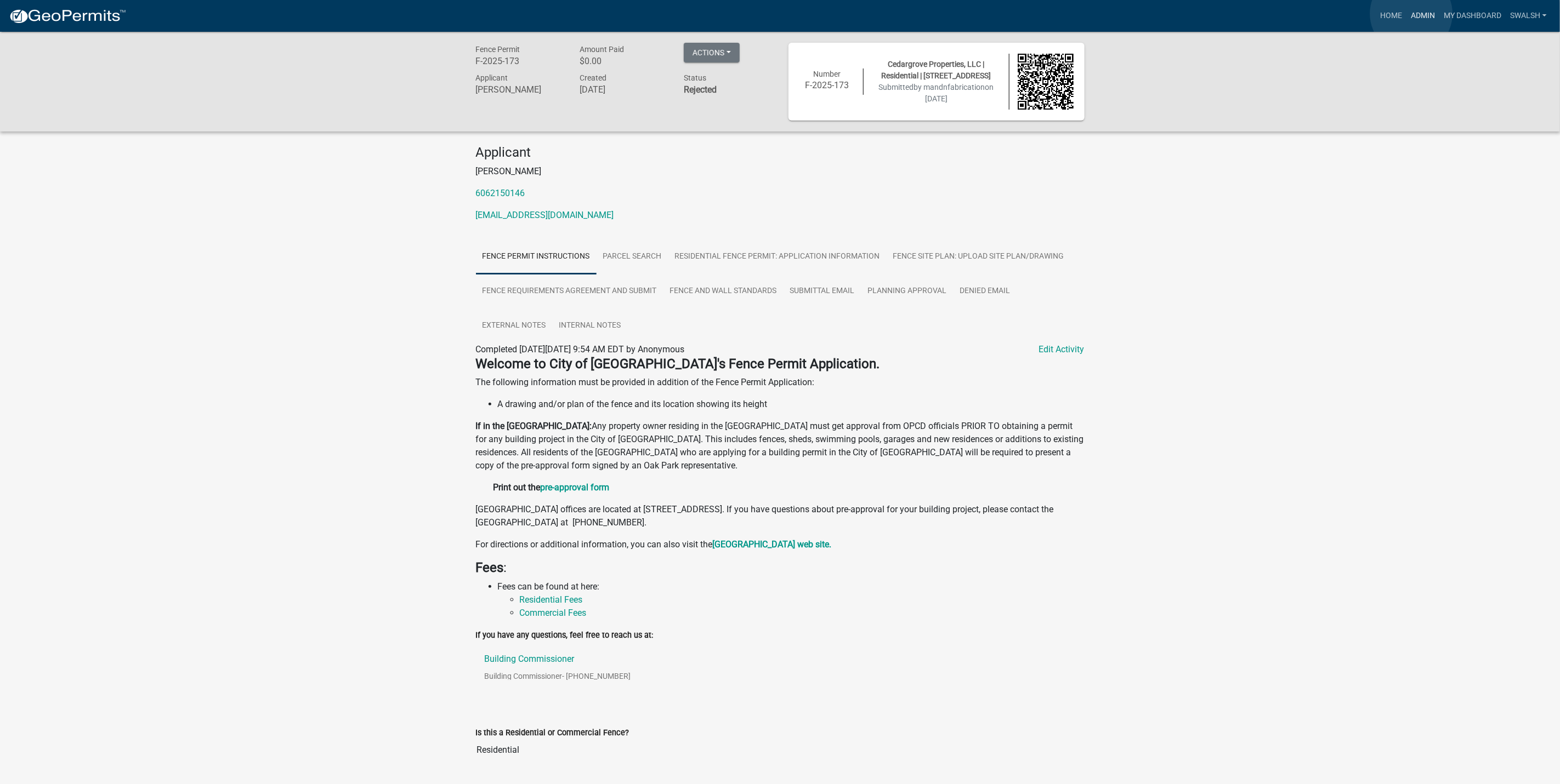
click at [1411, 14] on link "Admin" at bounding box center [1423, 16] width 33 height 21
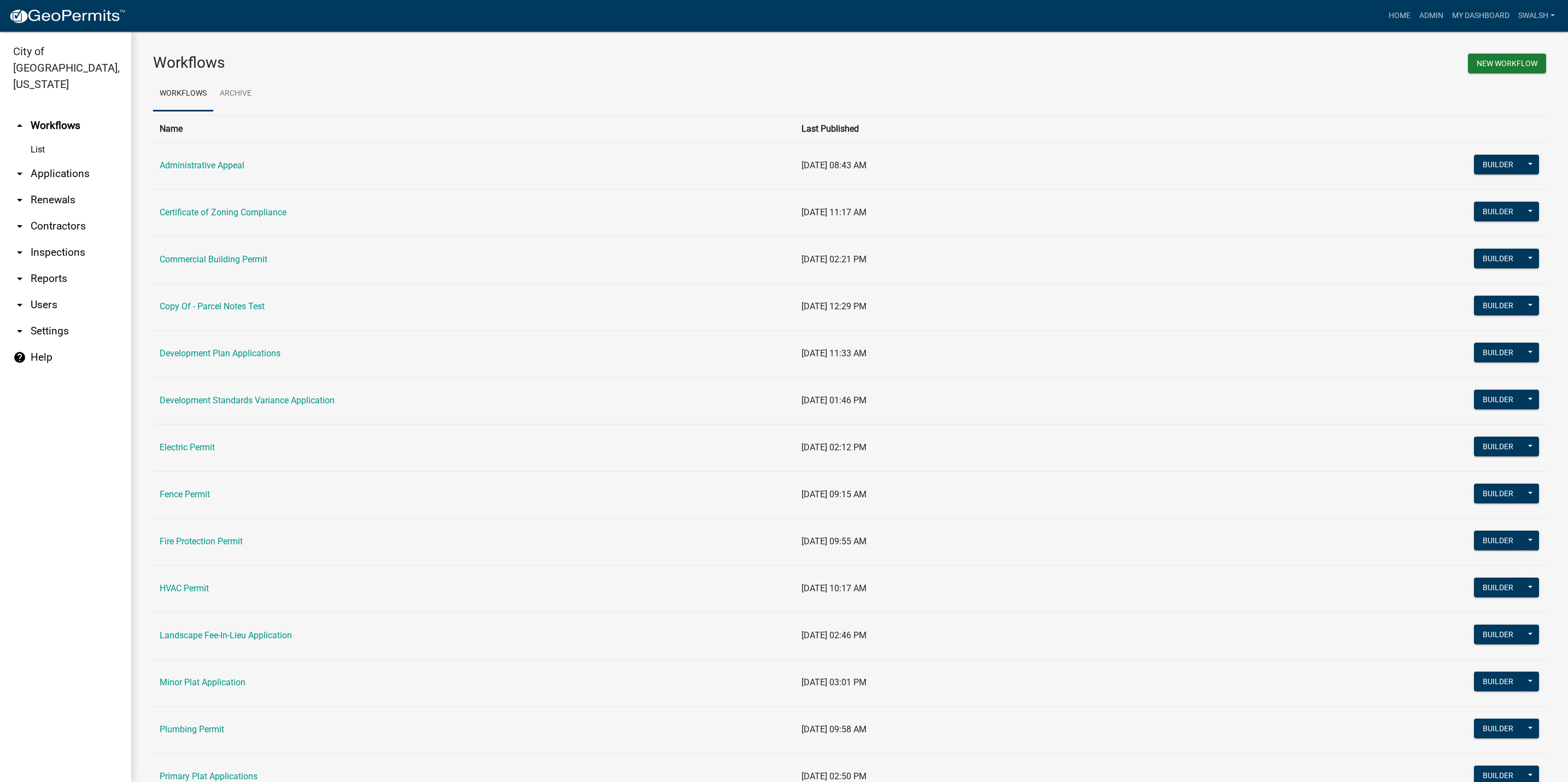
click at [185, 489] on td "Fence Permit" at bounding box center [474, 494] width 642 height 47
click at [185, 490] on td "Fence Permit" at bounding box center [474, 494] width 642 height 47
click at [185, 494] on link "Fence Permit" at bounding box center [185, 495] width 50 height 11
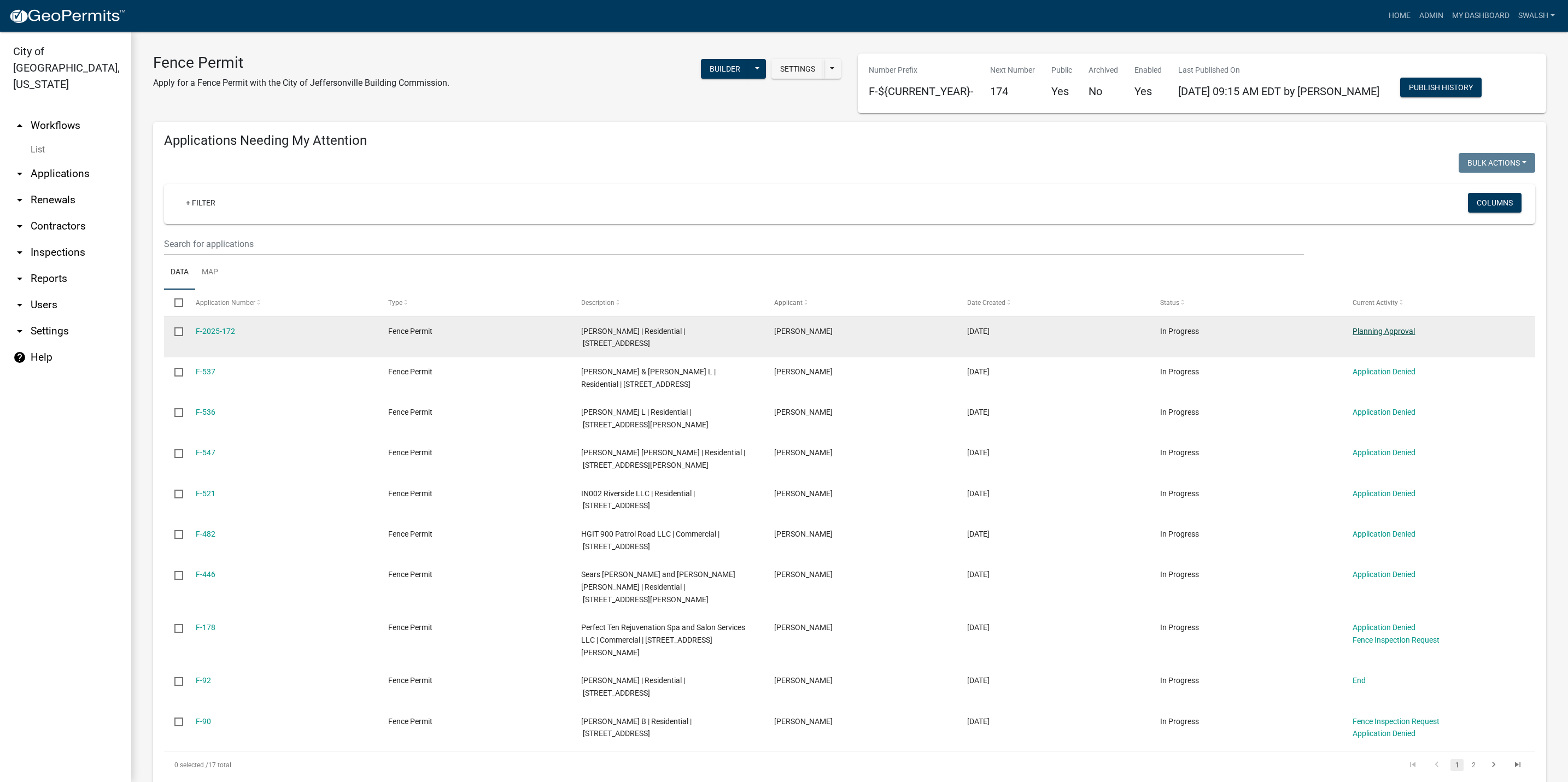
click at [1401, 335] on link "Planning Approval" at bounding box center [1383, 331] width 62 height 9
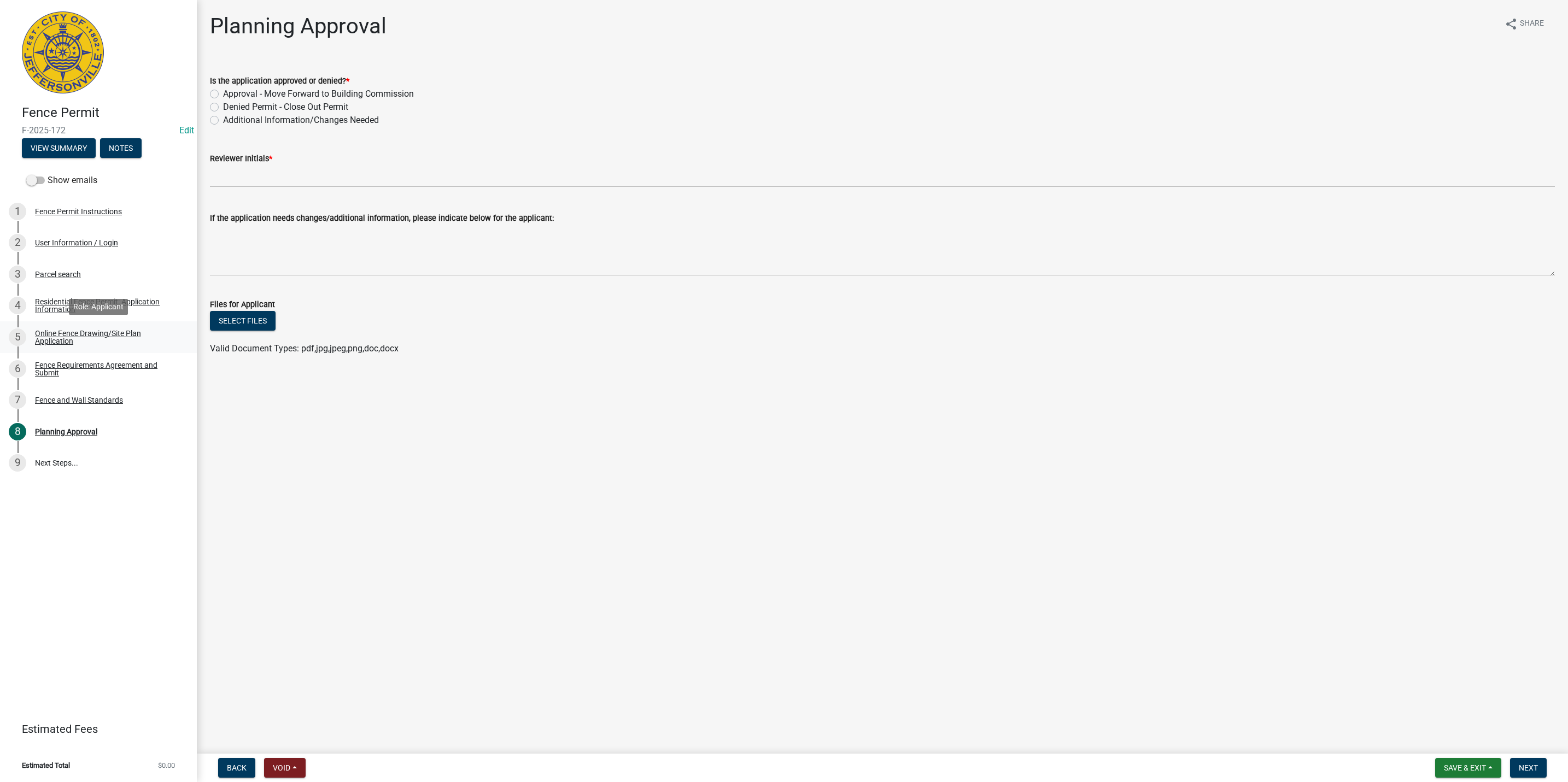
click at [66, 332] on div "Online Fence Drawing/Site Plan Application" at bounding box center [107, 337] width 144 height 15
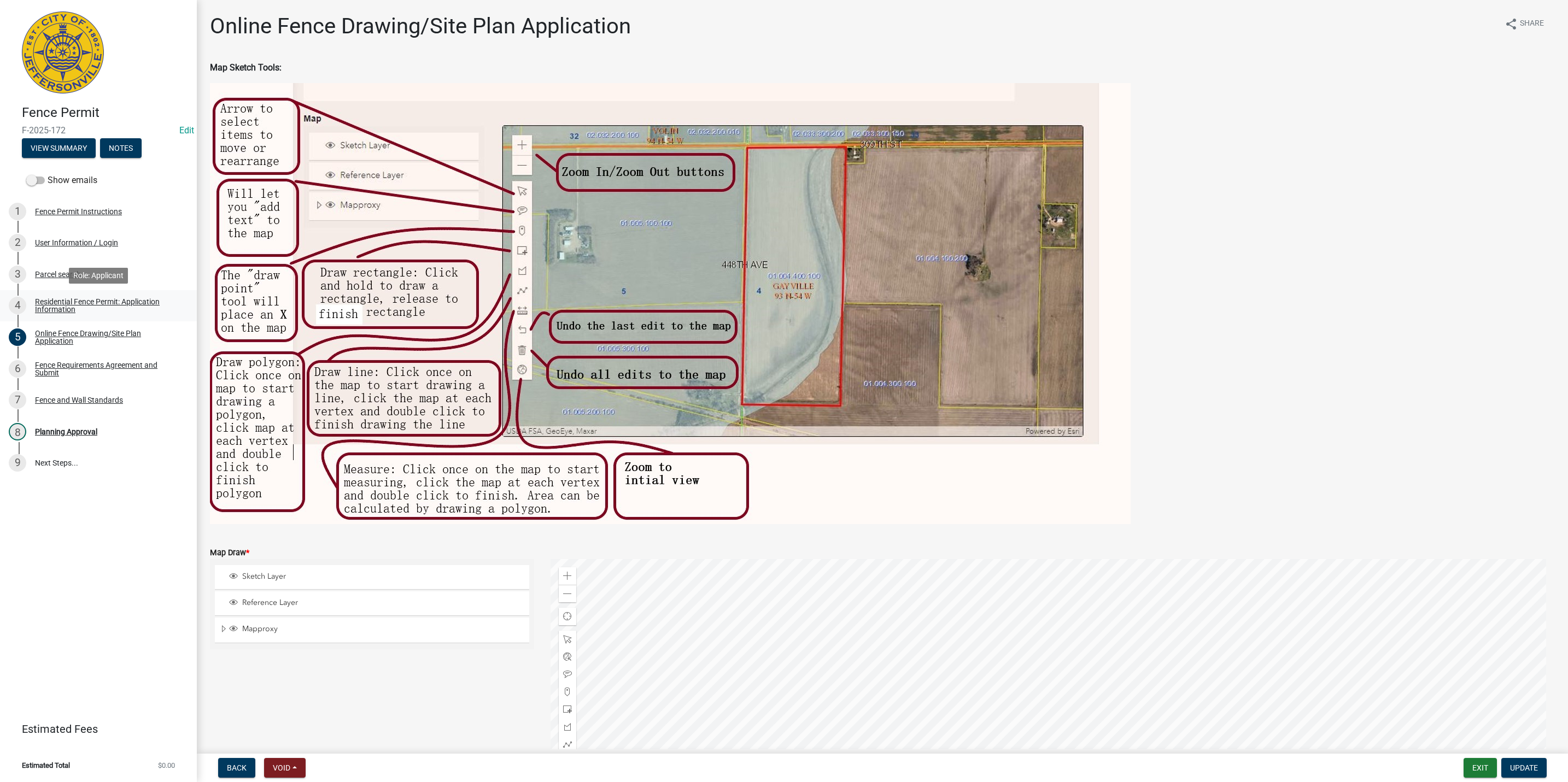
click at [146, 299] on div "Residential Fence Permit: Application Information" at bounding box center [107, 305] width 144 height 15
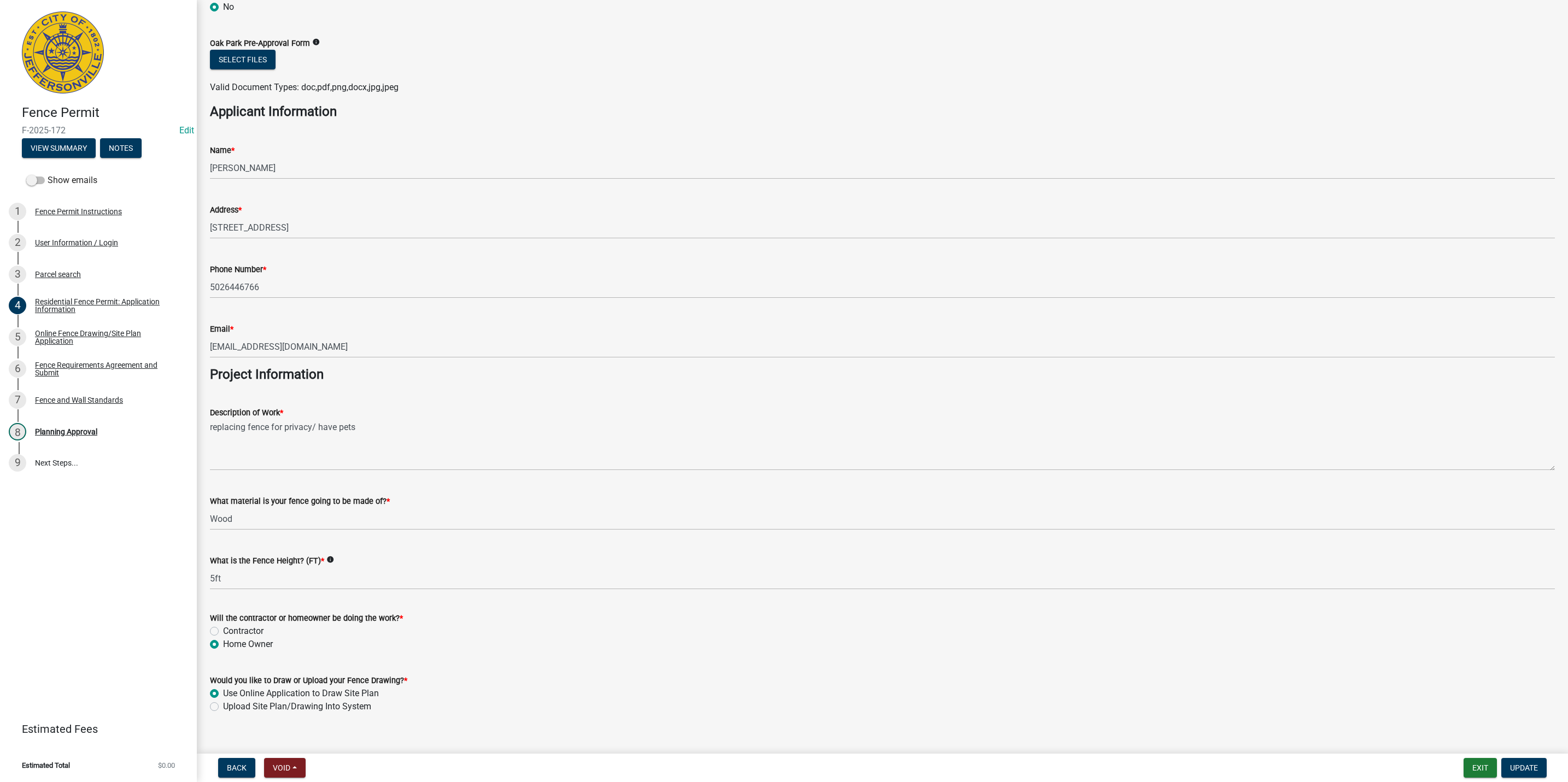
scroll to position [605, 0]
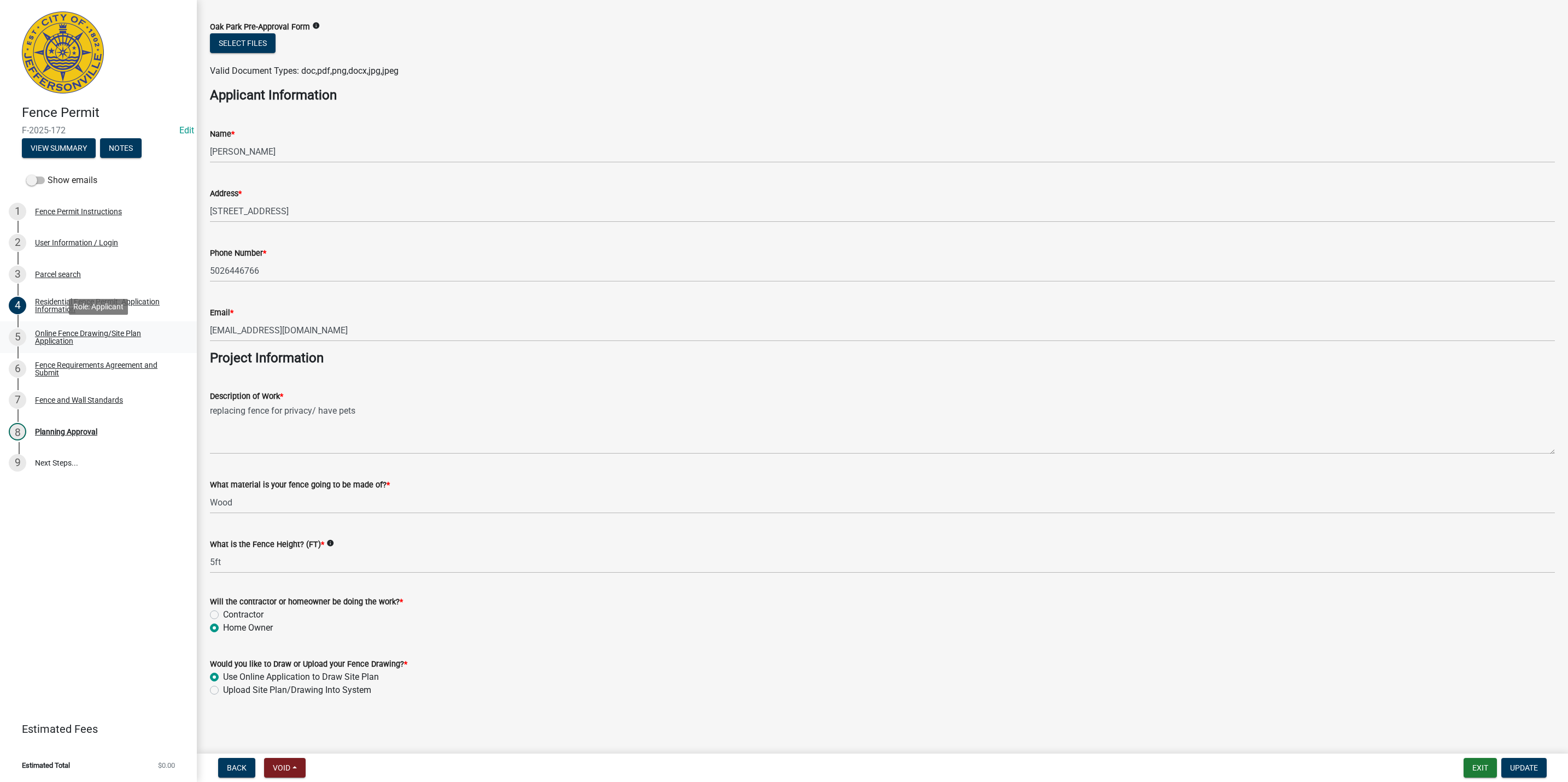
click at [66, 337] on div "Online Fence Drawing/Site Plan Application" at bounding box center [107, 337] width 144 height 15
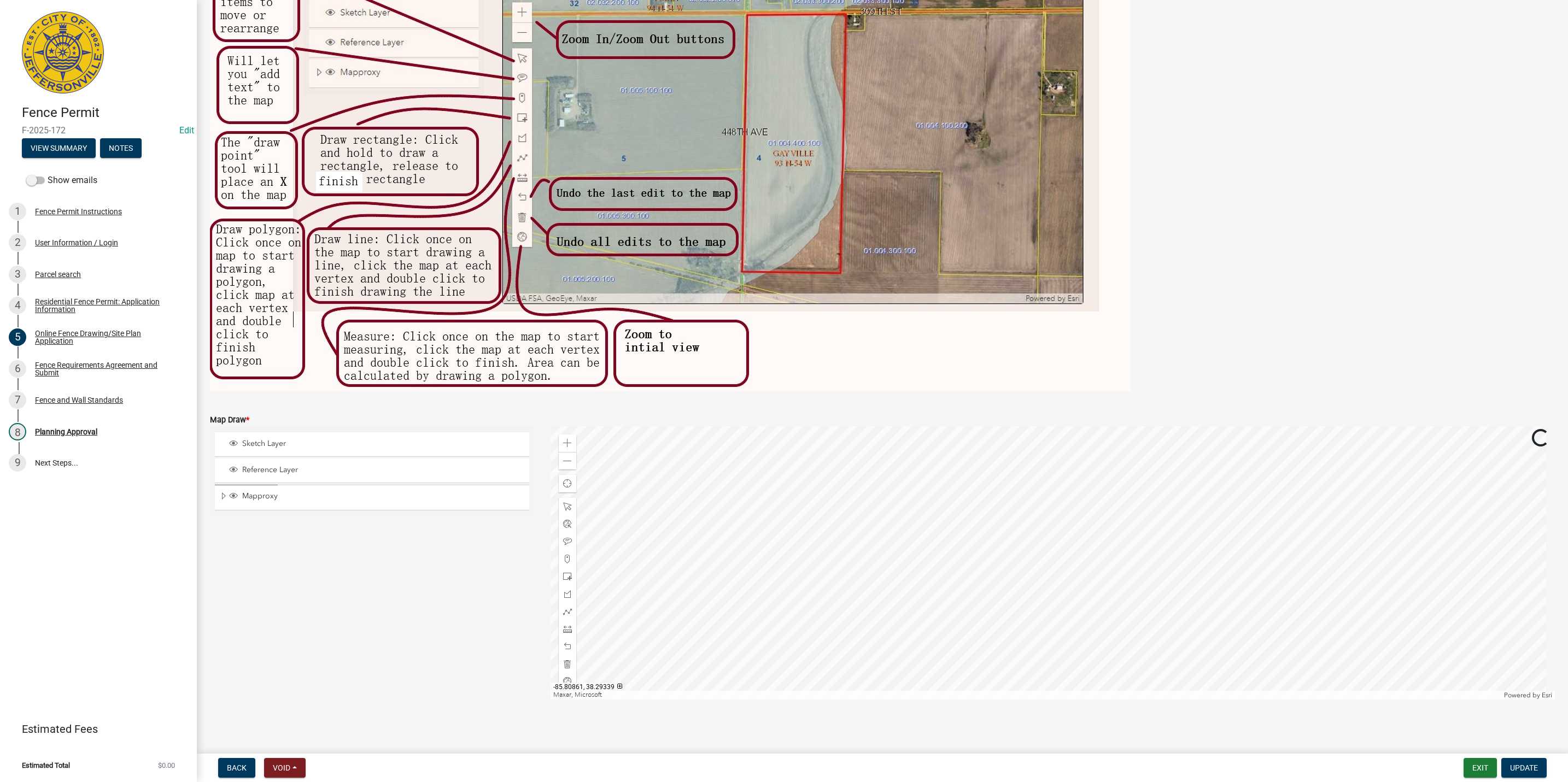
scroll to position [135, 0]
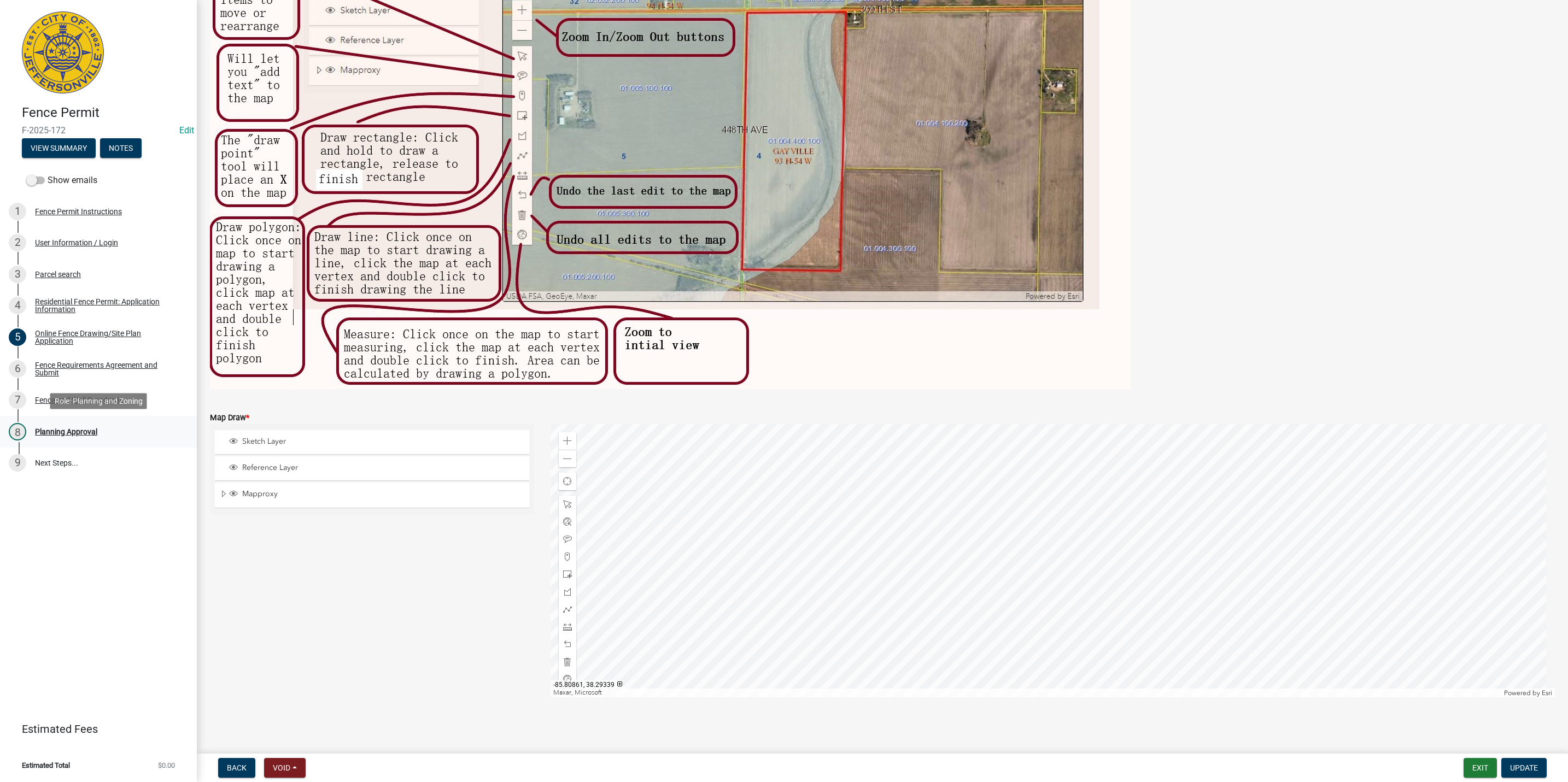
click at [86, 430] on div "Planning Approval" at bounding box center [66, 431] width 62 height 8
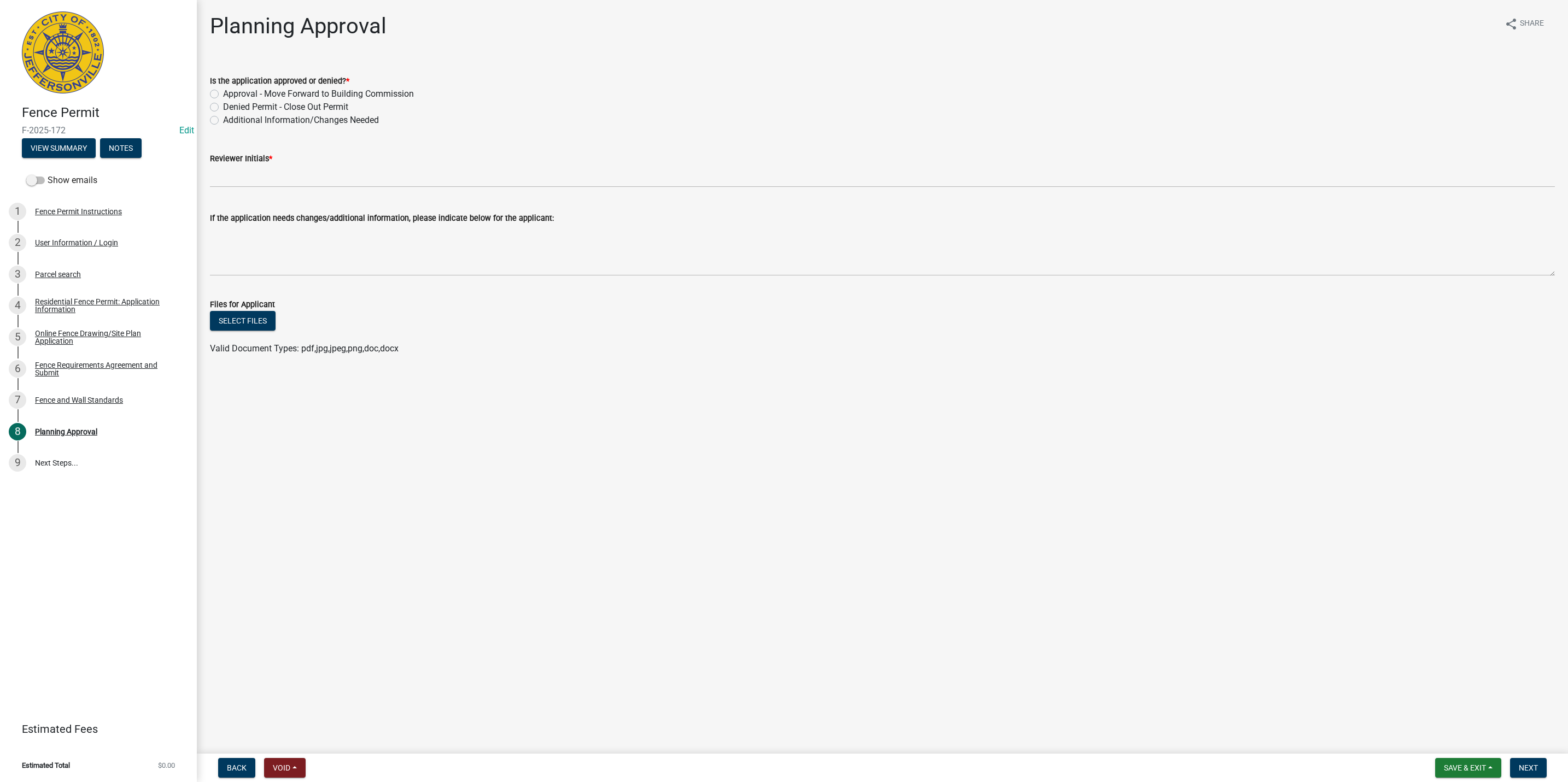
click at [257, 91] on label "Approval - Move Forward to Building Commission" at bounding box center [318, 94] width 191 height 13
click at [230, 91] on input "Approval - Move Forward to Building Commission" at bounding box center [227, 91] width 7 height 7
radio input "true"
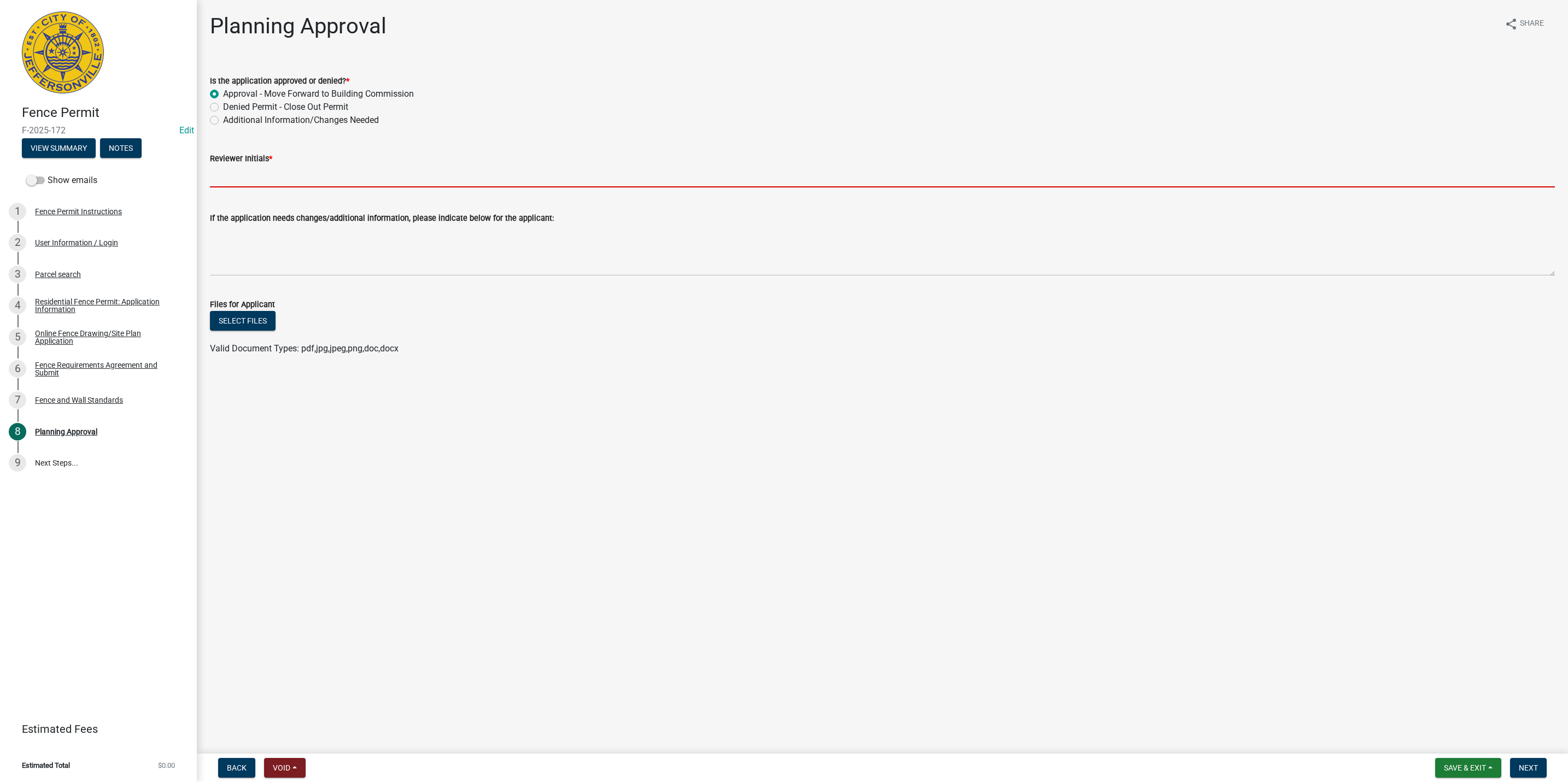
click at [238, 170] on input "Reviewer Initials *" at bounding box center [882, 177] width 1345 height 23
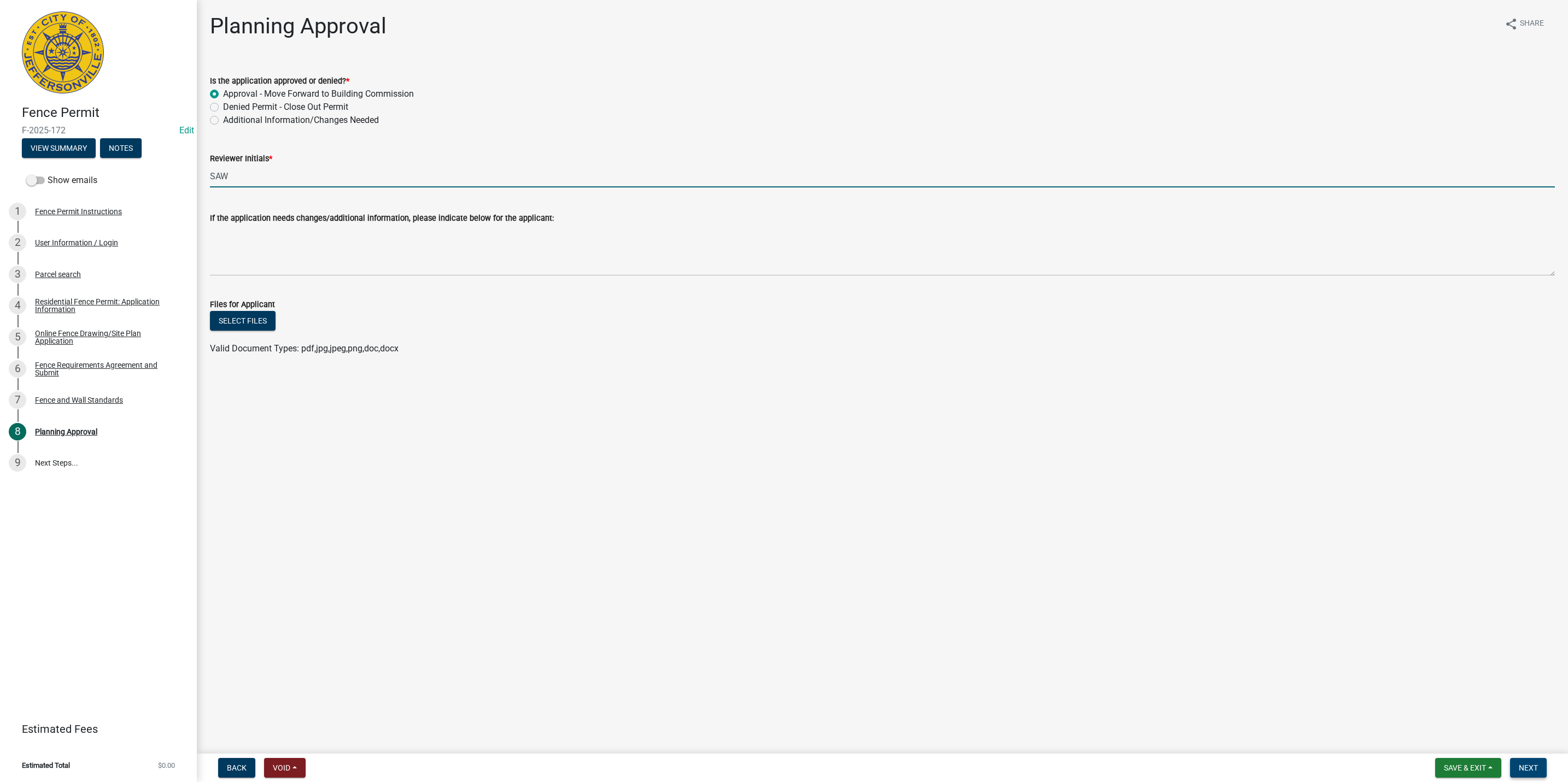
type input "SAW"
click at [1526, 769] on span "Next" at bounding box center [1528, 768] width 19 height 9
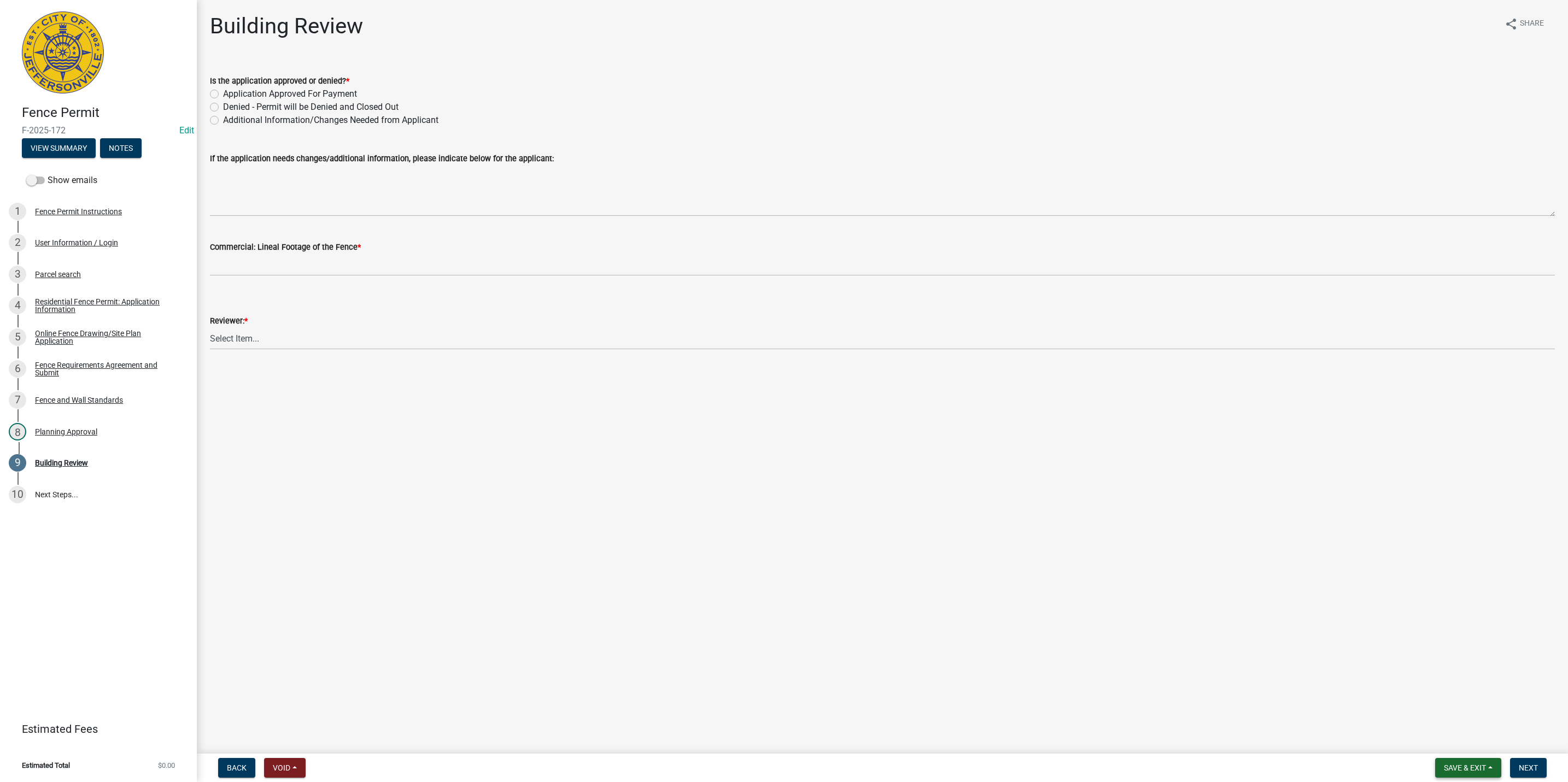
click at [1495, 772] on button "Save & Exit" at bounding box center [1468, 768] width 66 height 19
click at [1483, 749] on button "Save & Exit" at bounding box center [1458, 740] width 88 height 26
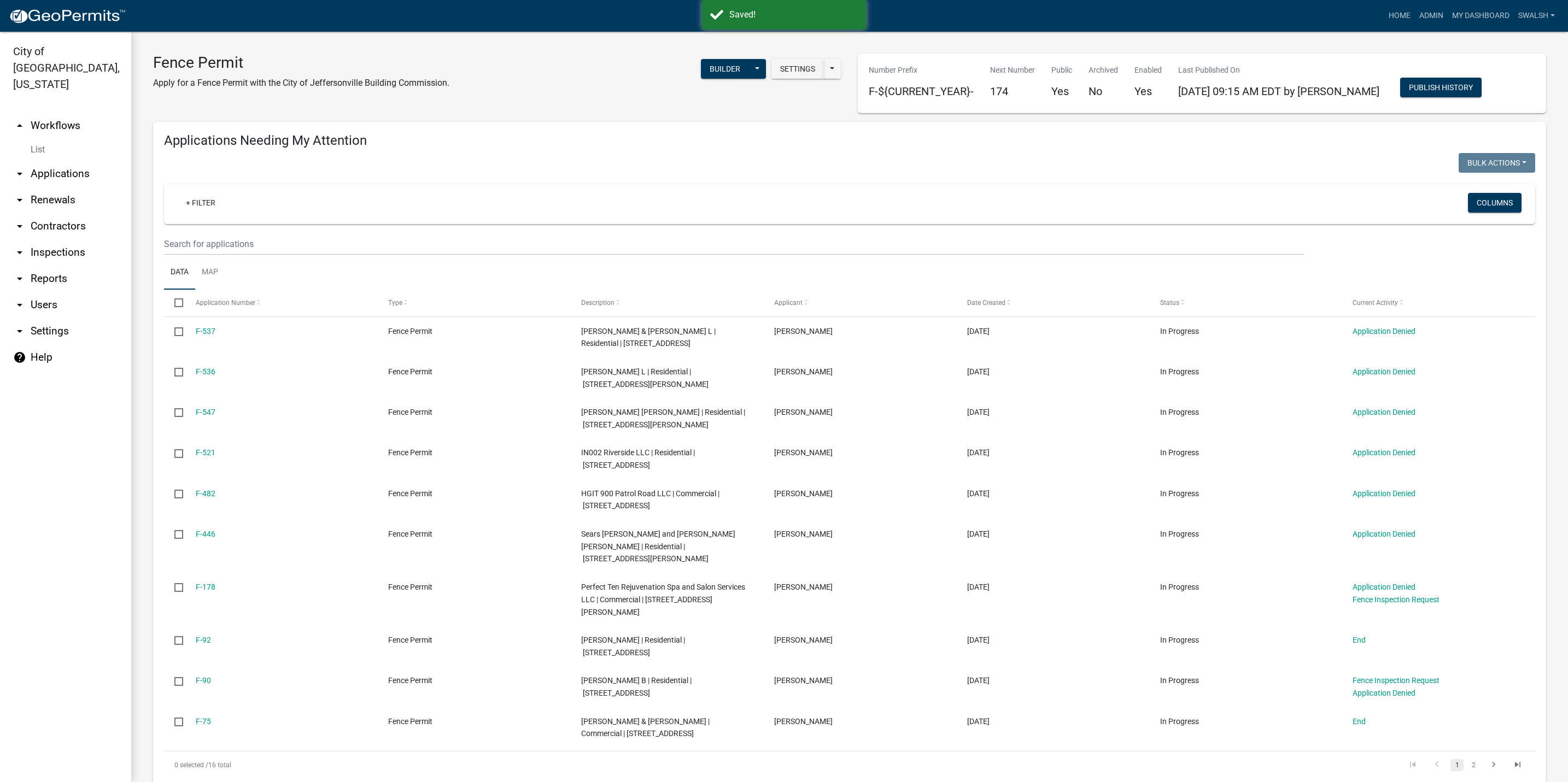
click at [46, 112] on link "arrow_drop_up Workflows" at bounding box center [65, 126] width 131 height 26
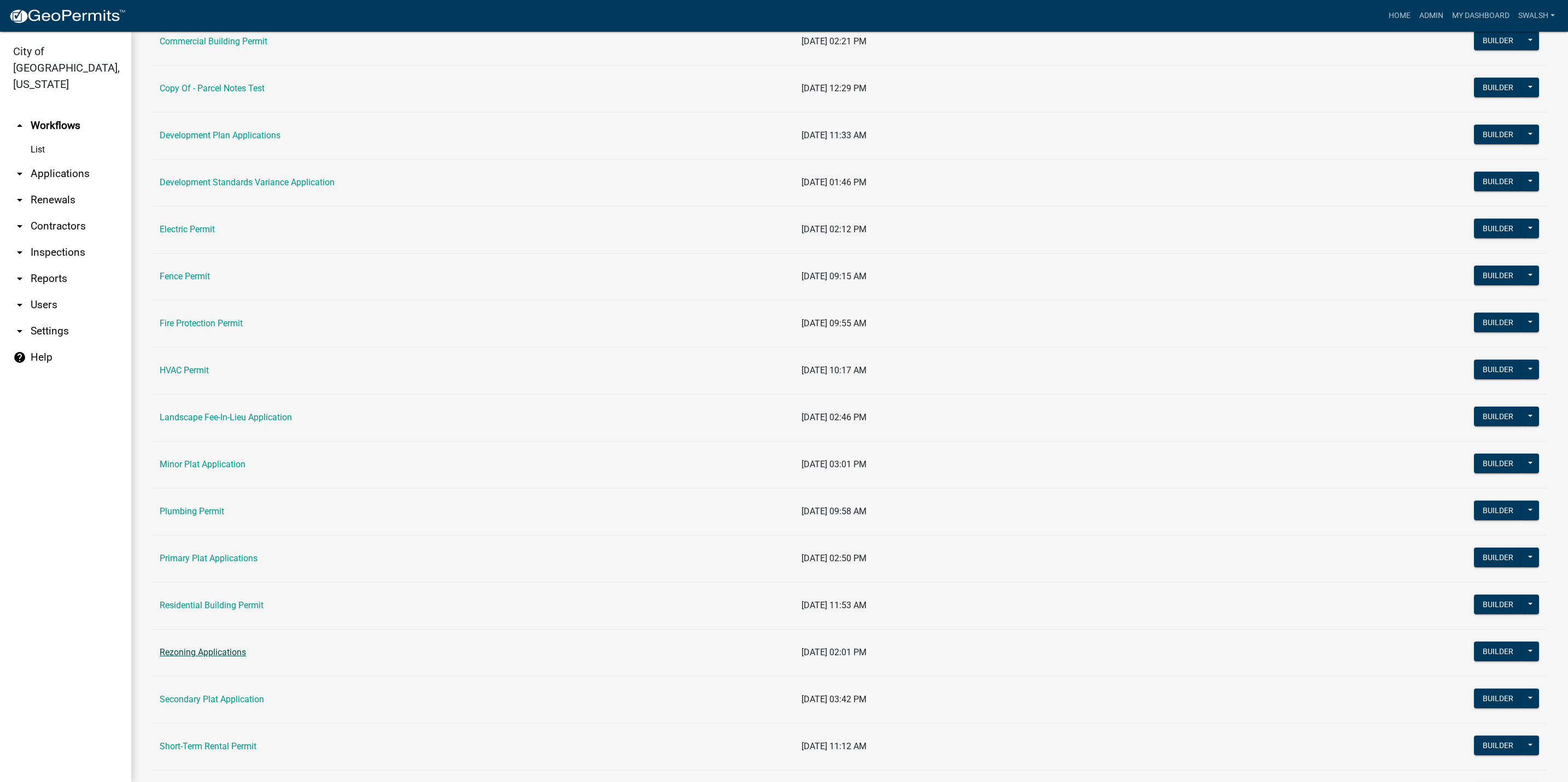
scroll to position [246, 0]
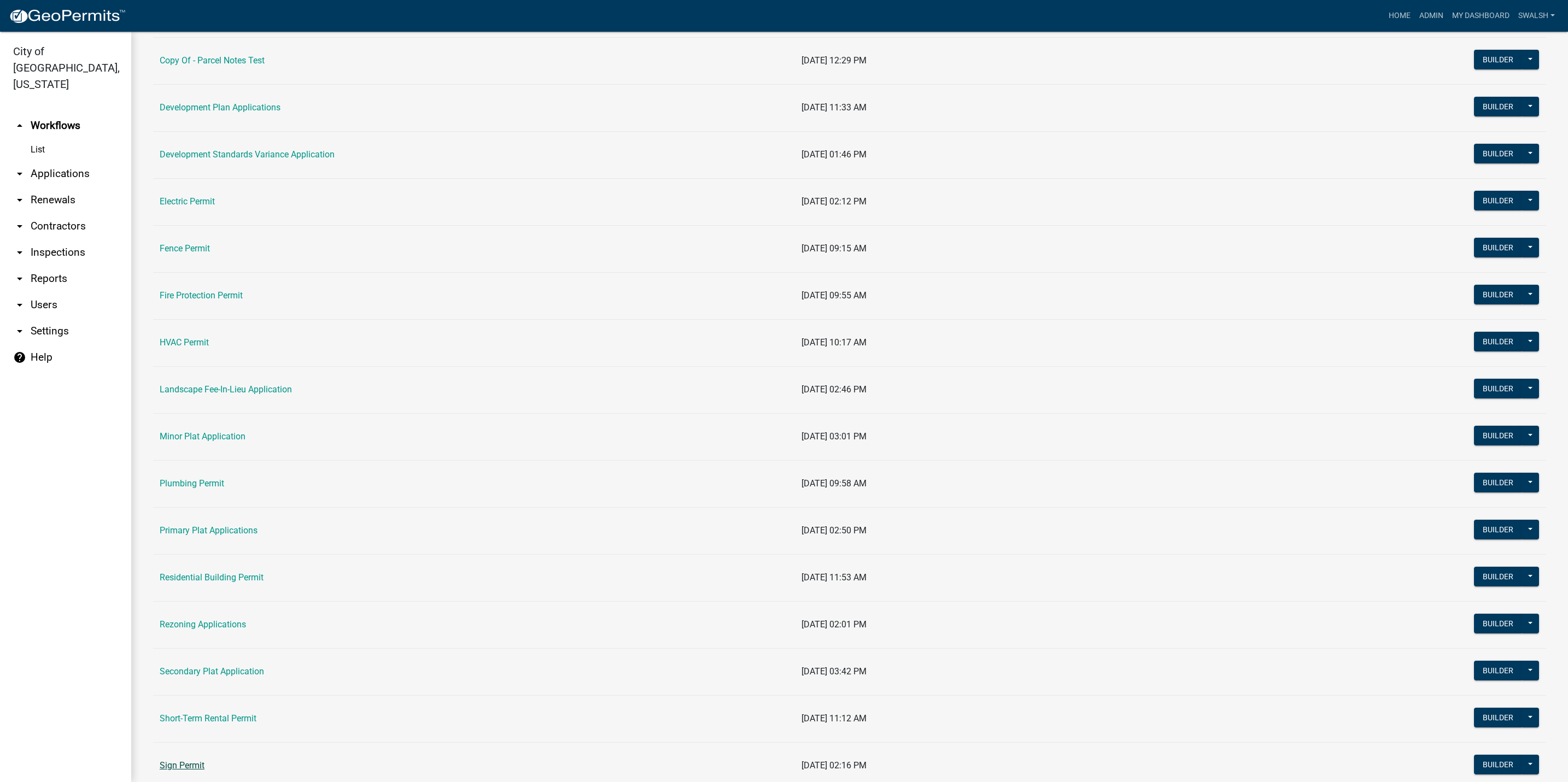
click at [166, 771] on link "Sign Permit" at bounding box center [182, 765] width 45 height 11
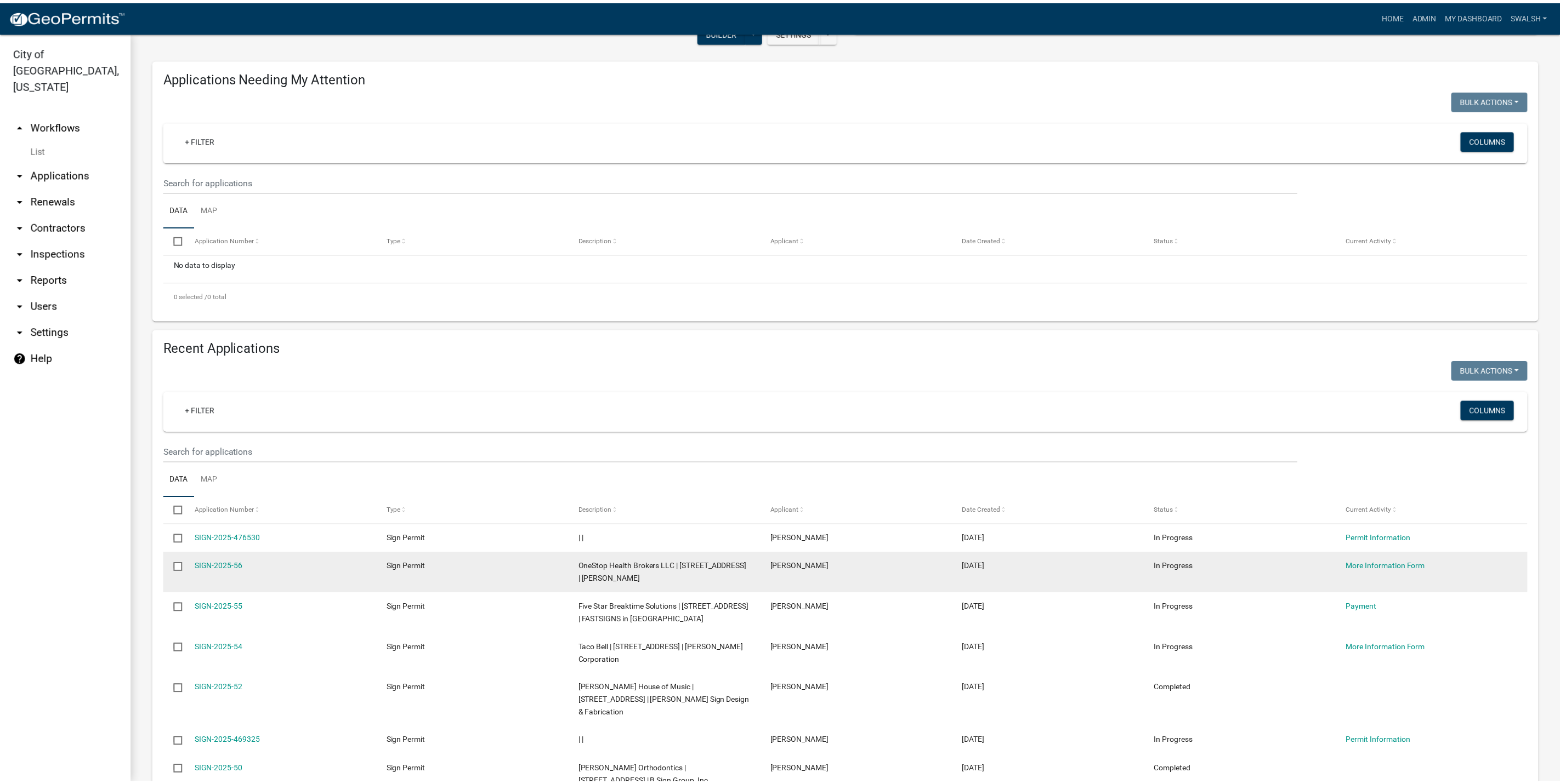
scroll to position [165, 0]
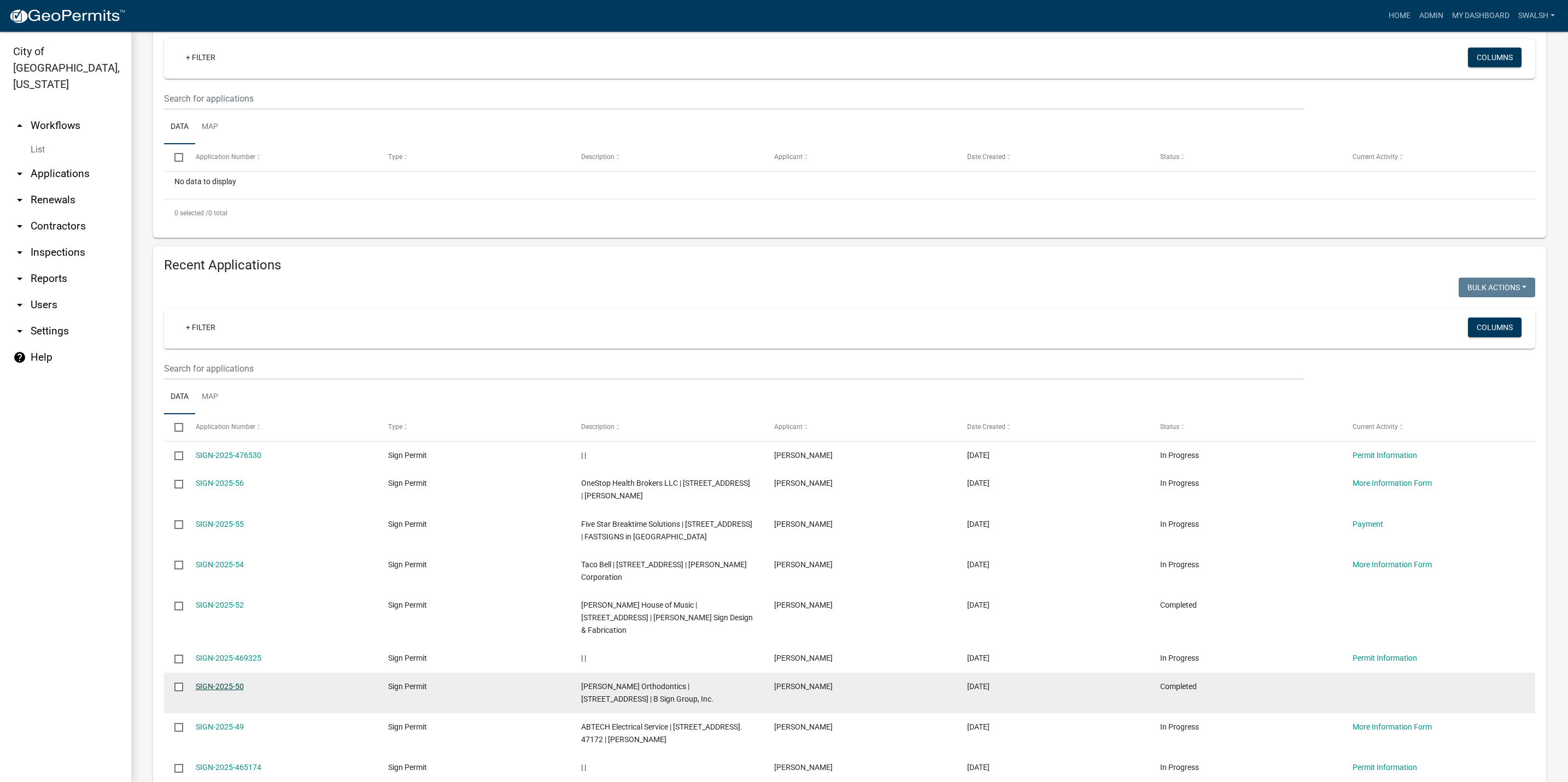
click at [223, 691] on link "SIGN-2025-50" at bounding box center [220, 686] width 48 height 9
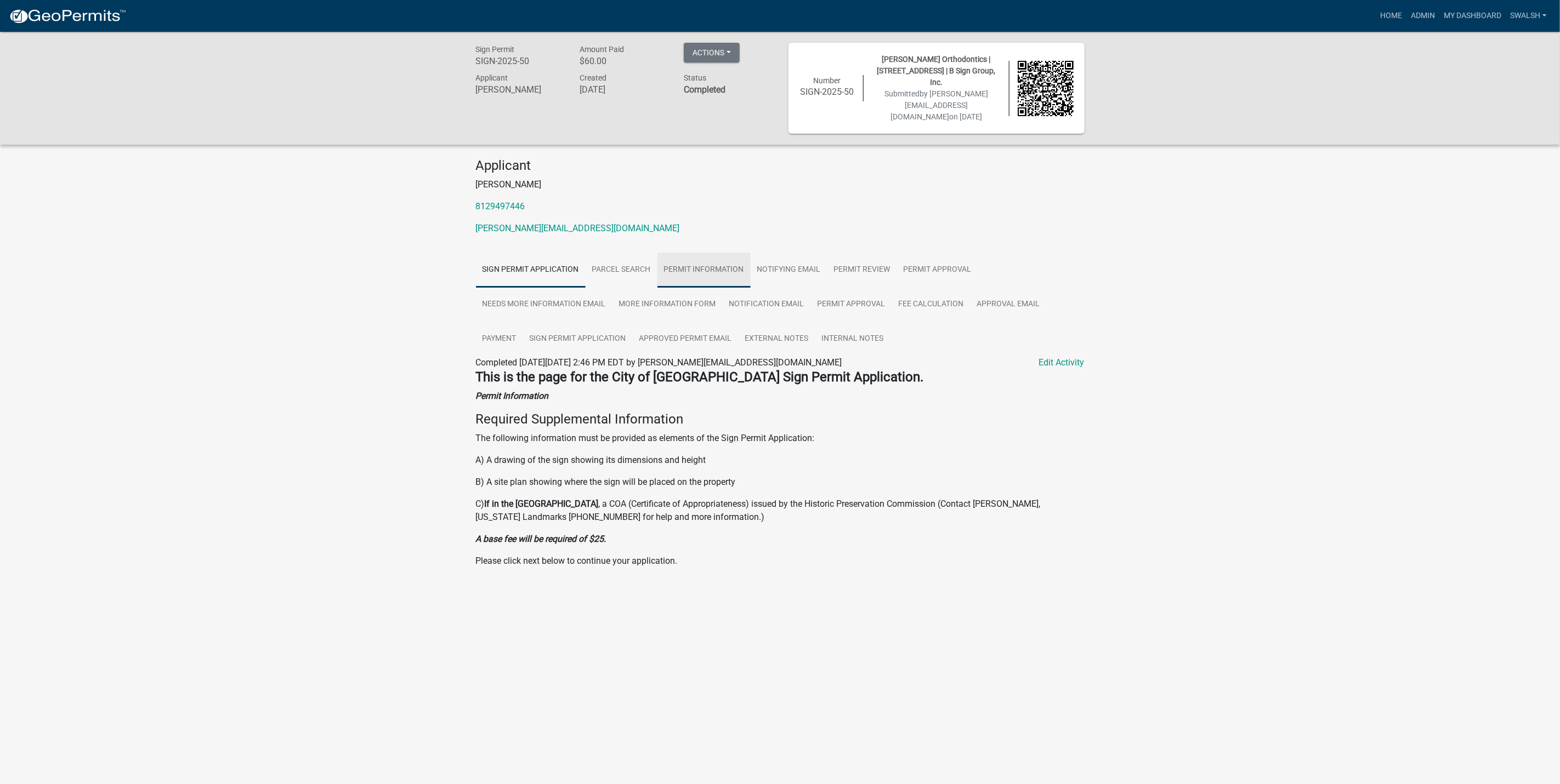
click at [657, 254] on link "Permit Information" at bounding box center [704, 270] width 93 height 35
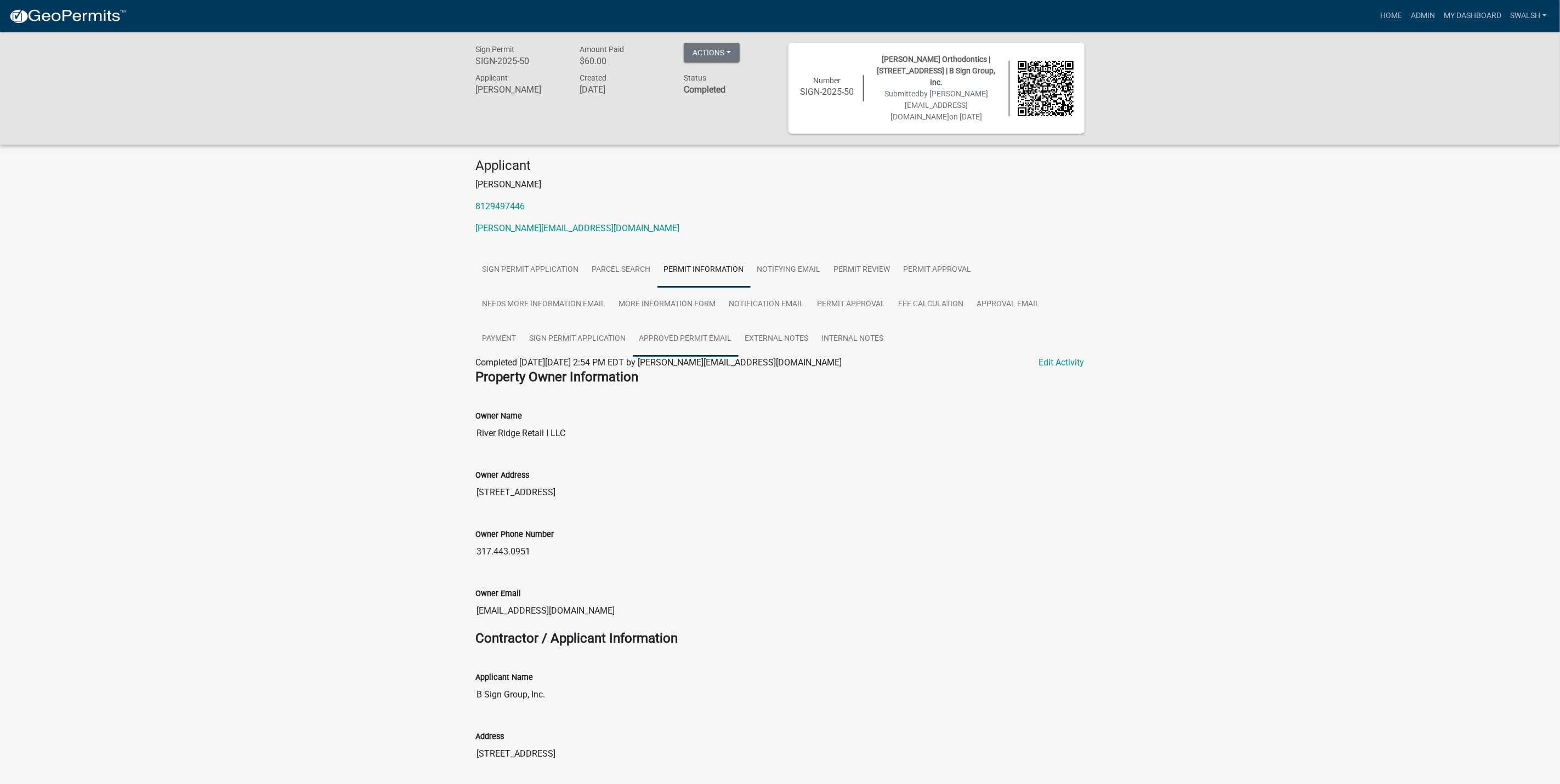
click at [661, 329] on link "Approved Permit Email" at bounding box center [686, 339] width 106 height 35
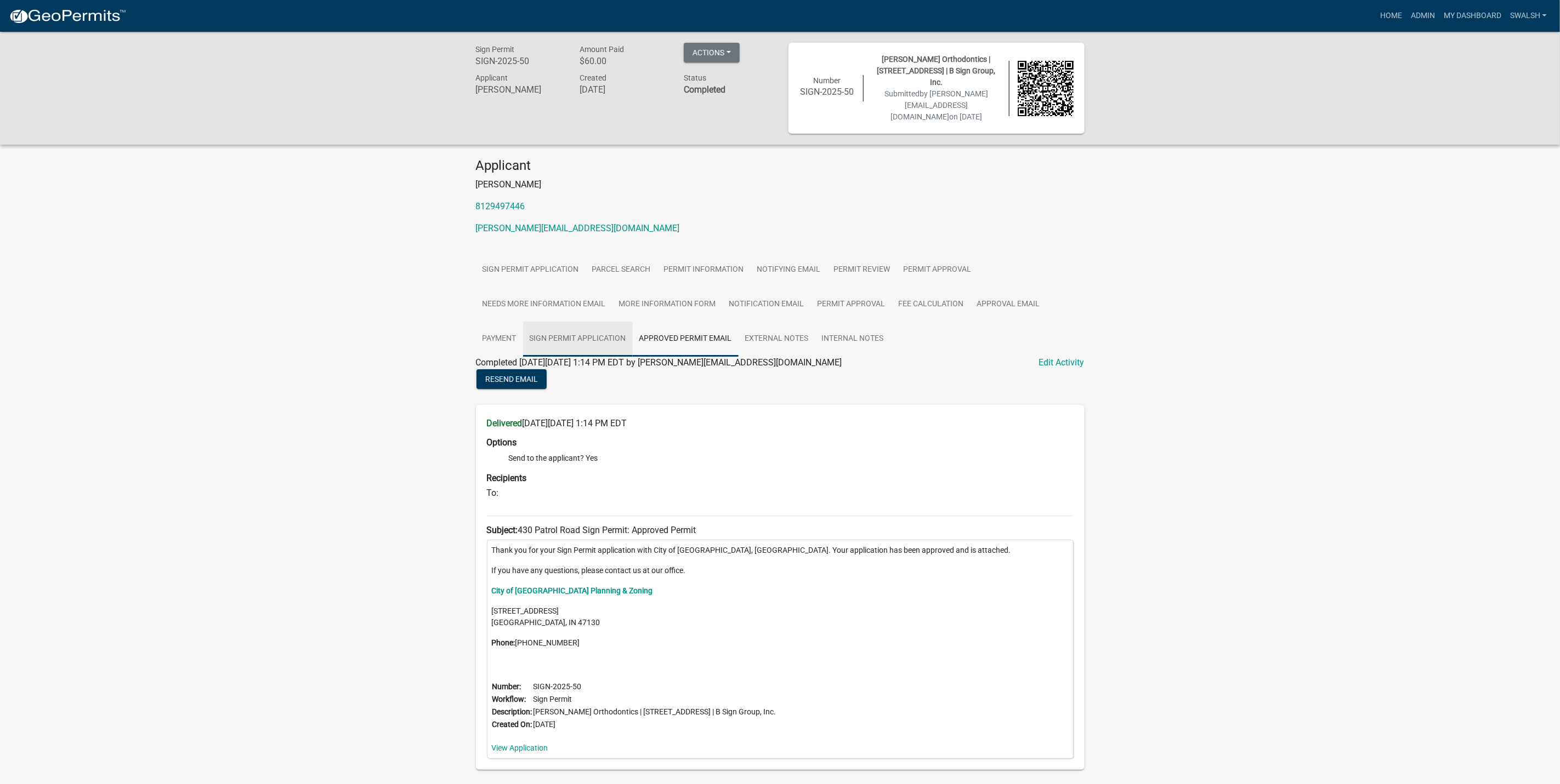
click at [590, 322] on link "Sign Permit Application" at bounding box center [577, 339] width 109 height 35
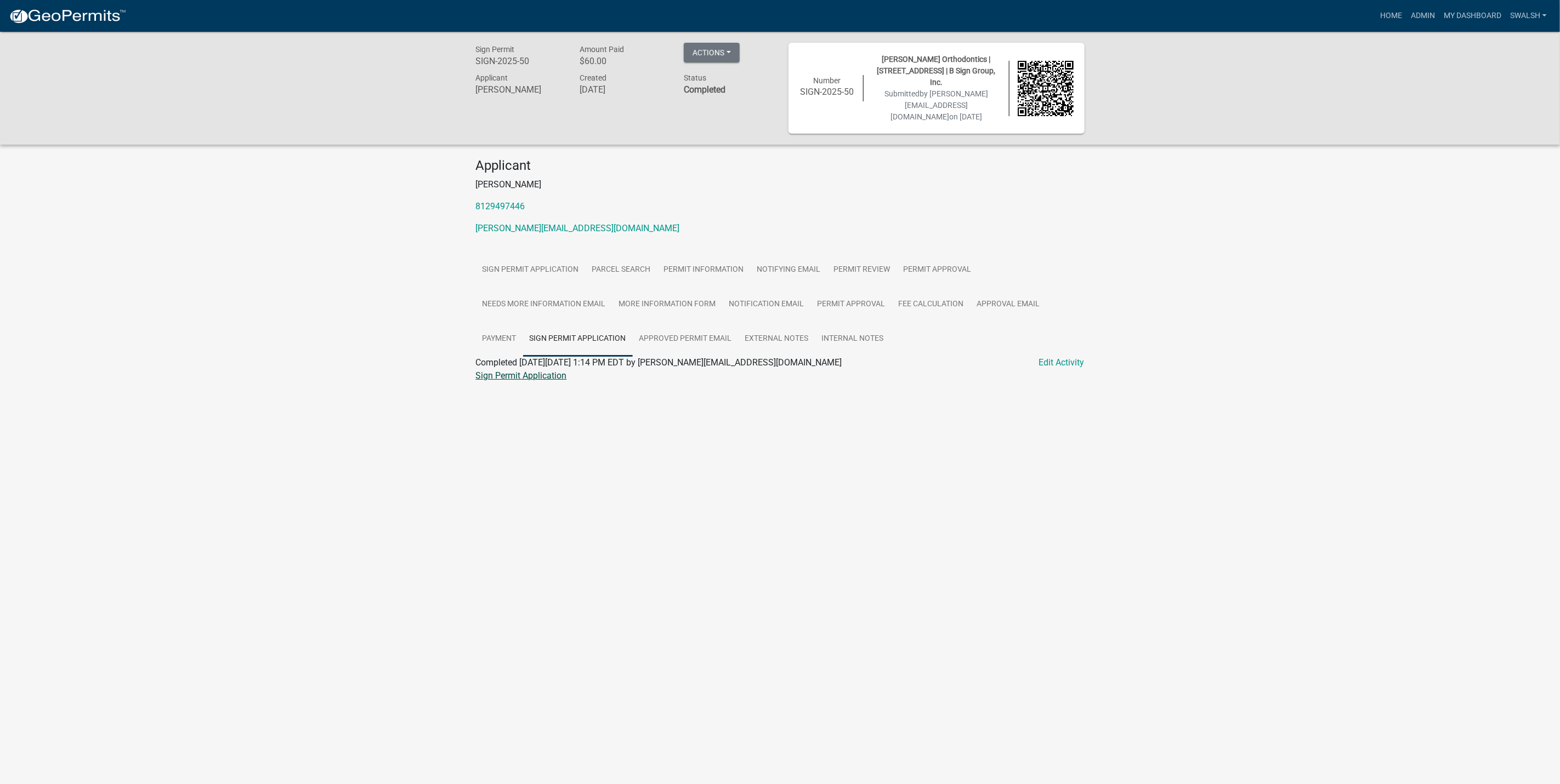
click at [531, 371] on link "Sign Permit Application" at bounding box center [521, 376] width 91 height 11
click at [846, 324] on link "Internal Notes" at bounding box center [852, 339] width 75 height 35
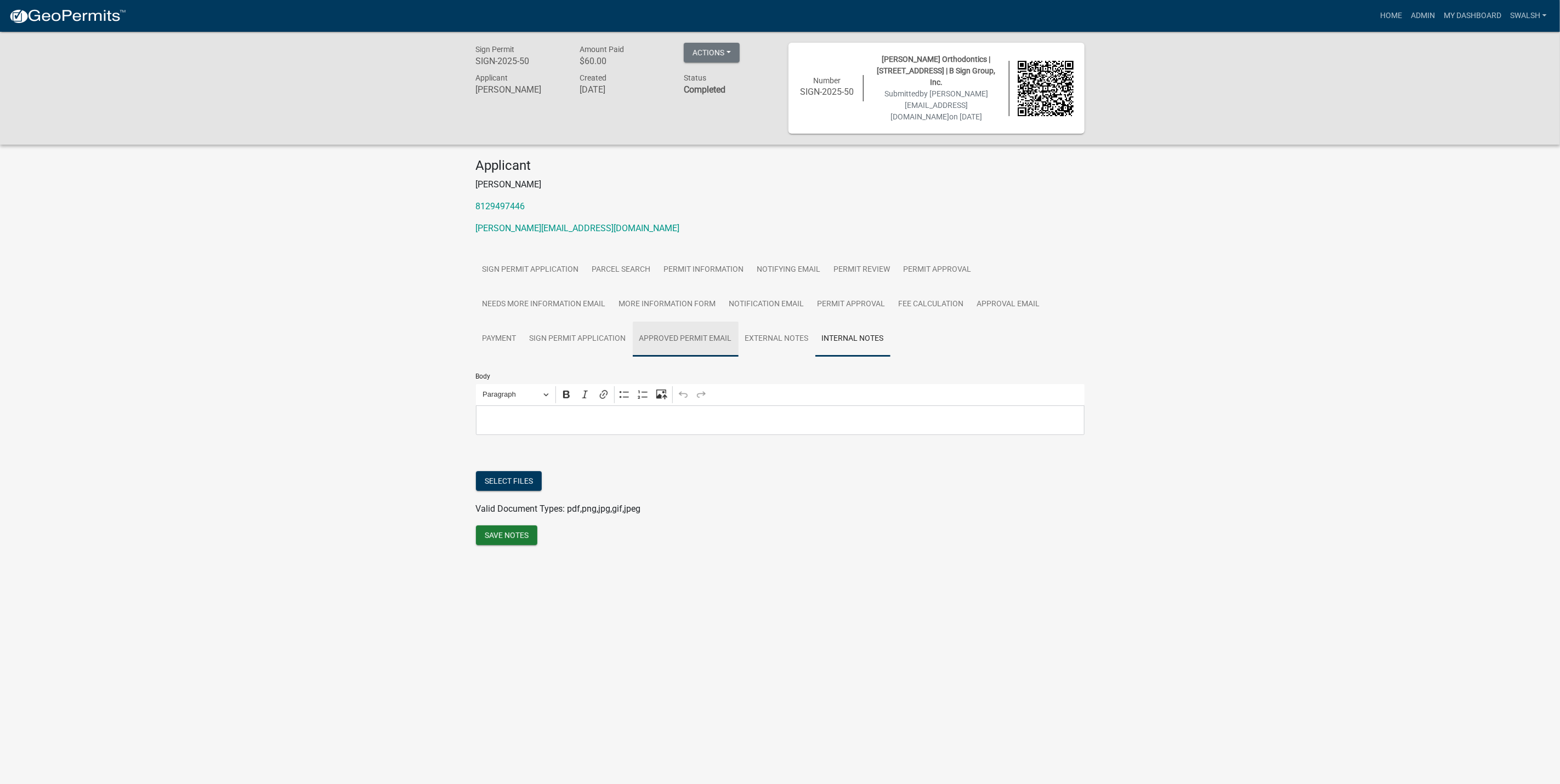
drag, startPoint x: 658, startPoint y: 326, endPoint x: 634, endPoint y: 324, distance: 24.1
click at [657, 326] on link "Approved Permit Email" at bounding box center [686, 339] width 106 height 35
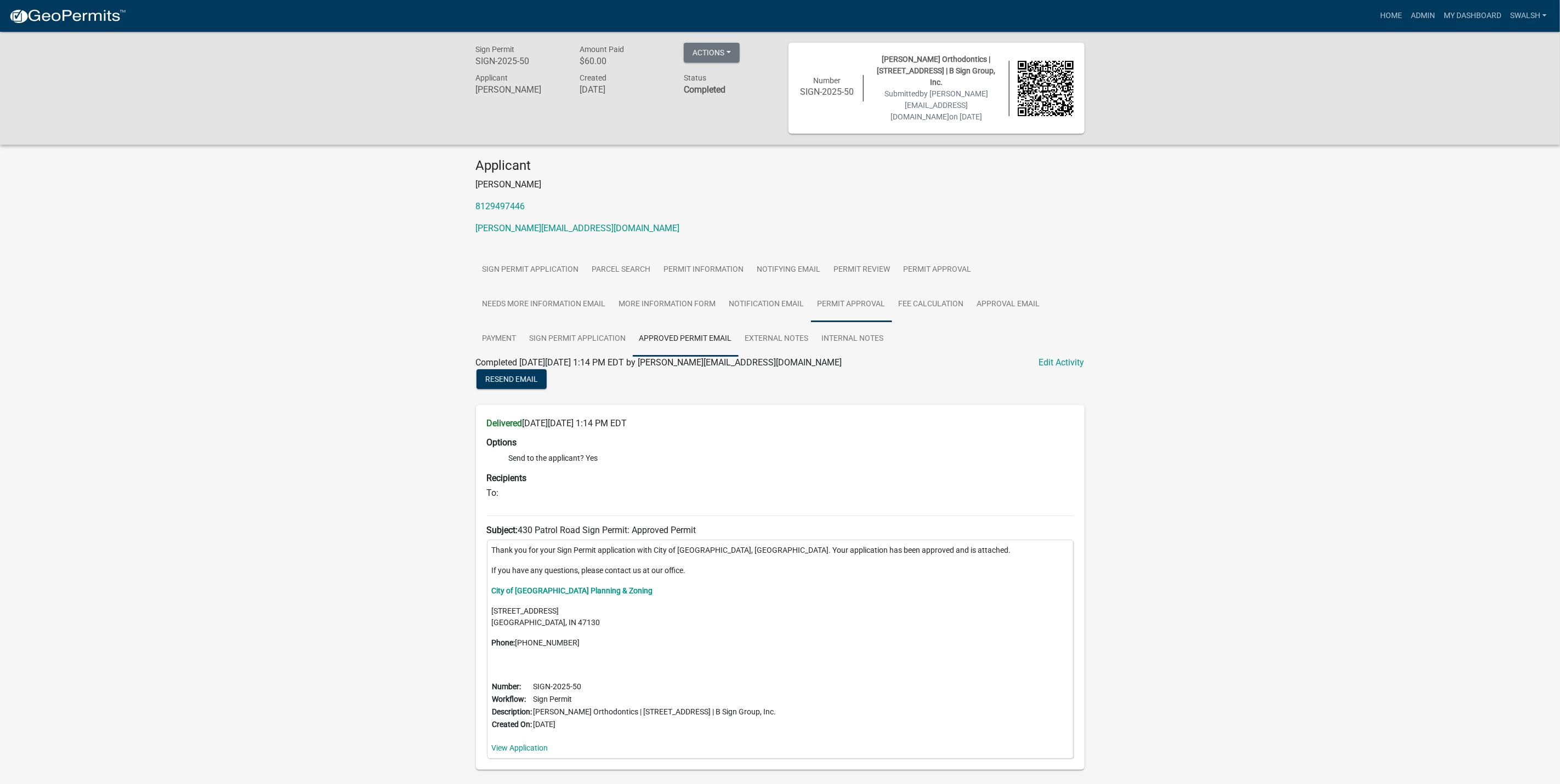
click at [849, 287] on link "Permit Approval" at bounding box center [851, 305] width 81 height 35
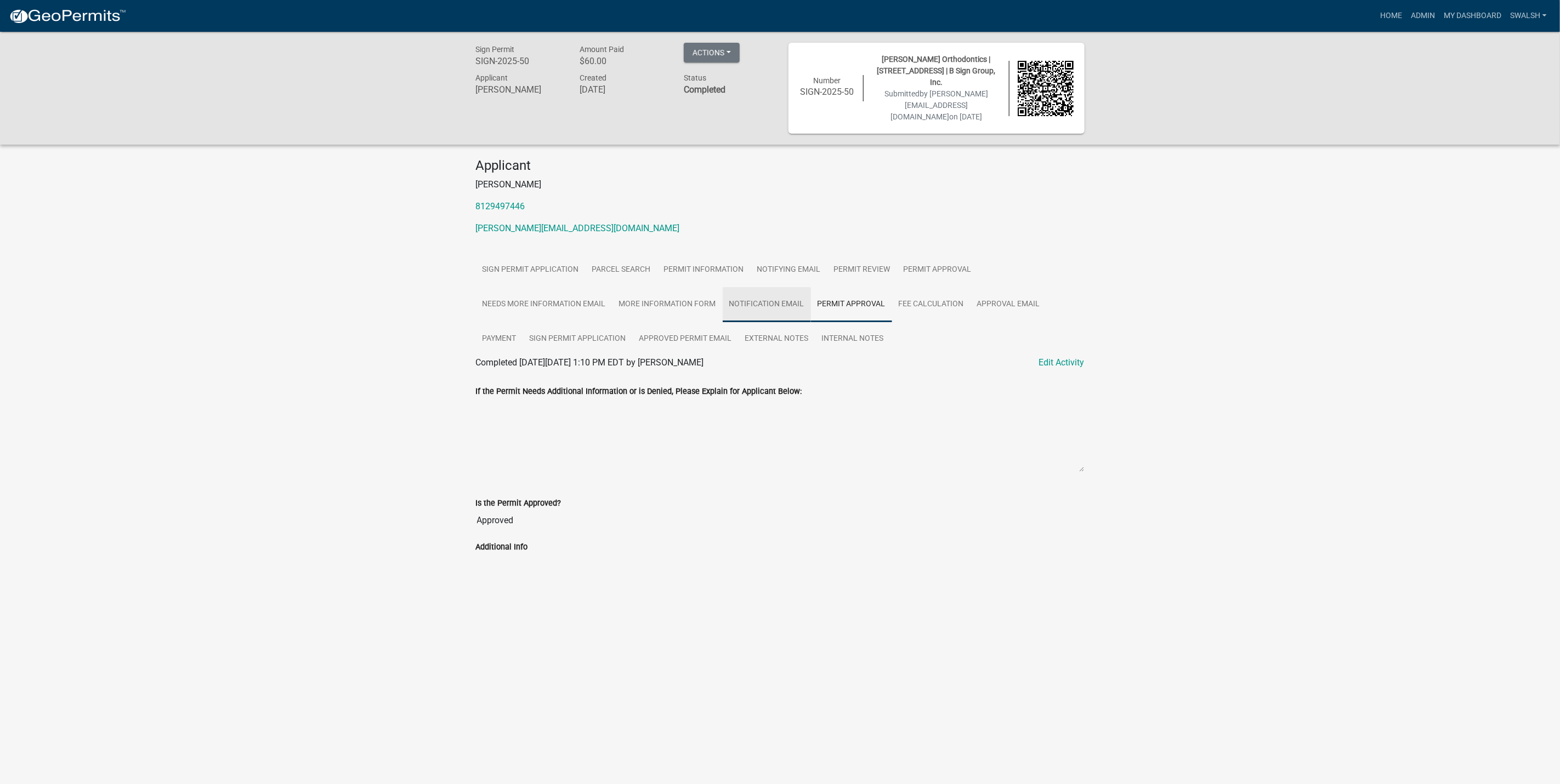
click at [784, 288] on link "Notification Email" at bounding box center [767, 305] width 88 height 35
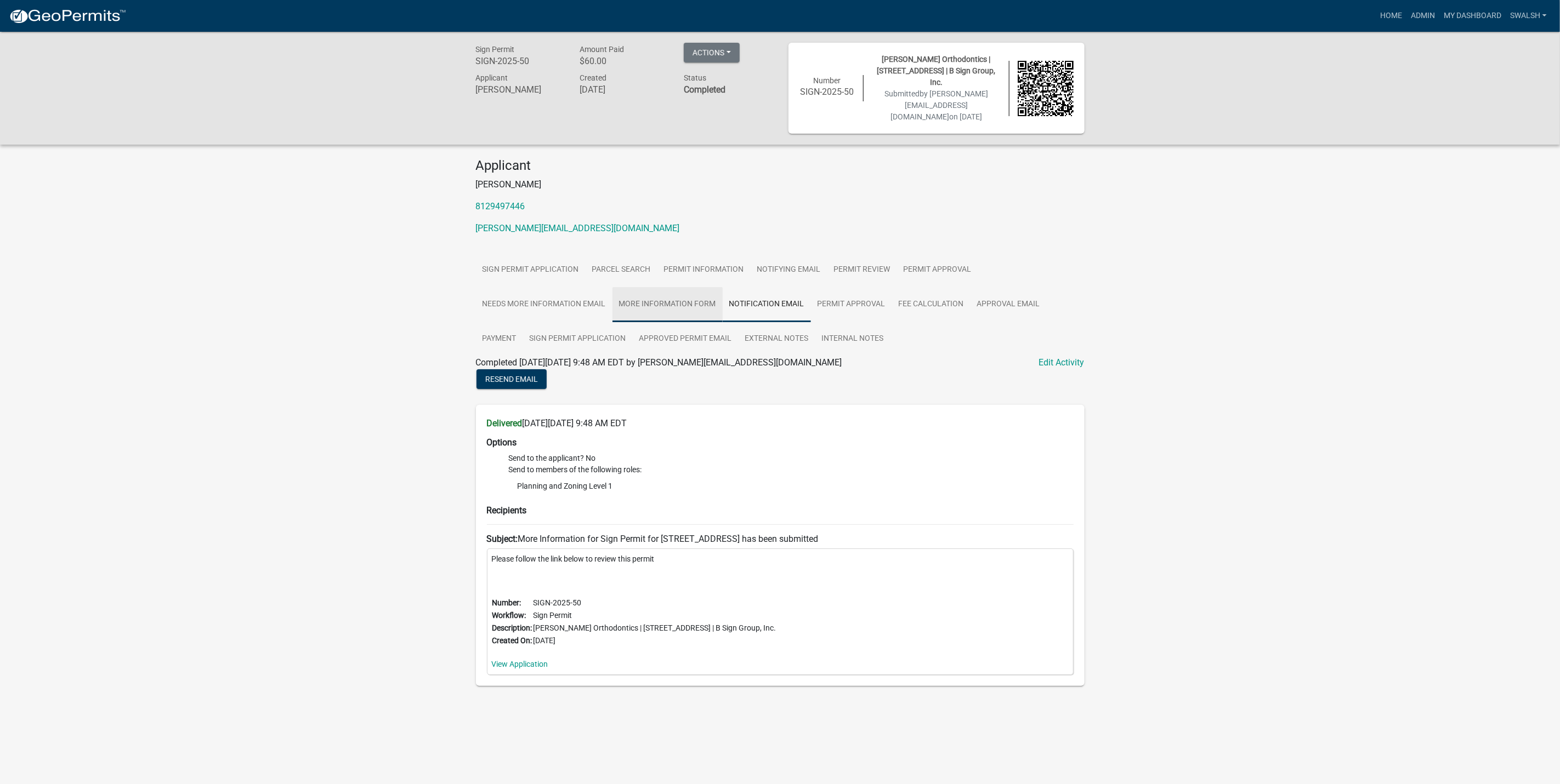
click at [702, 288] on link "More Information Form" at bounding box center [667, 305] width 110 height 35
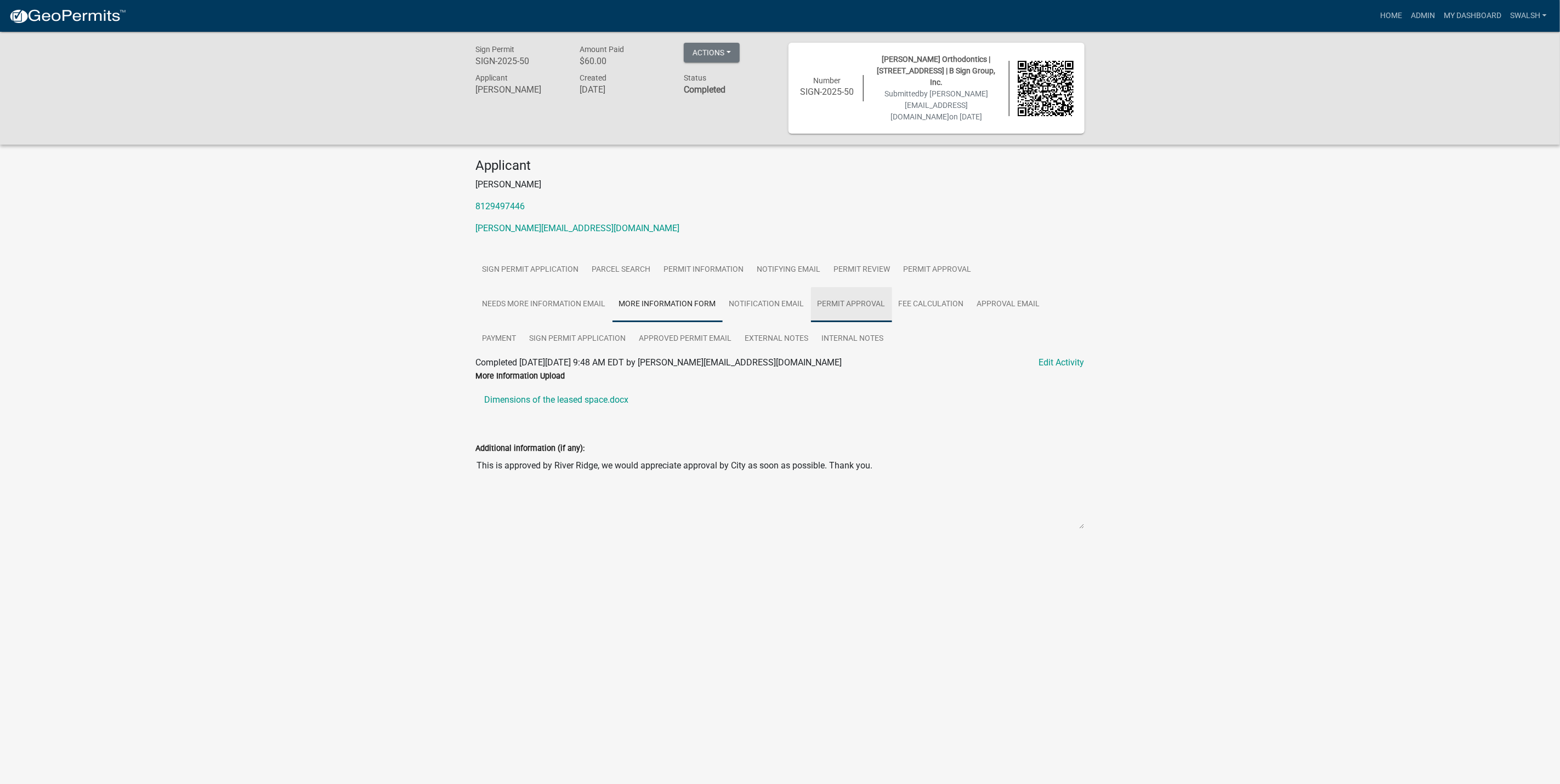
click at [857, 290] on link "Permit Approval" at bounding box center [851, 305] width 81 height 35
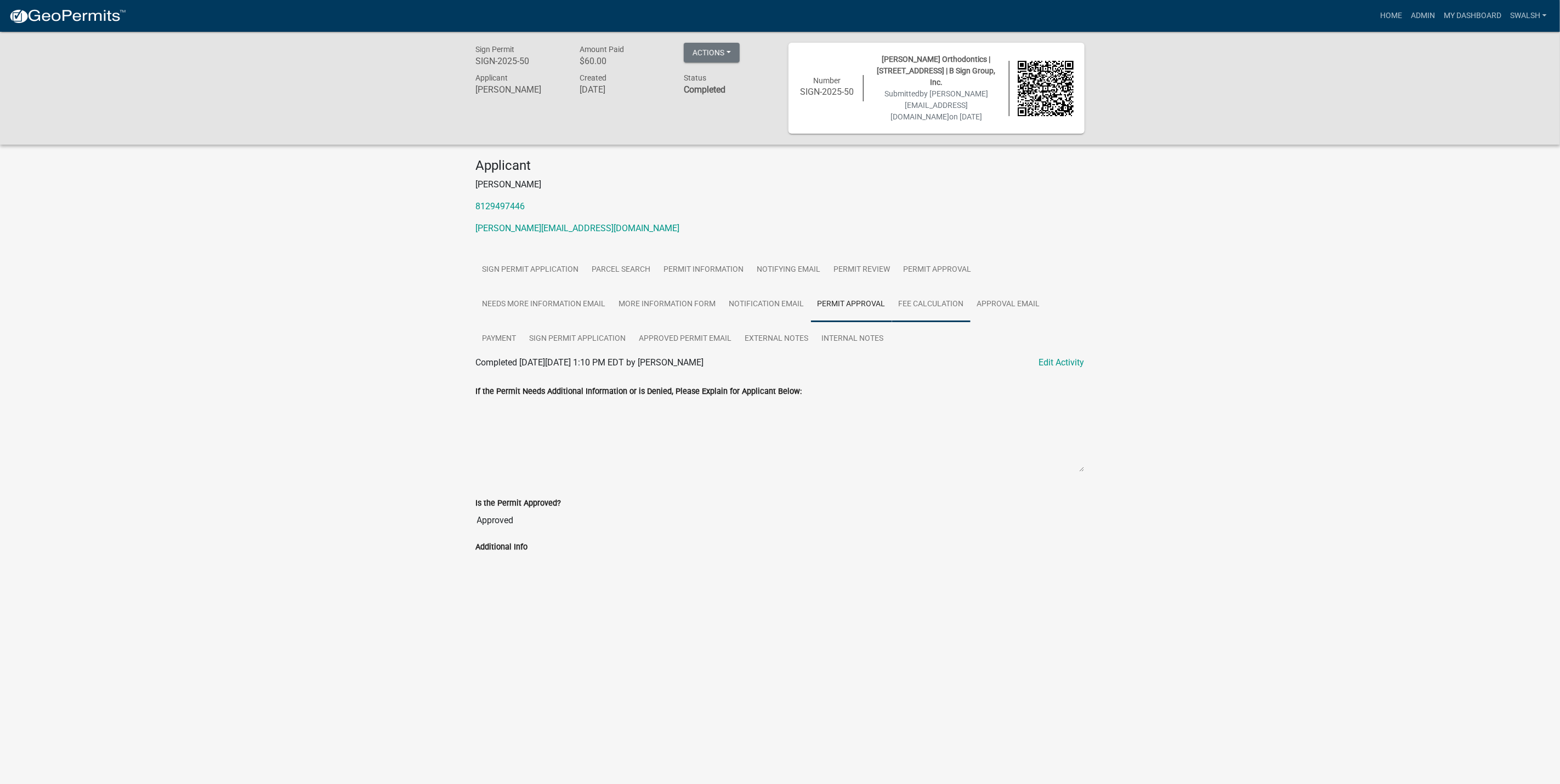
click at [932, 294] on link "Fee Calculation" at bounding box center [931, 305] width 78 height 35
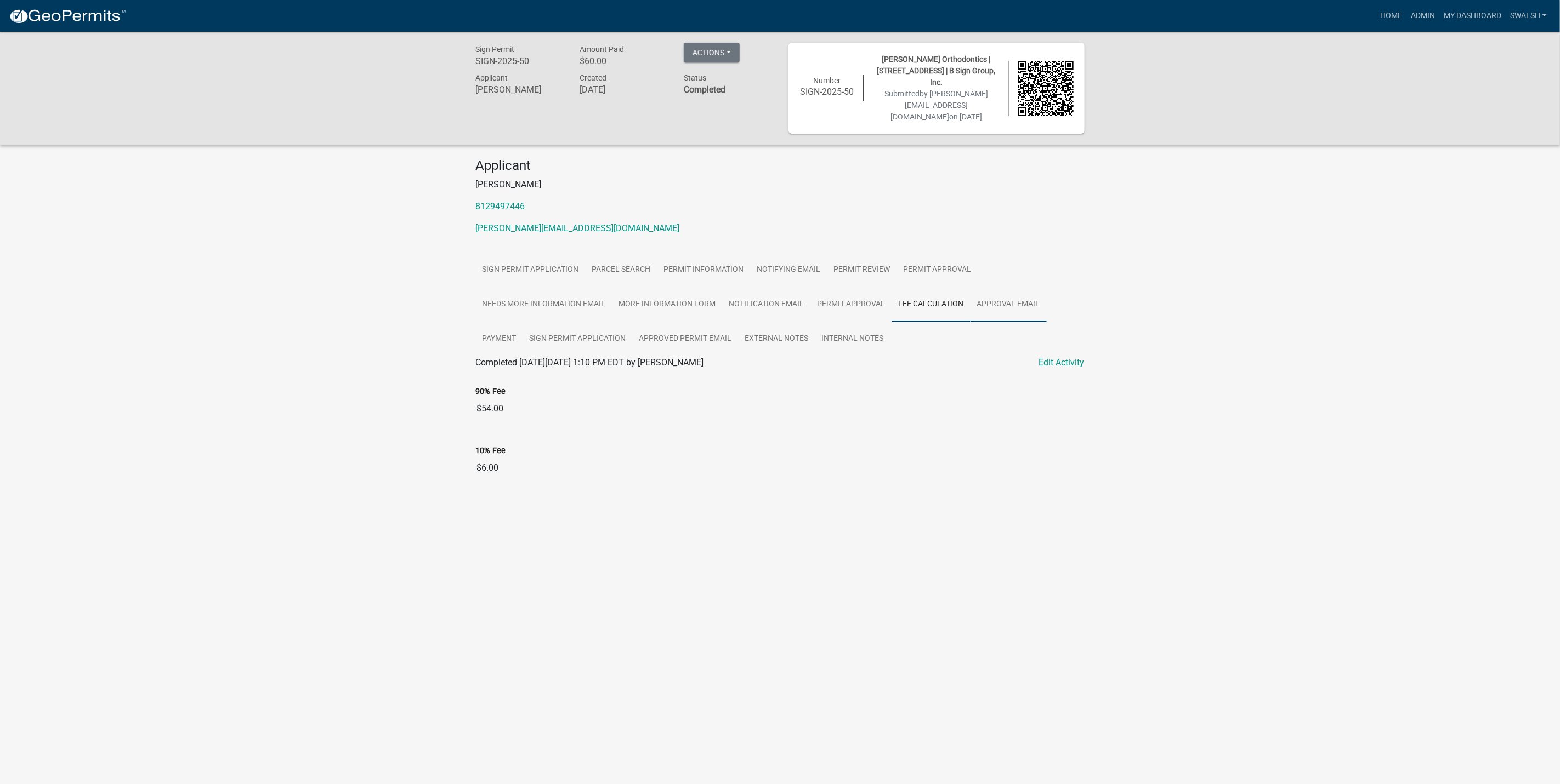
click at [1018, 293] on link "Approval Email" at bounding box center [1008, 305] width 76 height 35
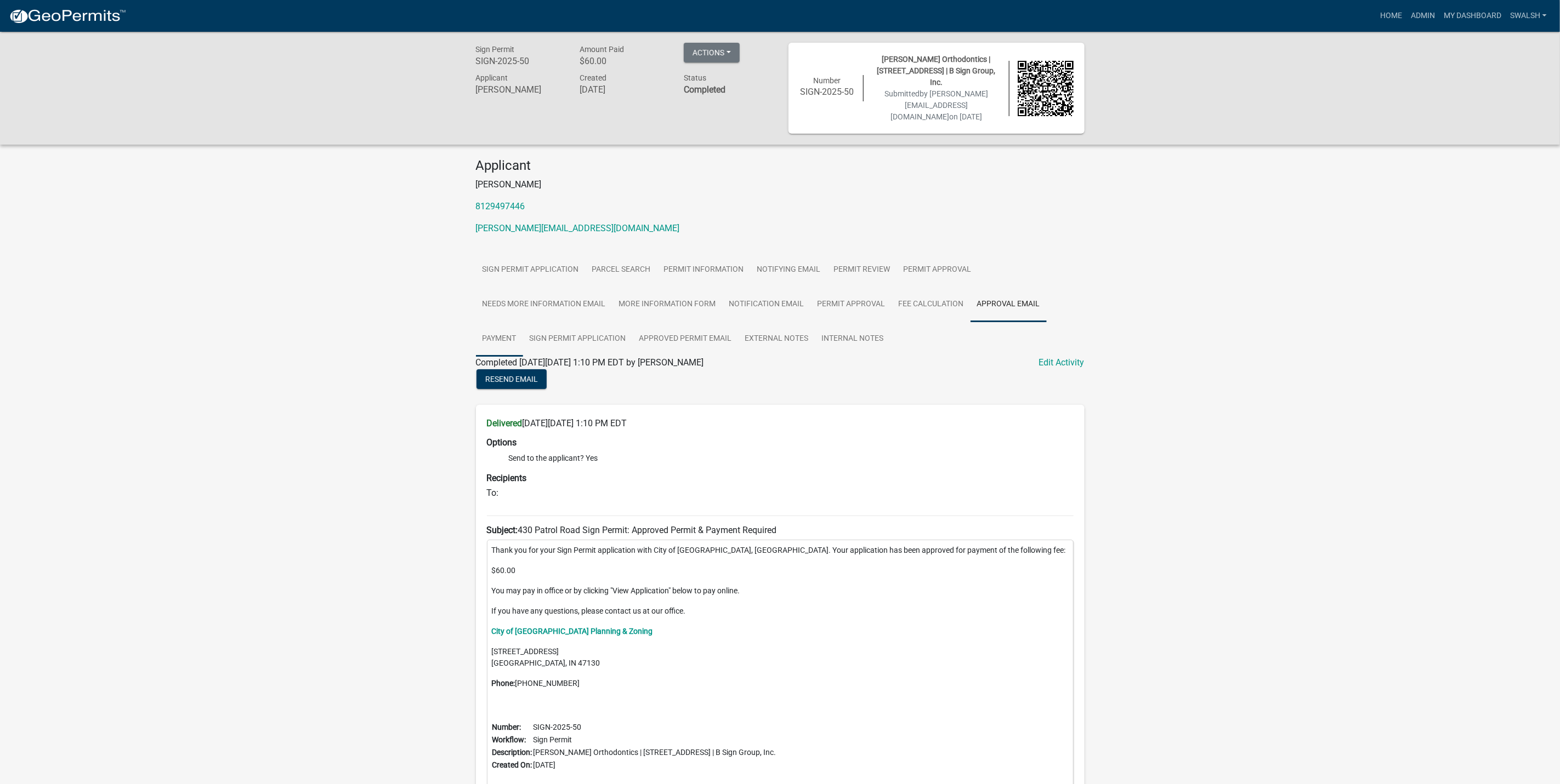
click at [501, 330] on link "Payment" at bounding box center [499, 339] width 47 height 35
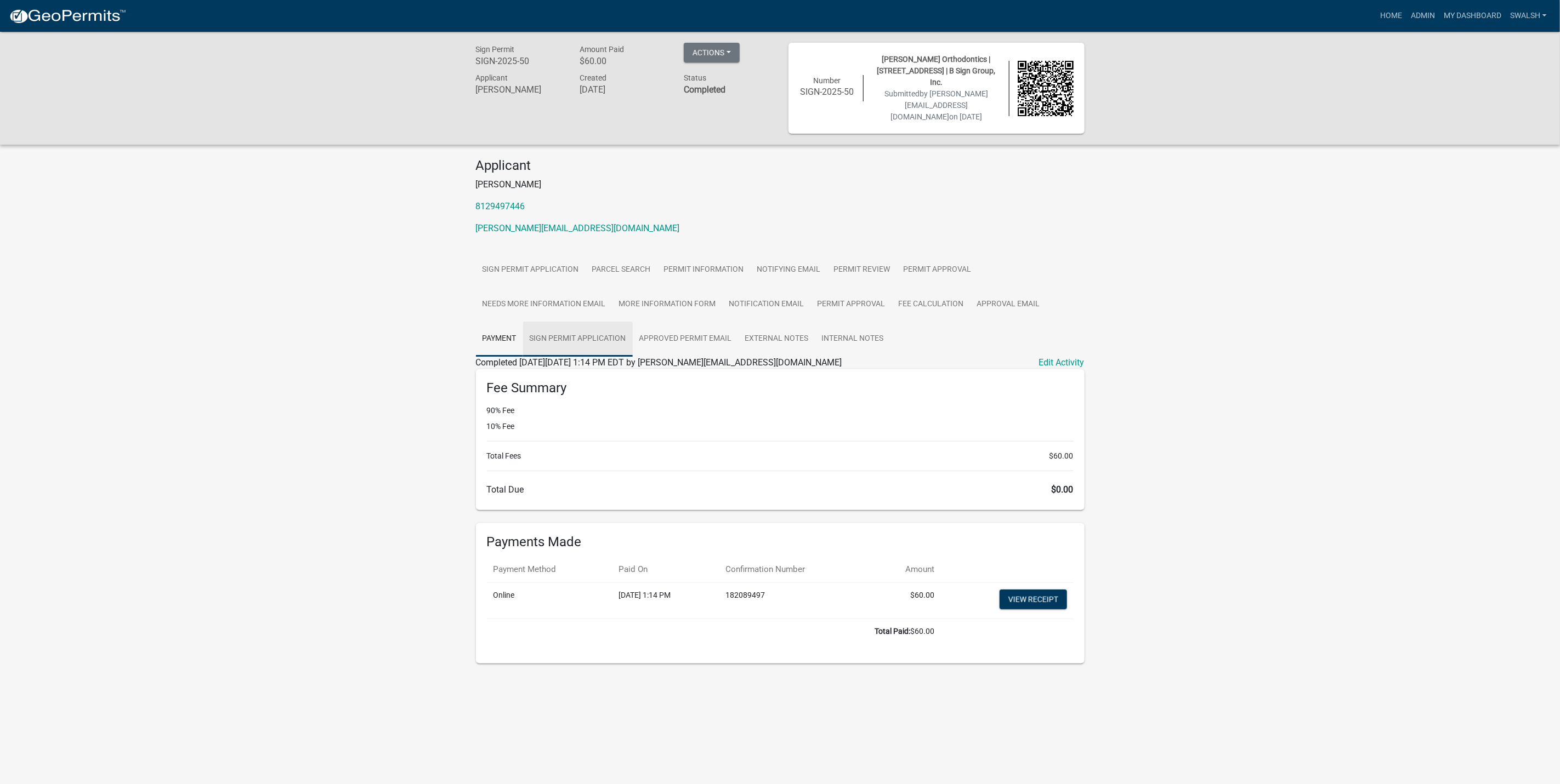
click at [560, 322] on link "Sign Permit Application" at bounding box center [577, 339] width 109 height 35
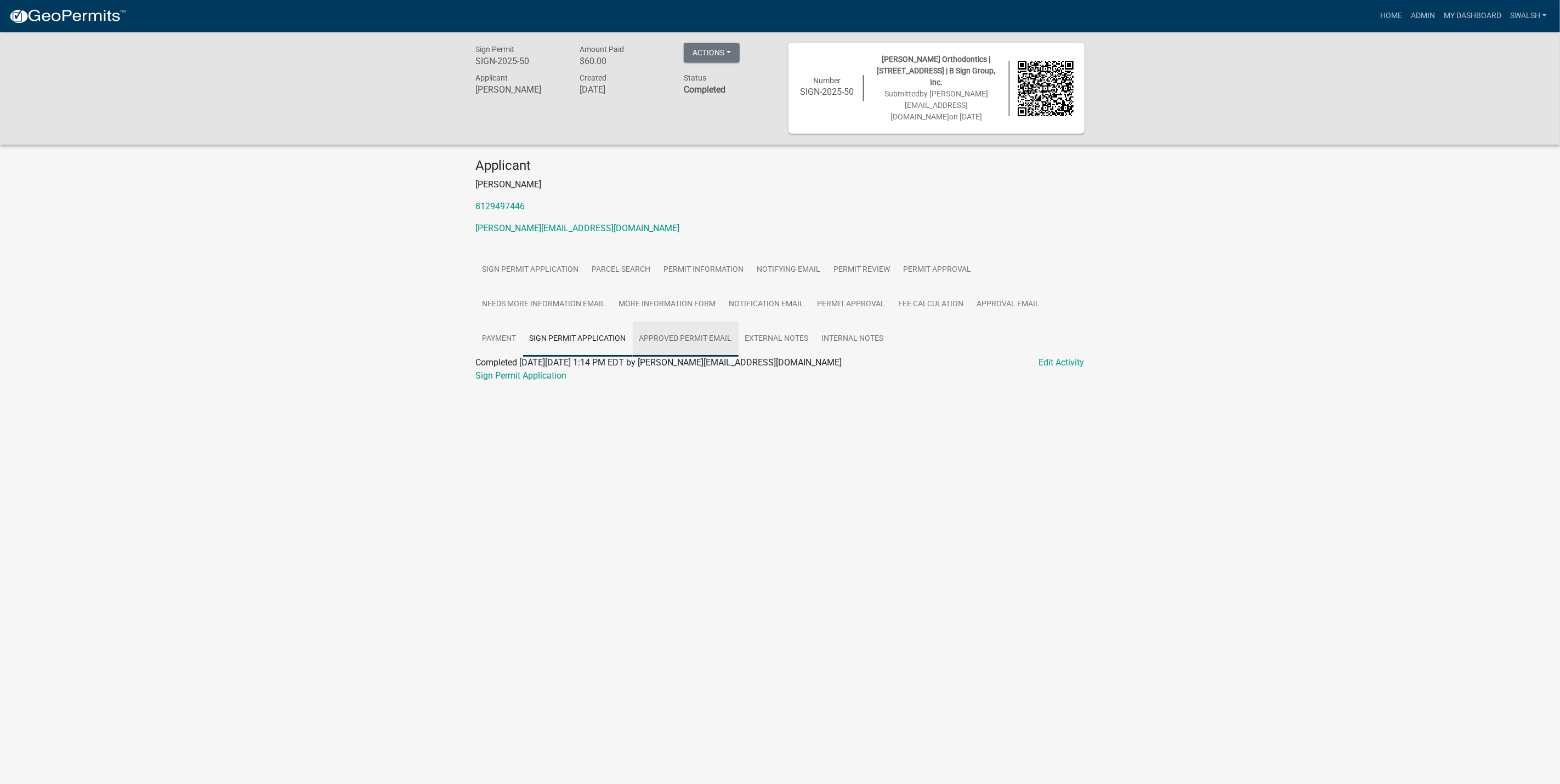
click at [700, 322] on link "Approved Permit Email" at bounding box center [686, 339] width 106 height 35
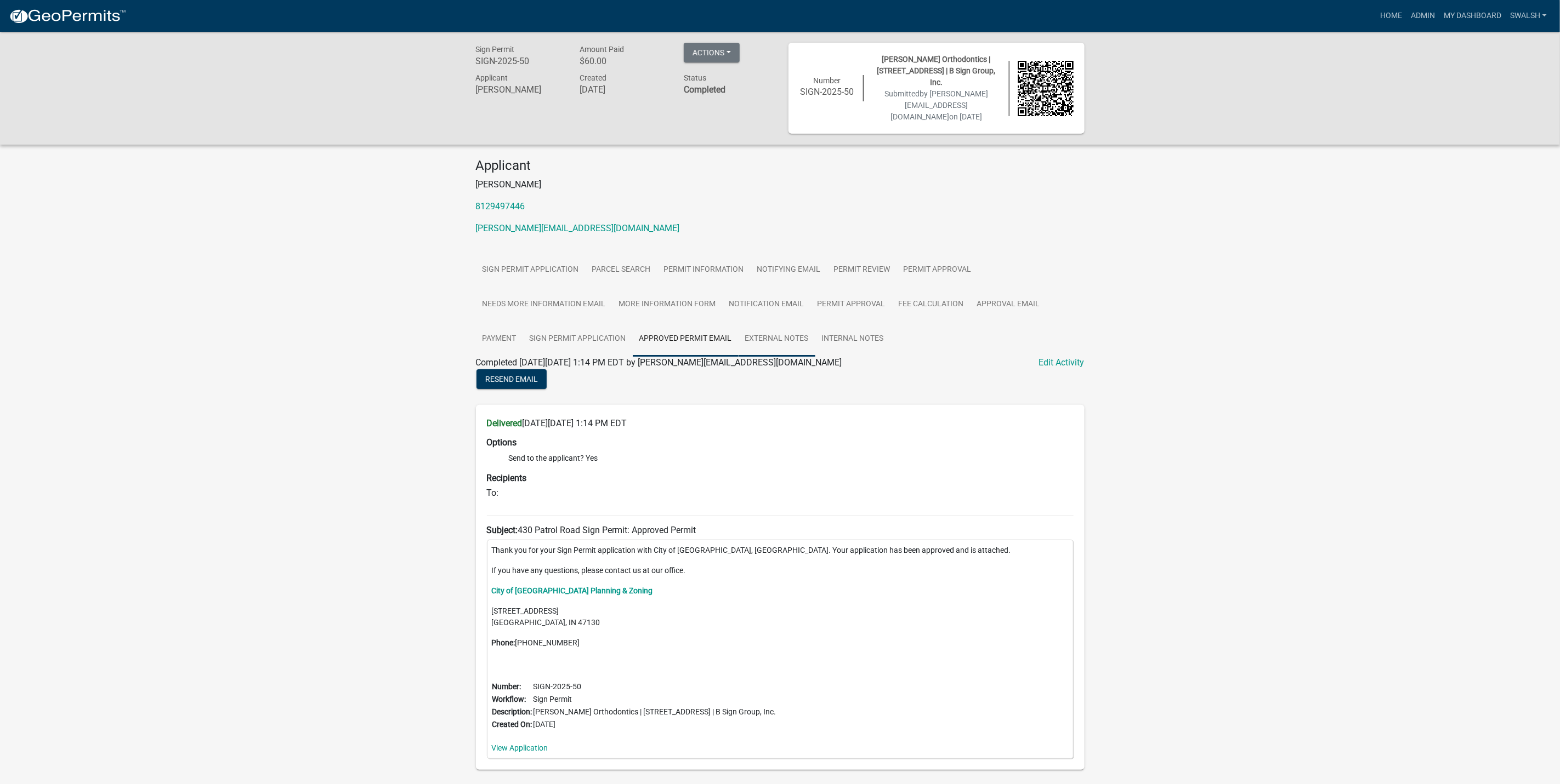
click at [790, 327] on link "External Notes" at bounding box center [776, 339] width 77 height 35
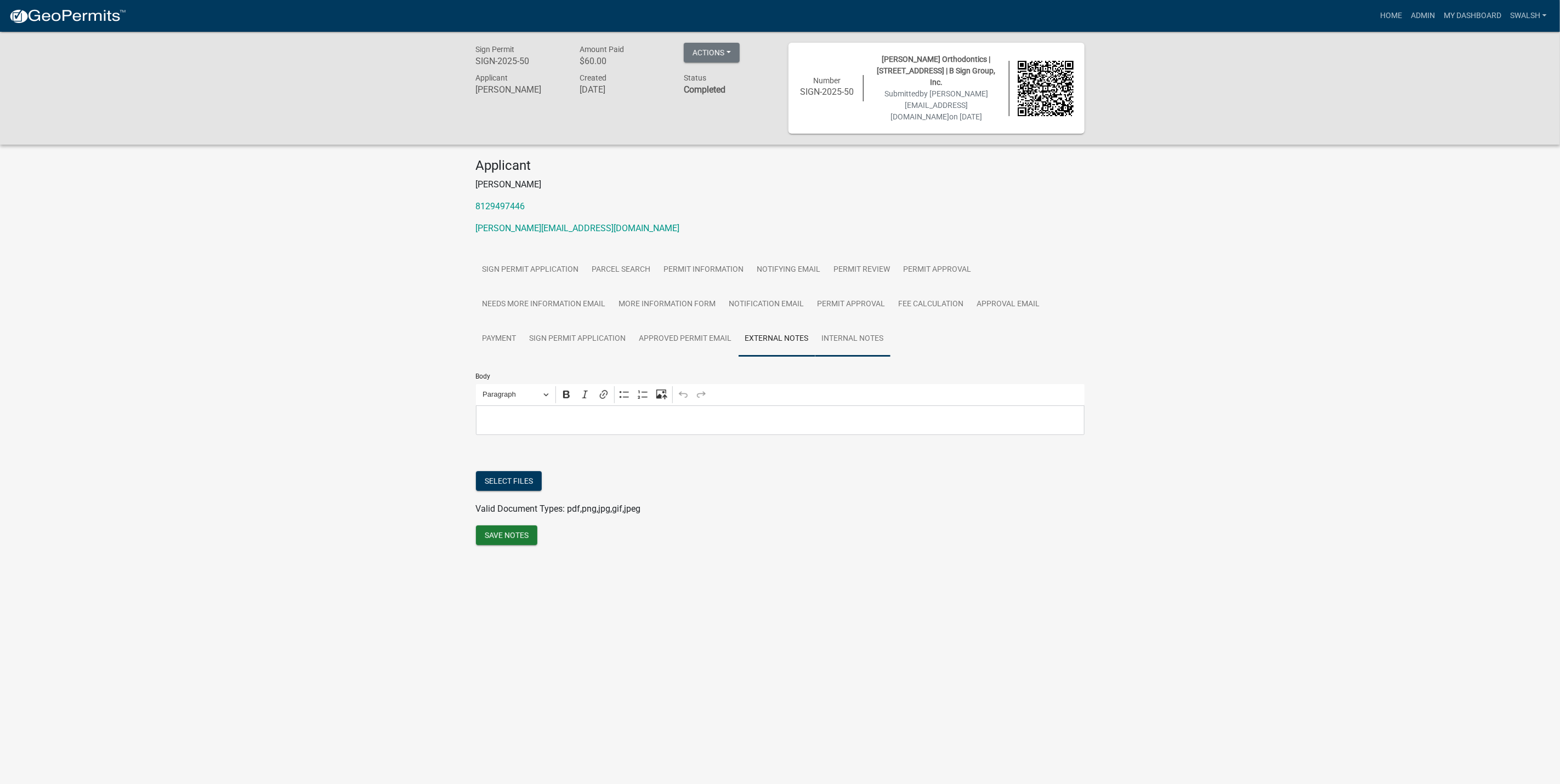
click at [862, 331] on link "Internal Notes" at bounding box center [852, 339] width 75 height 35
